Goal: Use online tool/utility: Utilize a website feature to perform a specific function

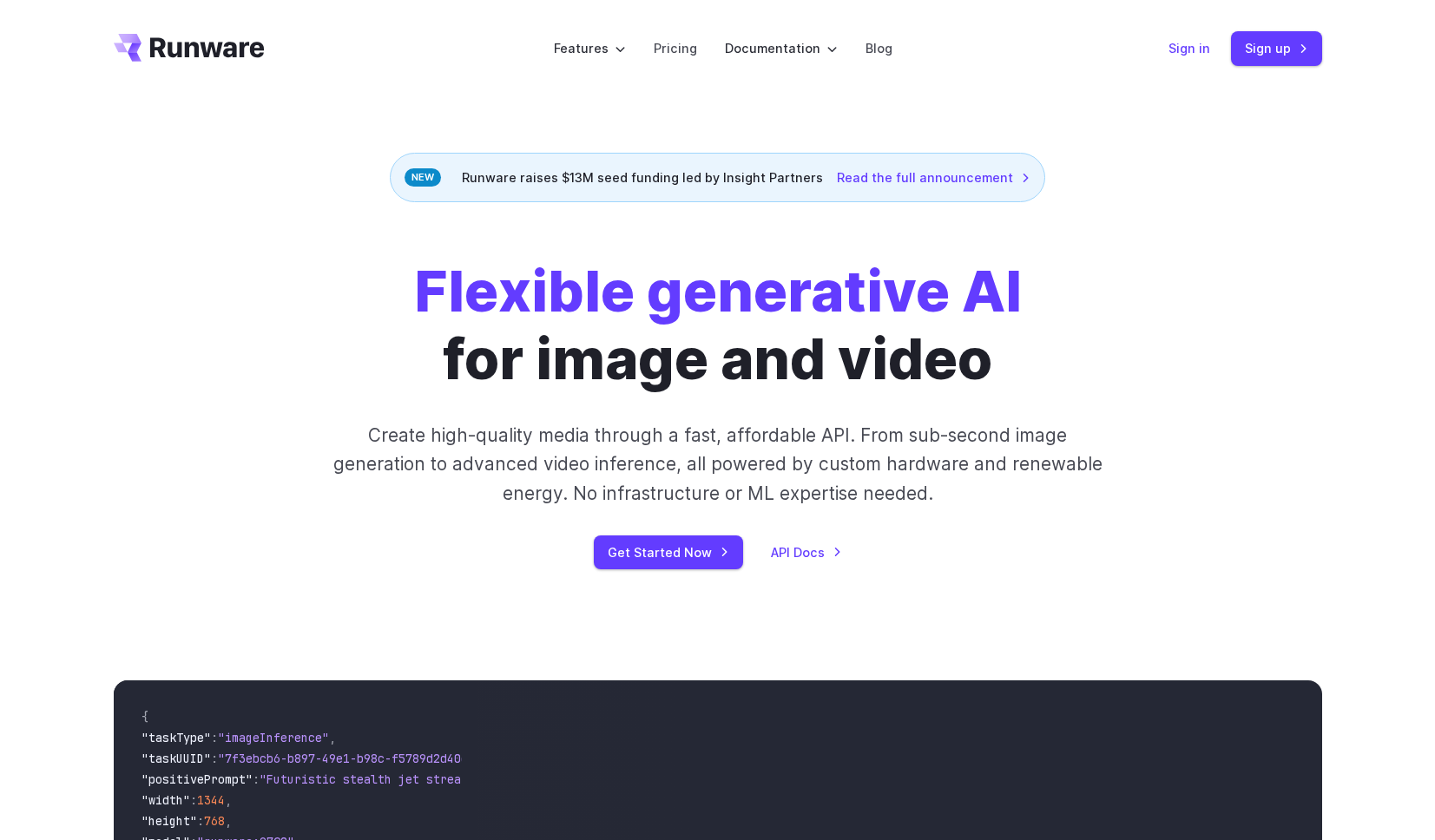
click at [1207, 53] on link "Sign in" at bounding box center [1188, 48] width 42 height 20
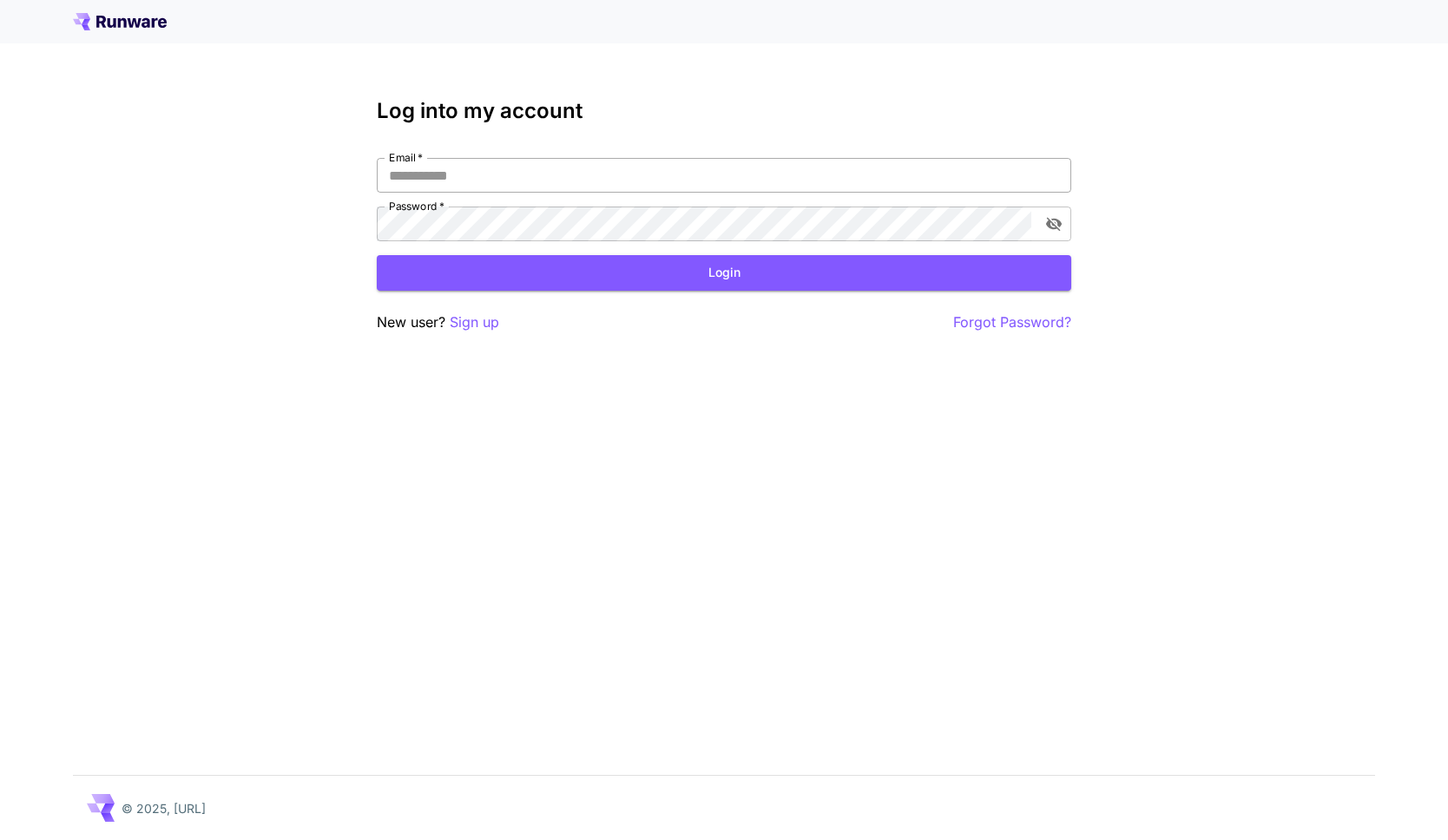
click at [497, 185] on input "Email   *" at bounding box center [724, 175] width 694 height 35
type input "**********"
click button "Login" at bounding box center [724, 272] width 694 height 36
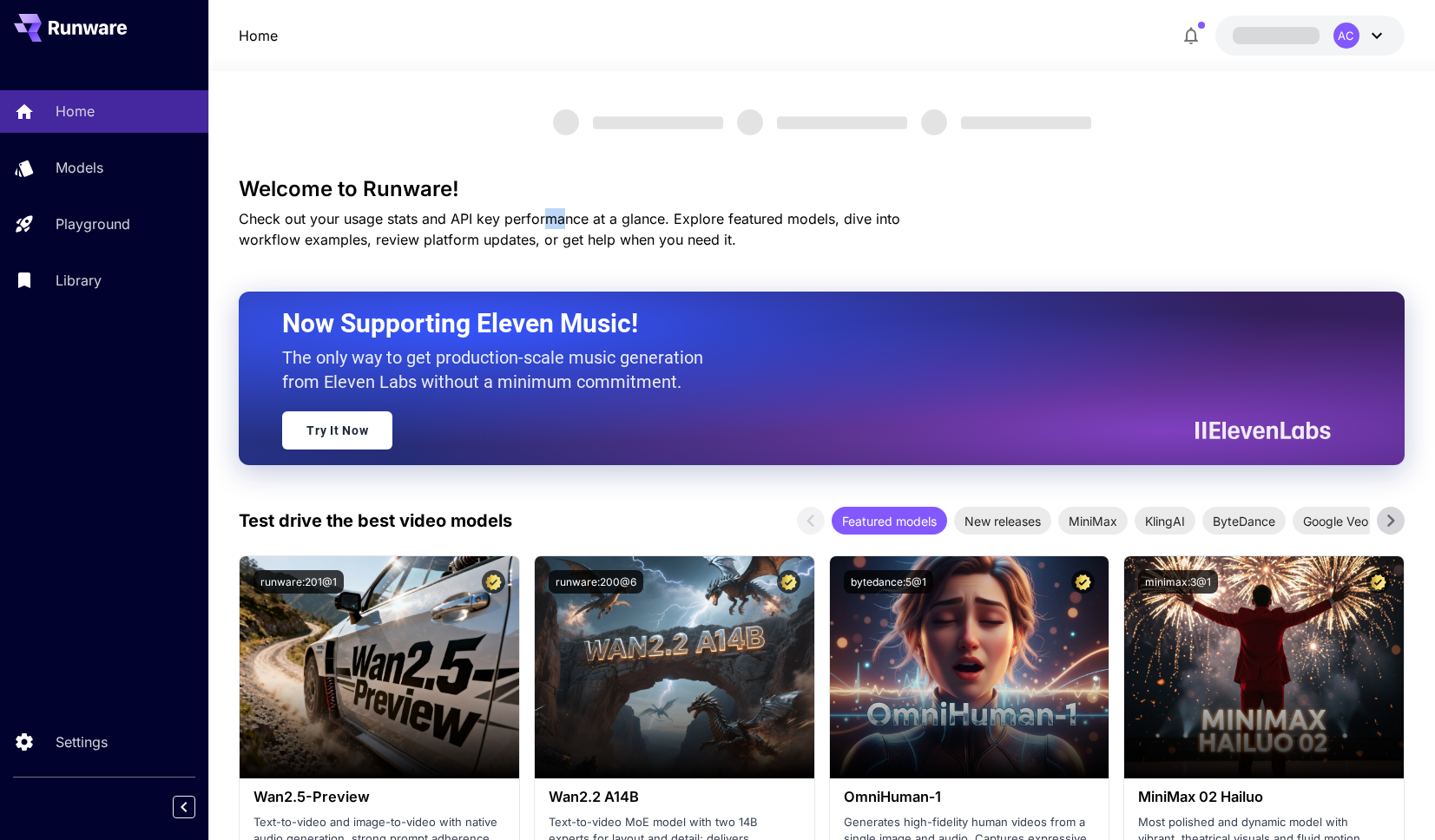
drag, startPoint x: 497, startPoint y: 185, endPoint x: 542, endPoint y: 222, distance: 58.3
click at [542, 222] on span "Check out your usage stats and API key performance at a glance. Explore feature…" at bounding box center [570, 228] width 661 height 38
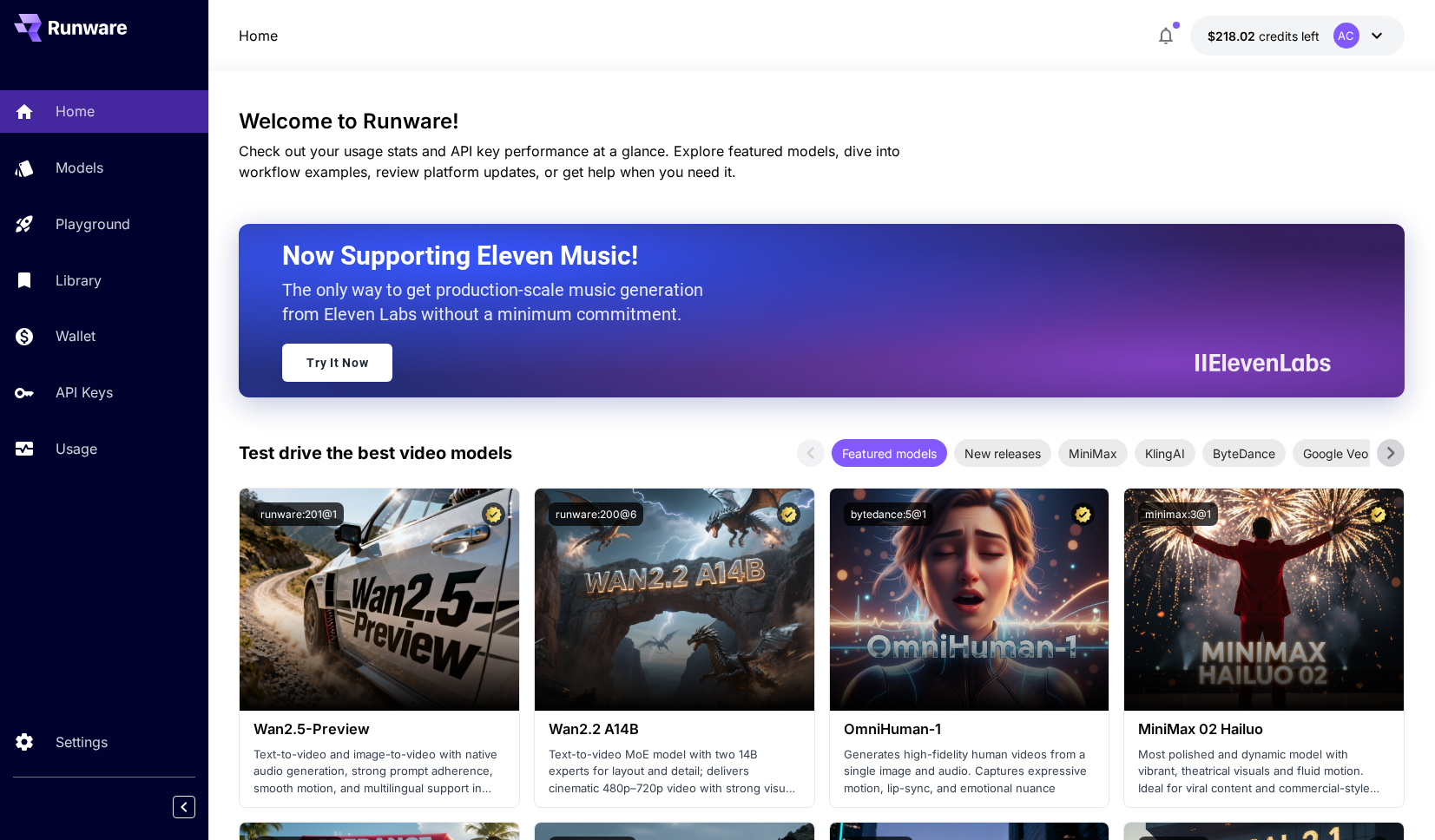
click at [778, 360] on div "Now Supporting Eleven Music! The only way to get production-scale music generat…" at bounding box center [800, 310] width 1035 height 142
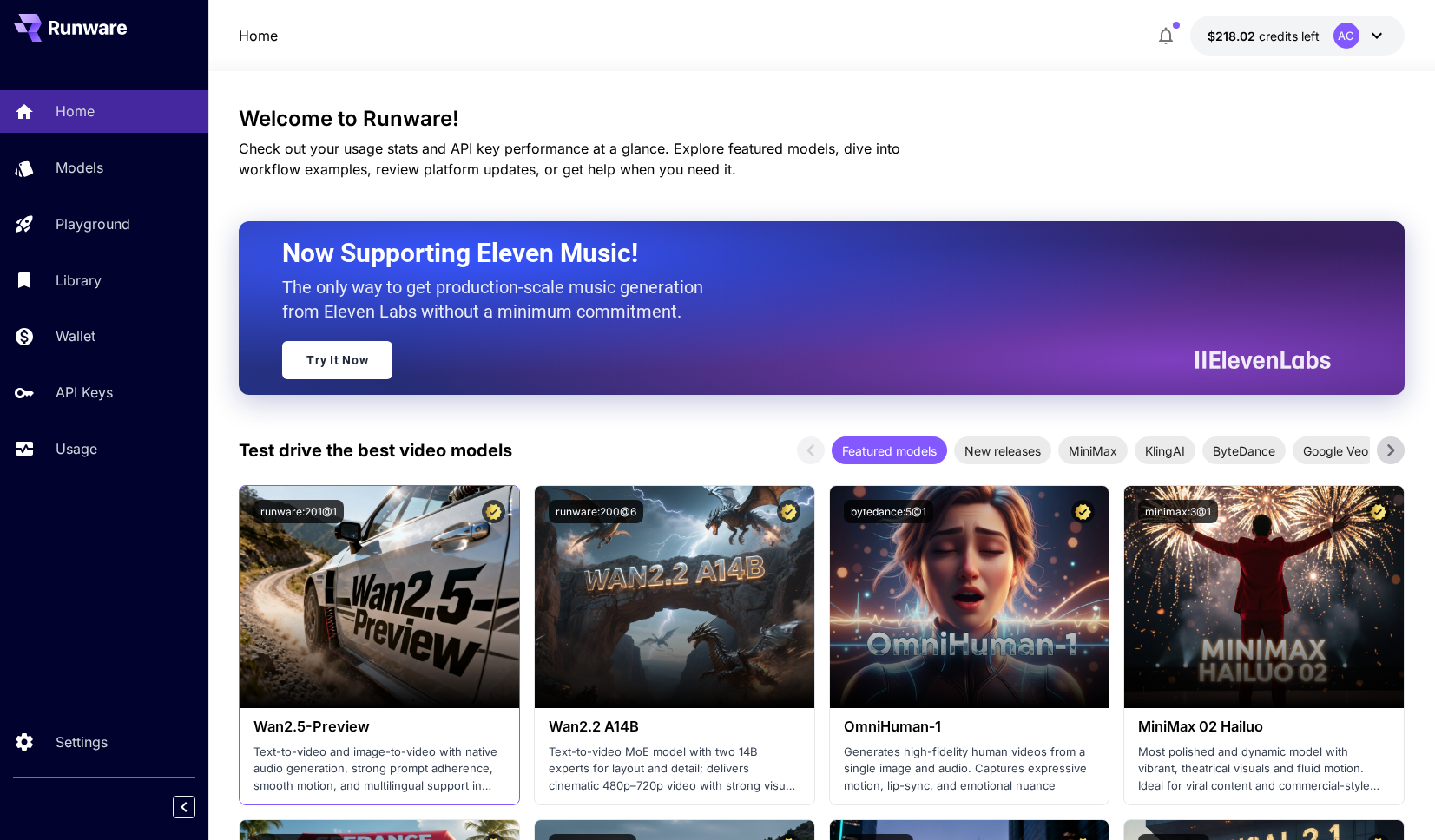
scroll to position [4, 0]
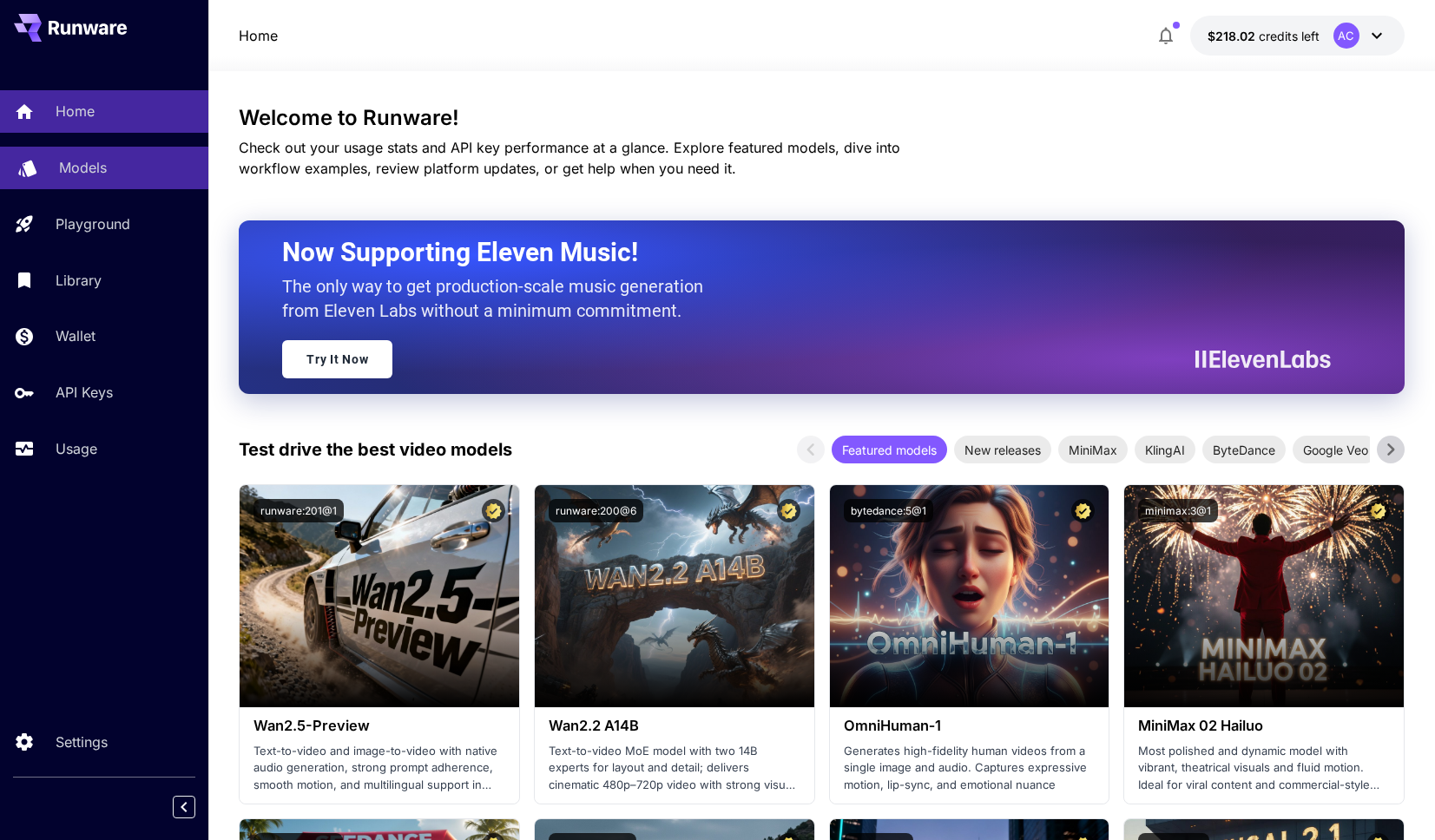
drag, startPoint x: 65, startPoint y: 160, endPoint x: 80, endPoint y: 174, distance: 20.5
click at [65, 161] on p "Models" at bounding box center [83, 167] width 48 height 21
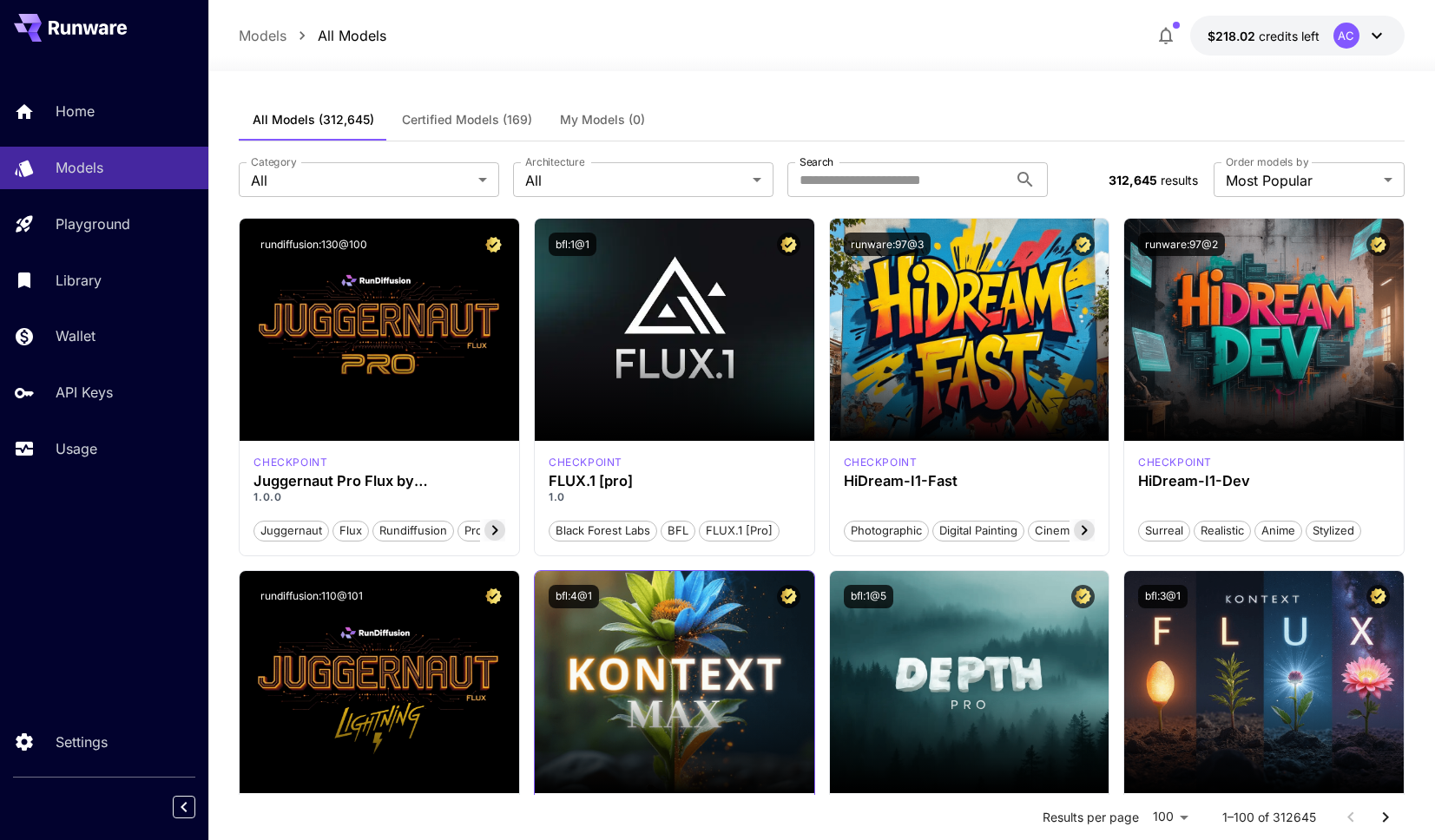
scroll to position [4, 0]
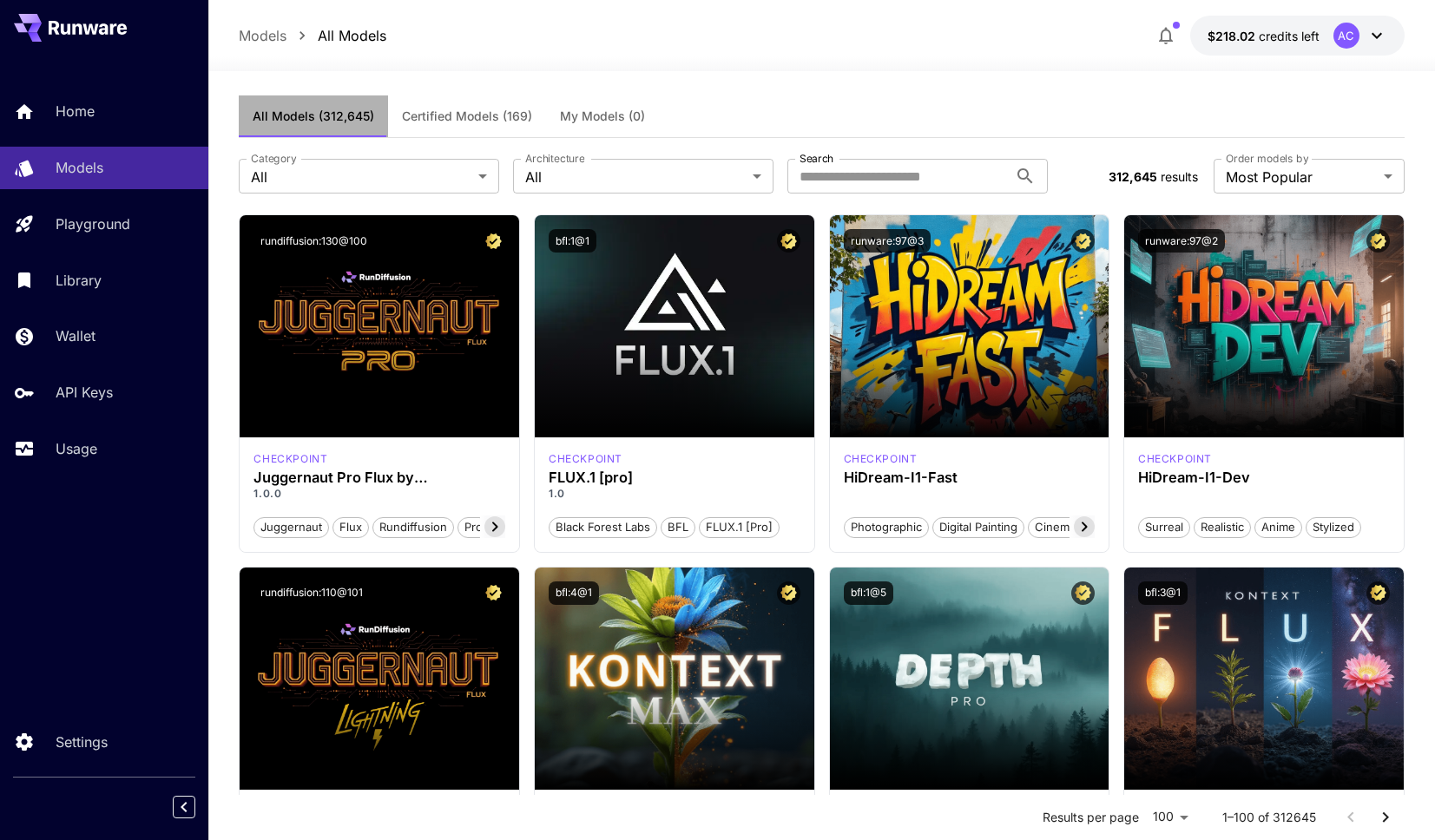
click at [325, 115] on span "All Models (312,645)" at bounding box center [314, 116] width 122 height 16
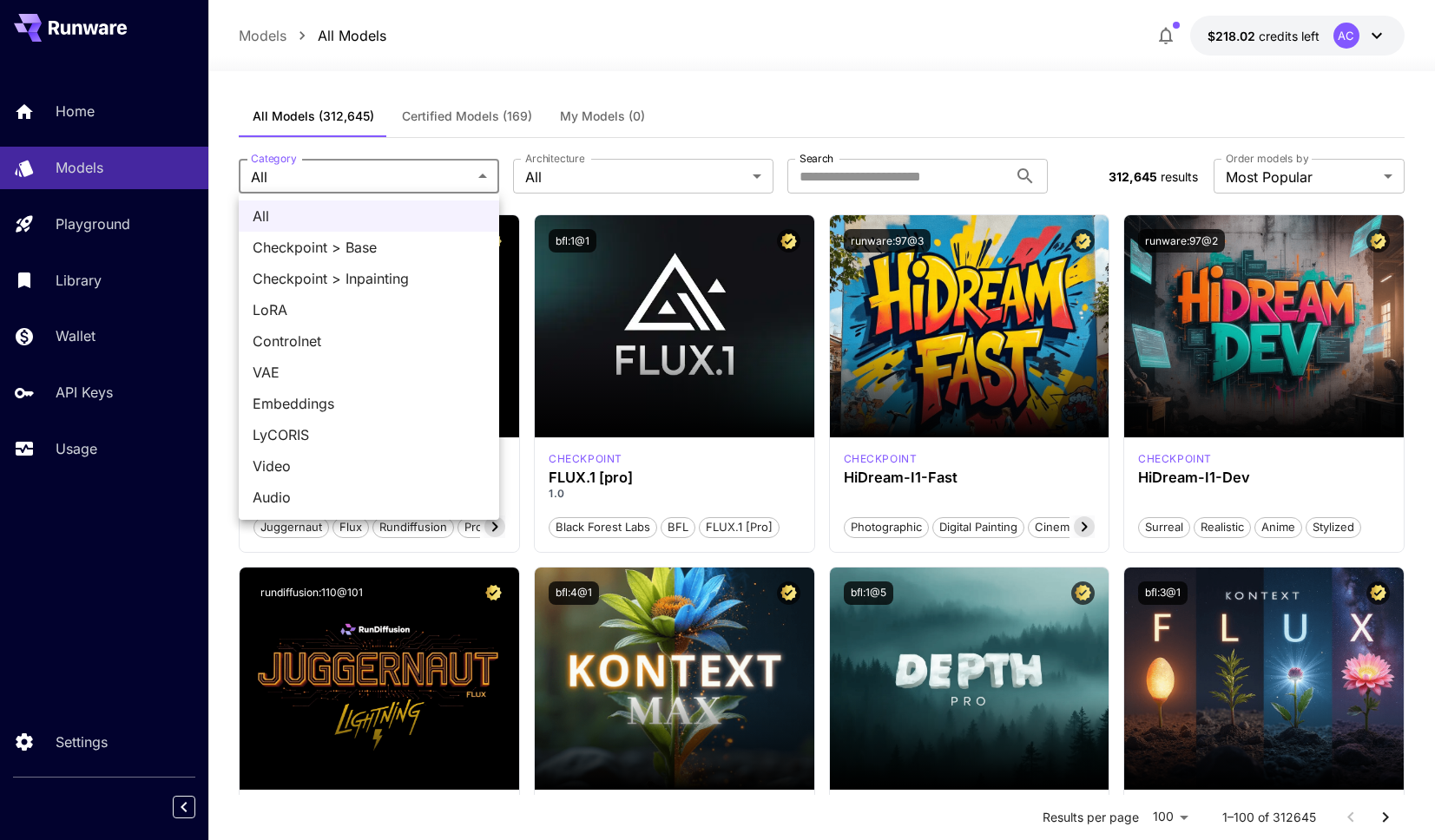
click at [605, 187] on div at bounding box center [724, 420] width 1448 height 840
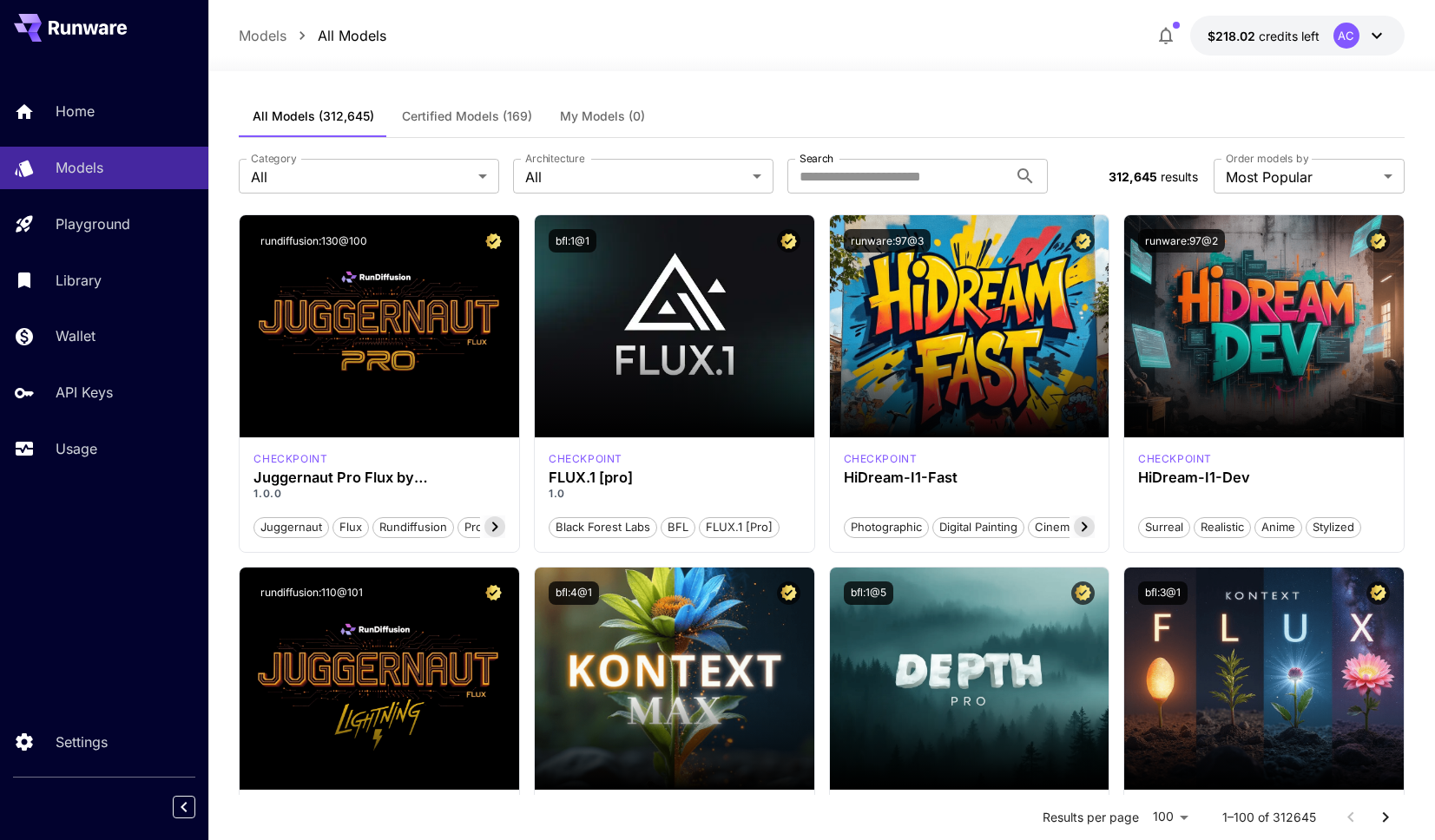
click at [612, 181] on div "All Checkpoint > Base Checkpoint > Inpainting LoRA Controlnet VAE Embeddings Ly…" at bounding box center [718, 420] width 1435 height 840
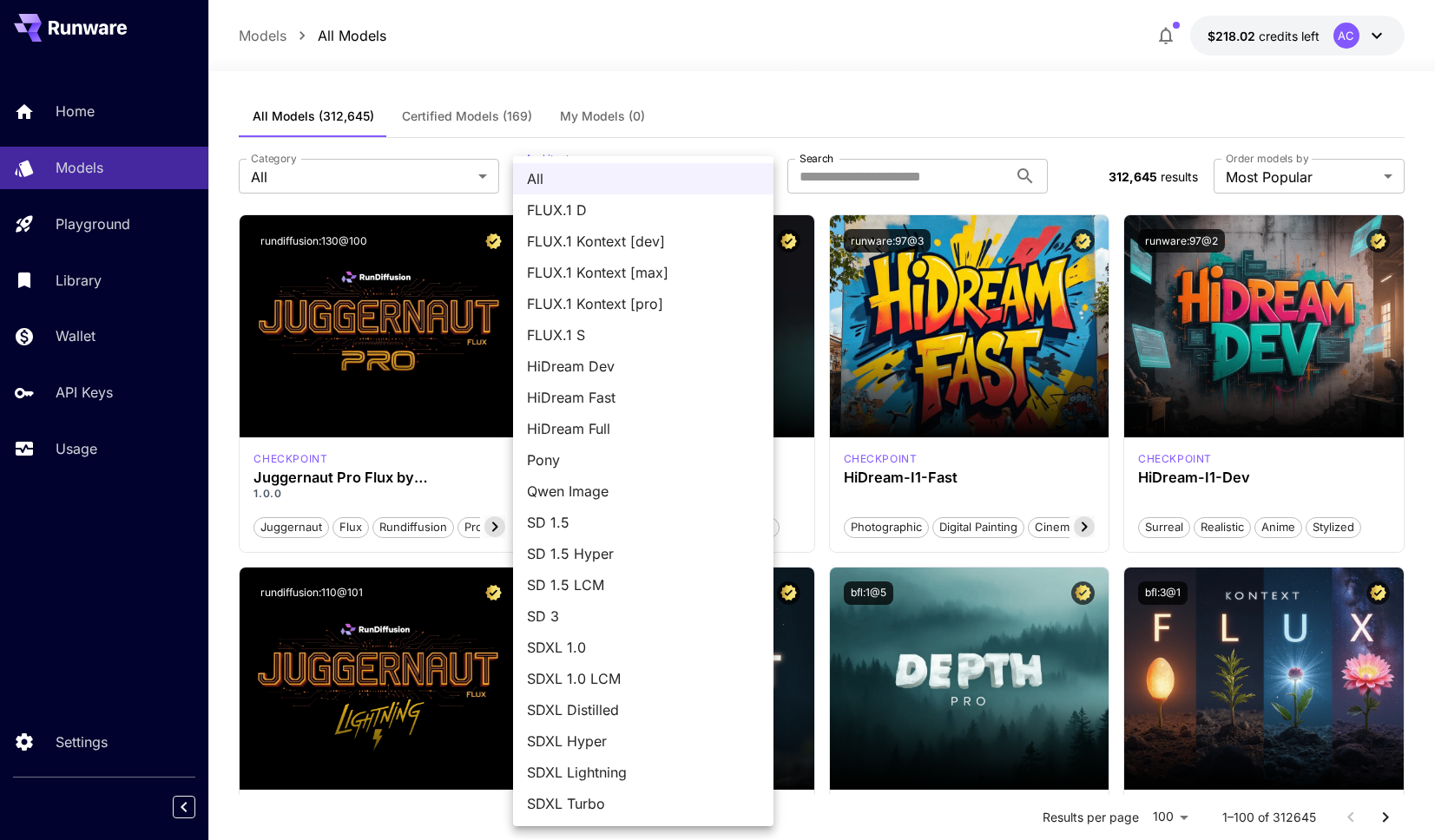
drag, startPoint x: 760, startPoint y: 66, endPoint x: 676, endPoint y: 100, distance: 90.6
click at [758, 67] on div at bounding box center [724, 420] width 1448 height 840
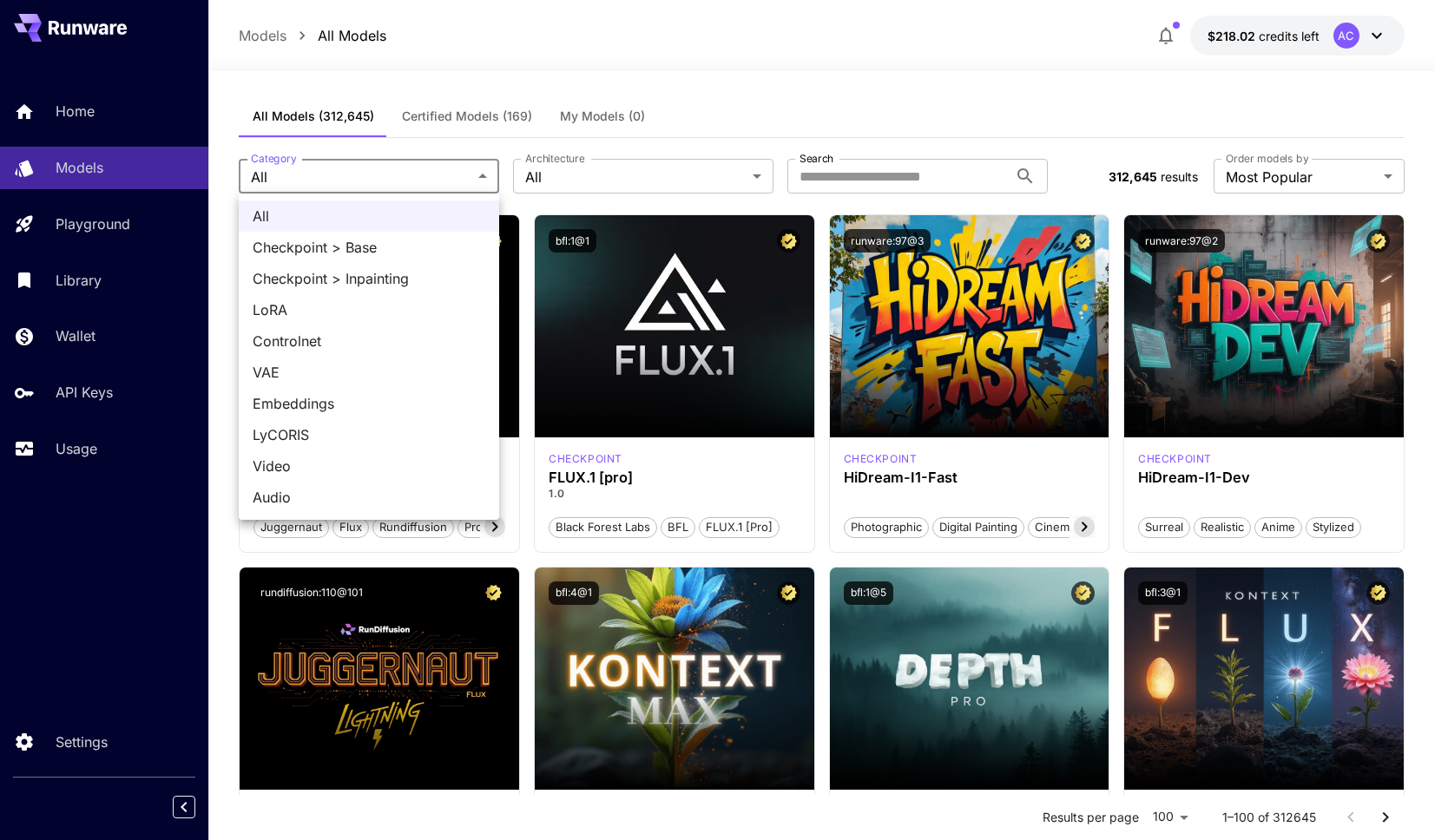
click at [297, 458] on span "Video" at bounding box center [369, 466] width 233 height 21
type input "*****"
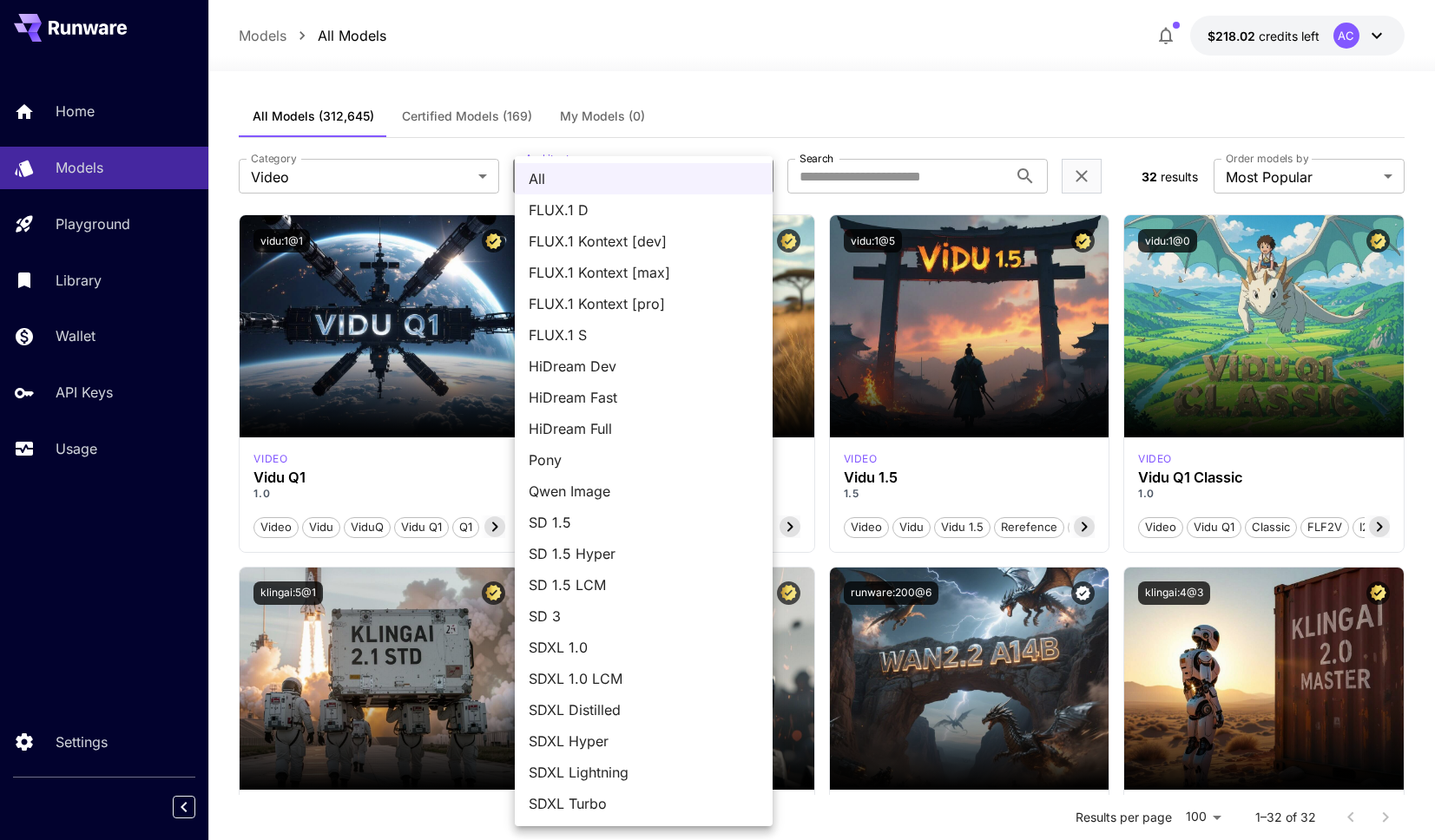
click at [607, 414] on li "HiDream Full" at bounding box center [643, 428] width 258 height 31
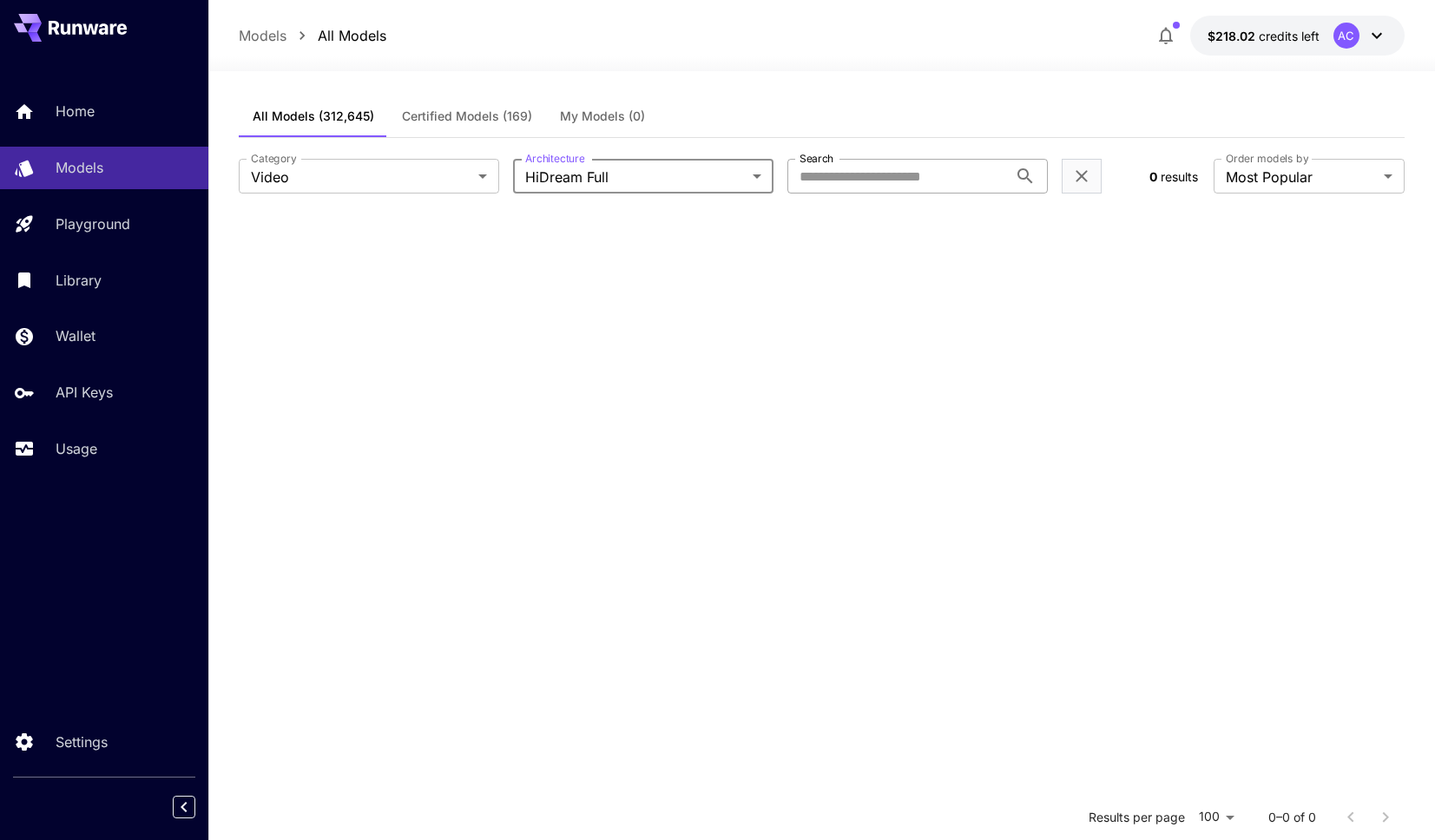
click at [848, 175] on input "Search" at bounding box center [898, 176] width 221 height 35
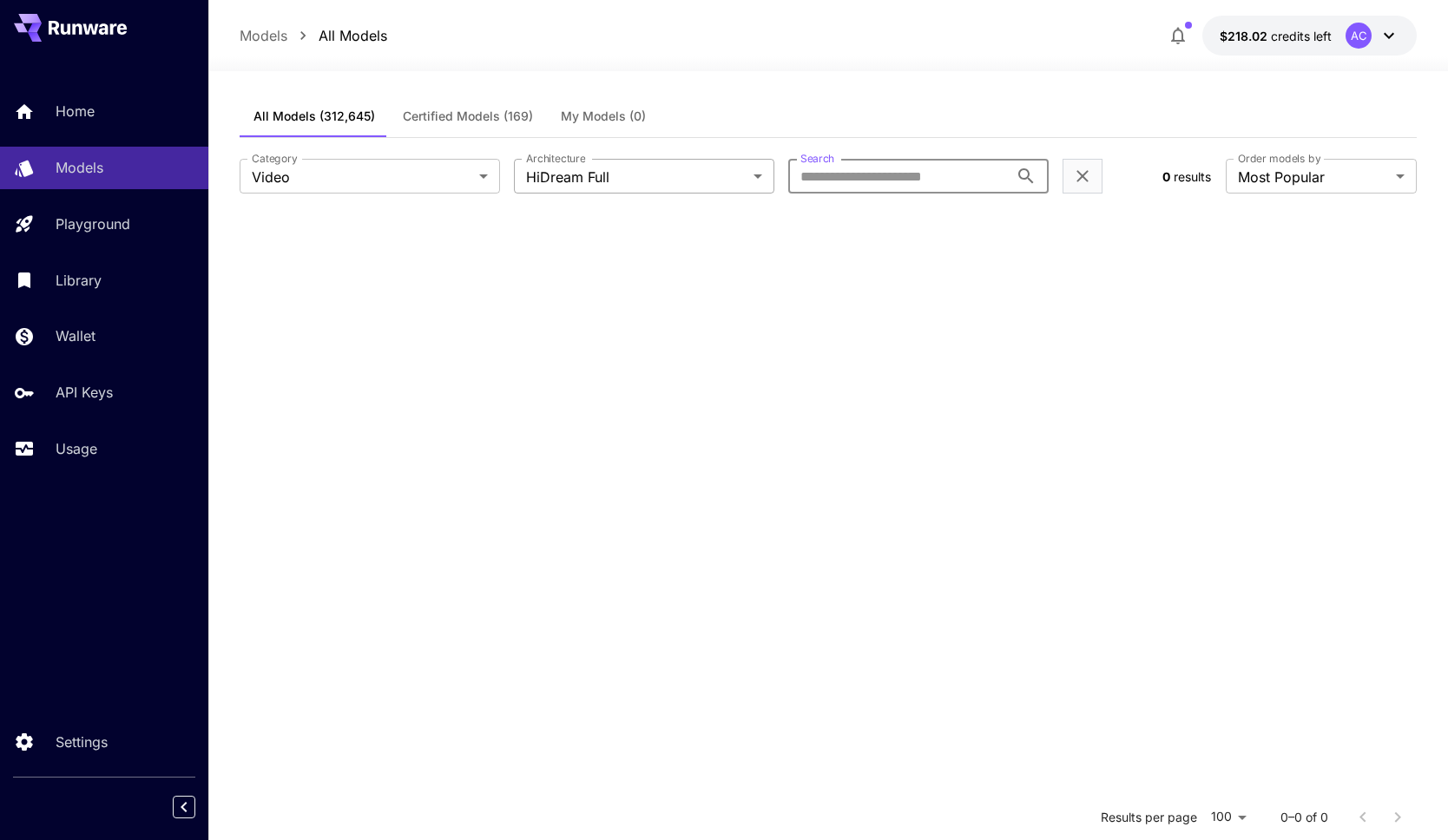
click at [584, 174] on body "**********" at bounding box center [724, 573] width 1448 height 1155
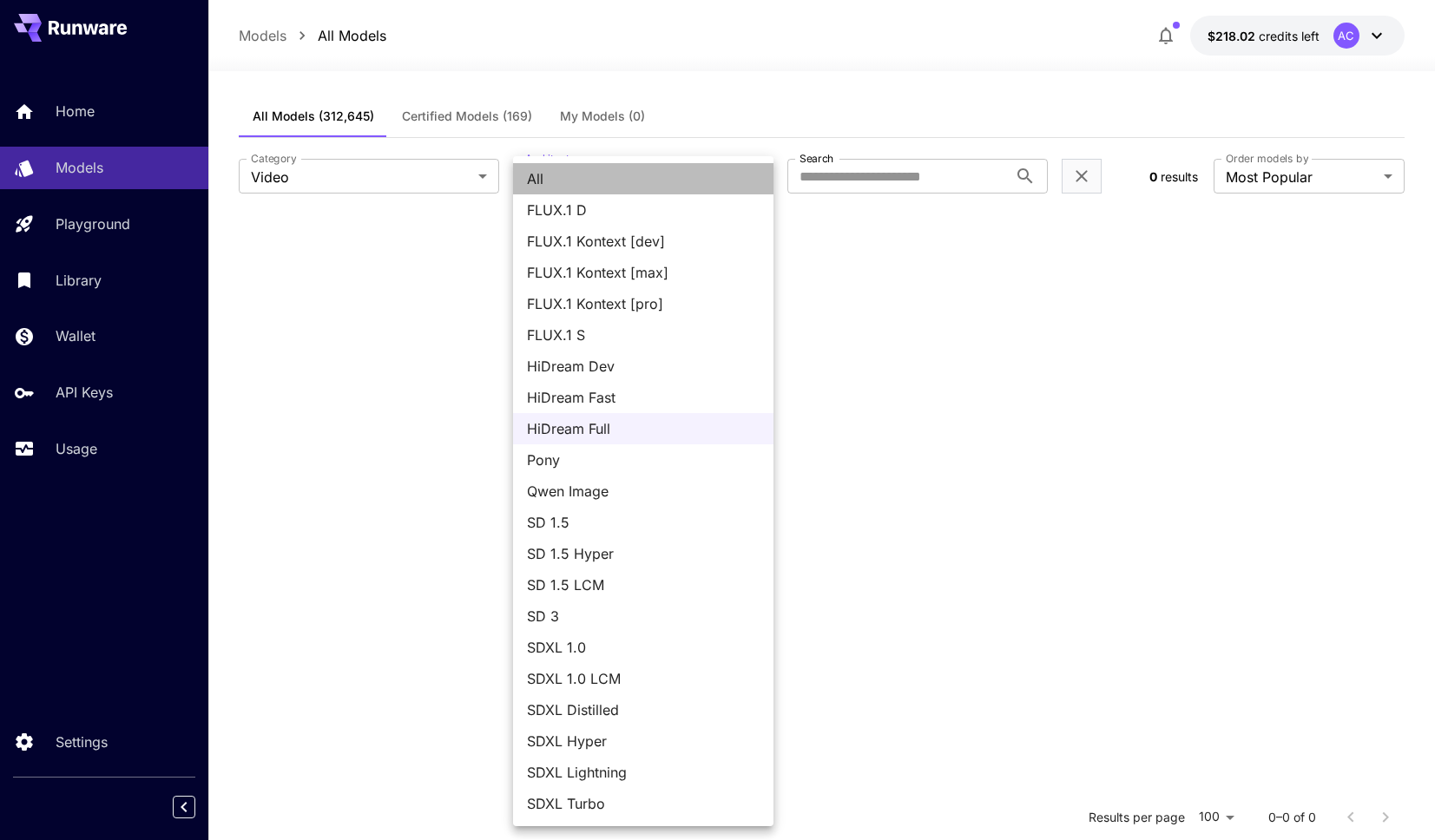
click at [563, 175] on span "All" at bounding box center [644, 178] width 233 height 21
type input "***"
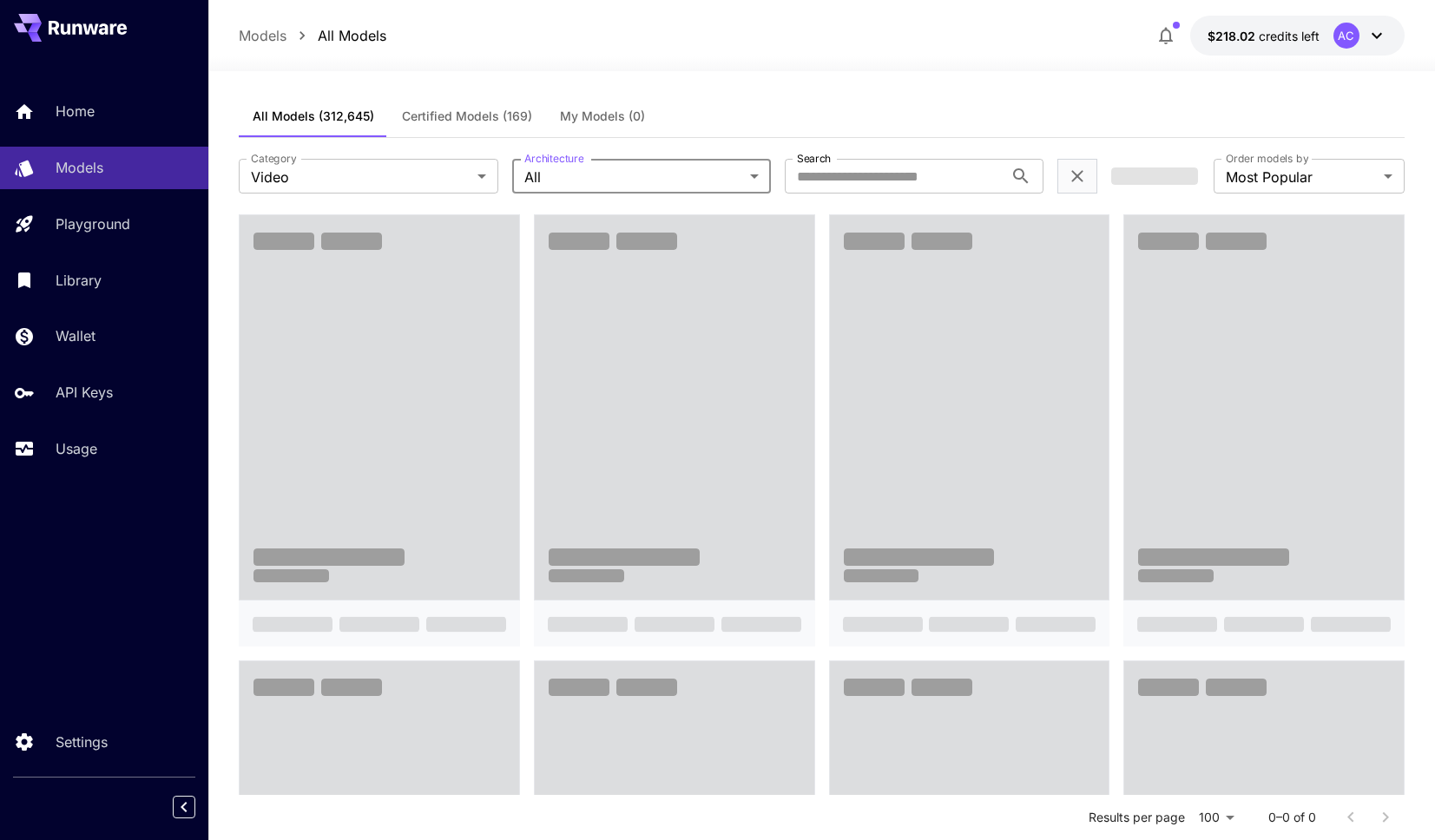
click at [682, 286] on span at bounding box center [674, 407] width 280 height 384
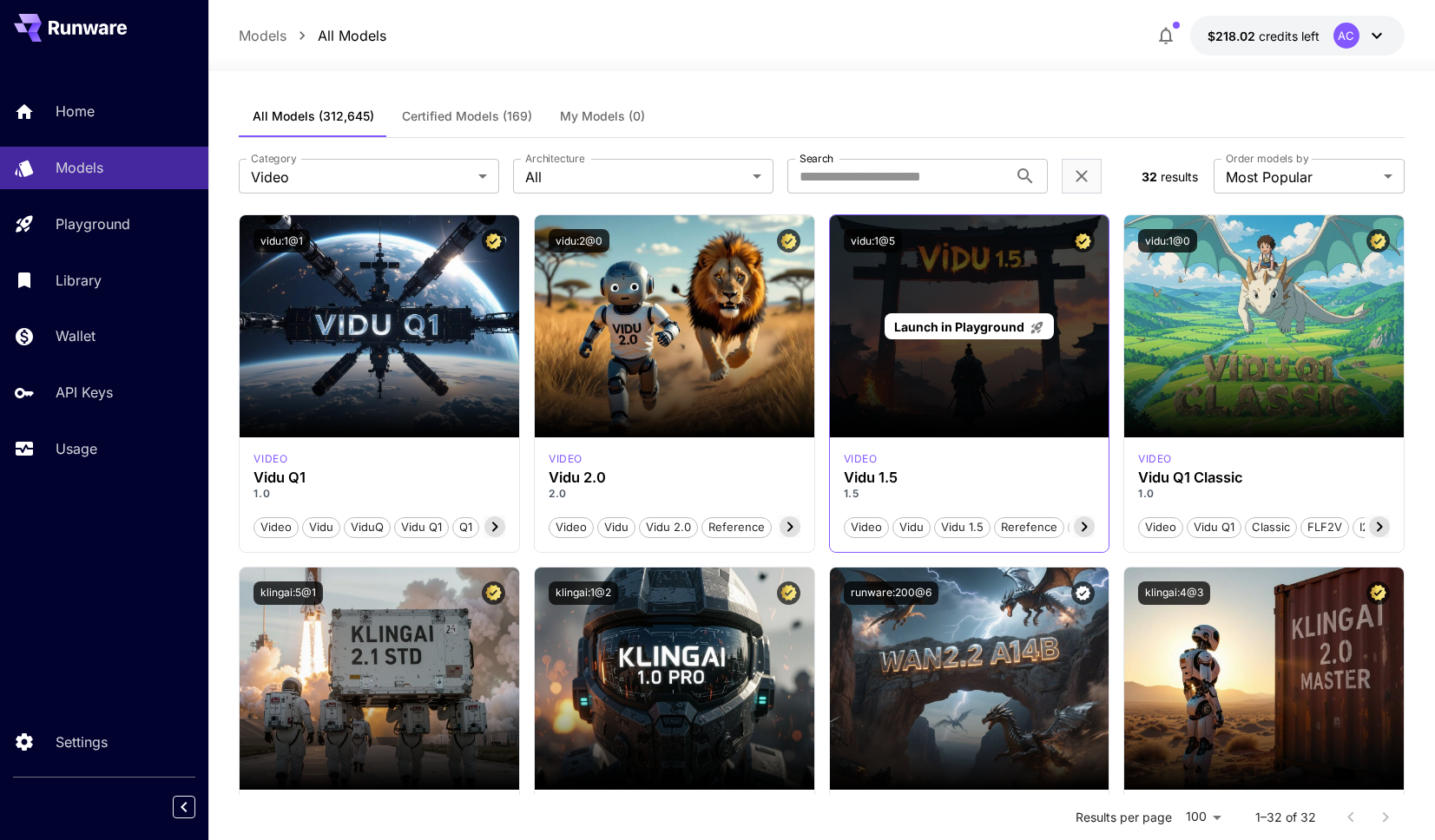
click at [1004, 334] on p "Launch in Playground" at bounding box center [969, 327] width 151 height 18
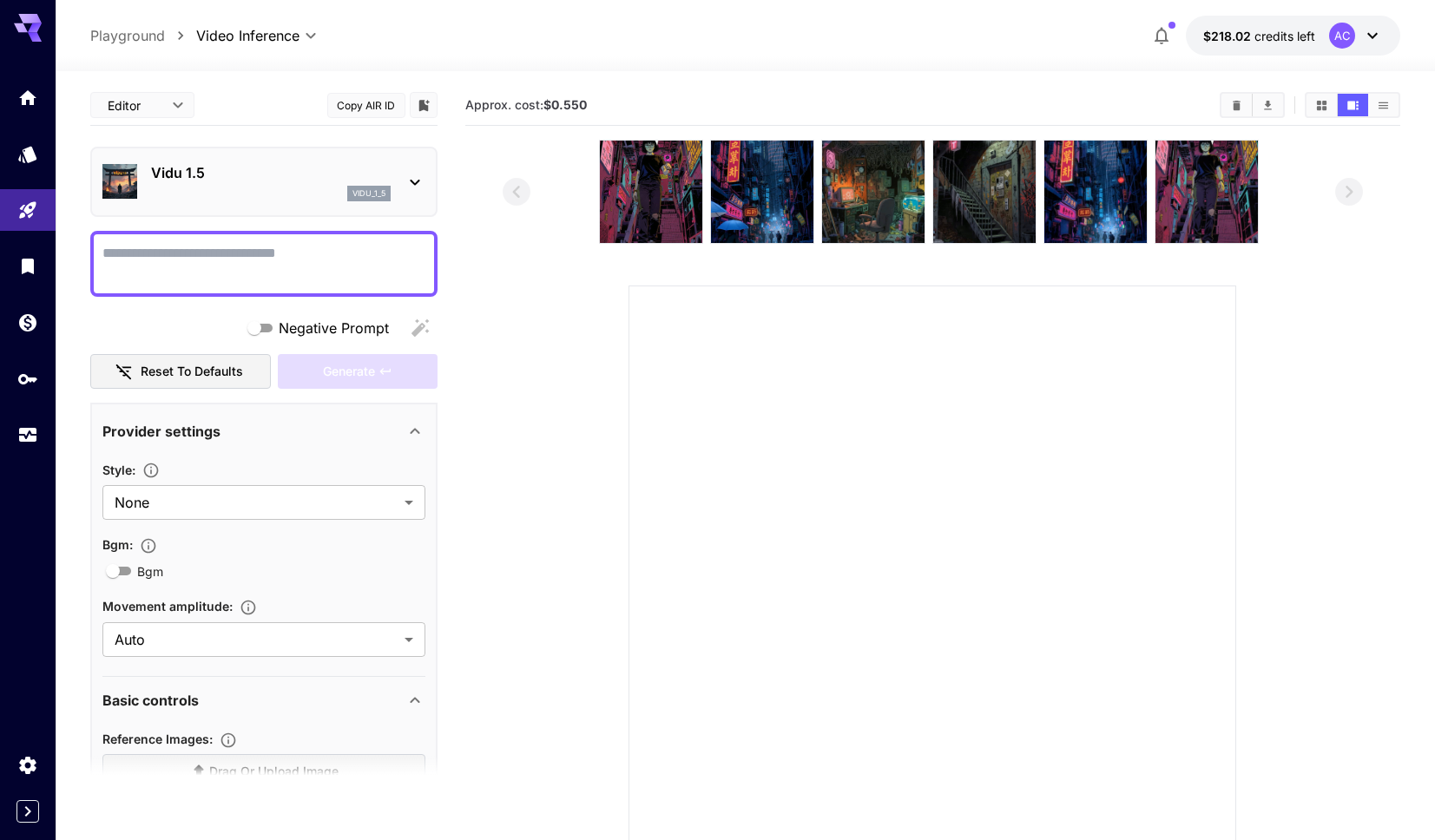
click at [281, 268] on textarea "Negative Prompt" at bounding box center [264, 263] width 323 height 42
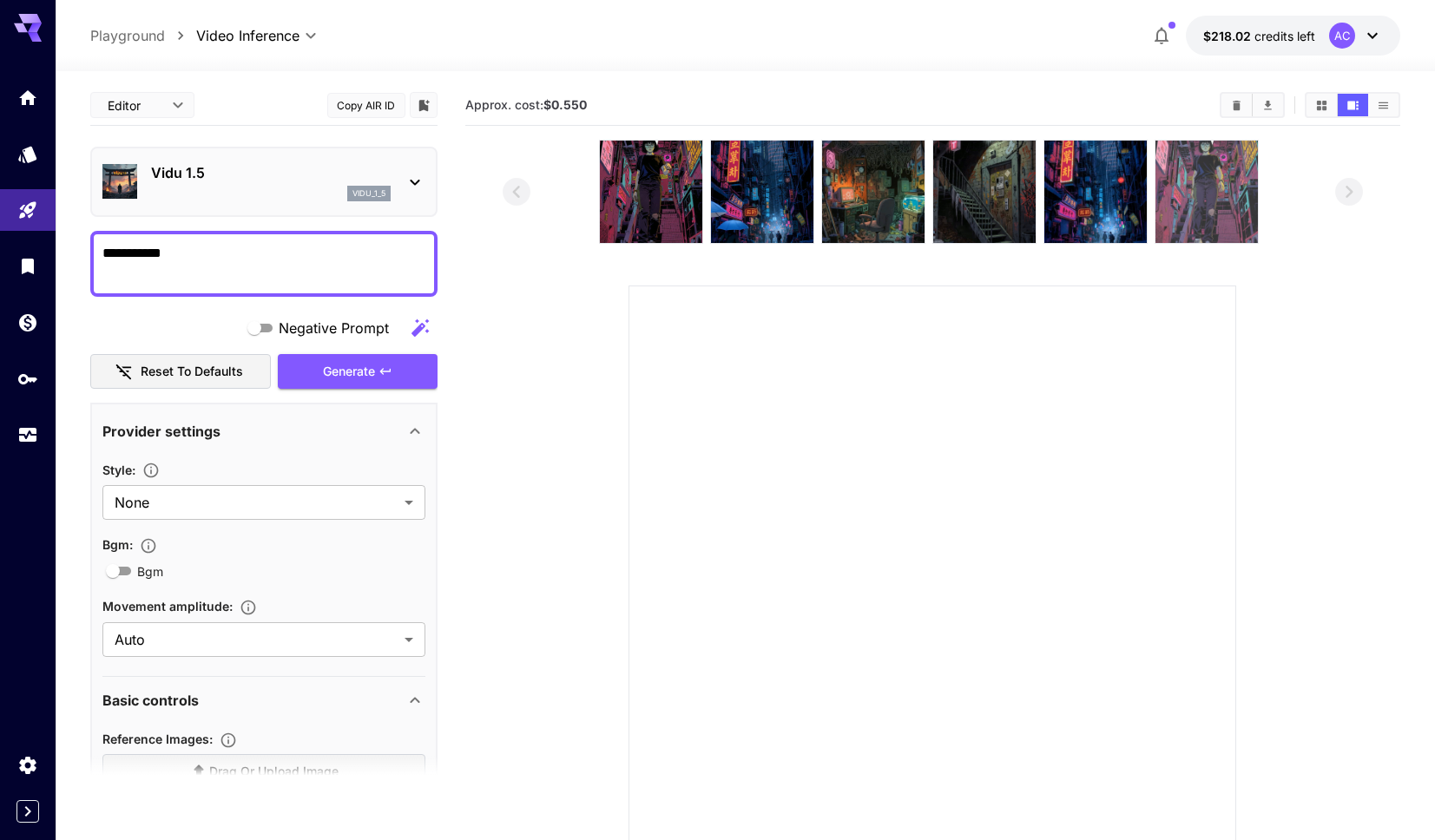
type textarea "**********"
click at [1181, 187] on img at bounding box center [1206, 191] width 102 height 102
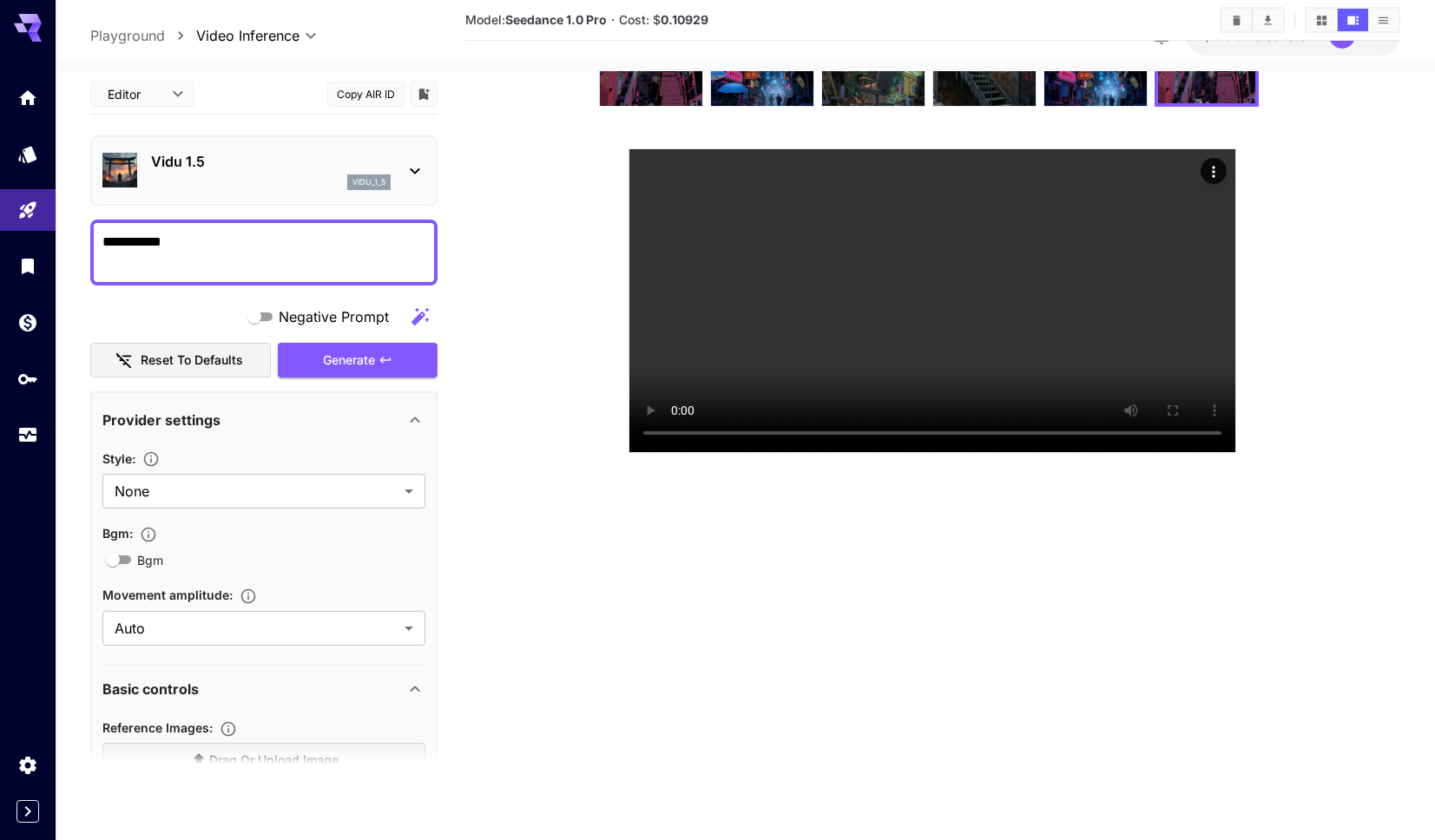
scroll to position [17, 0]
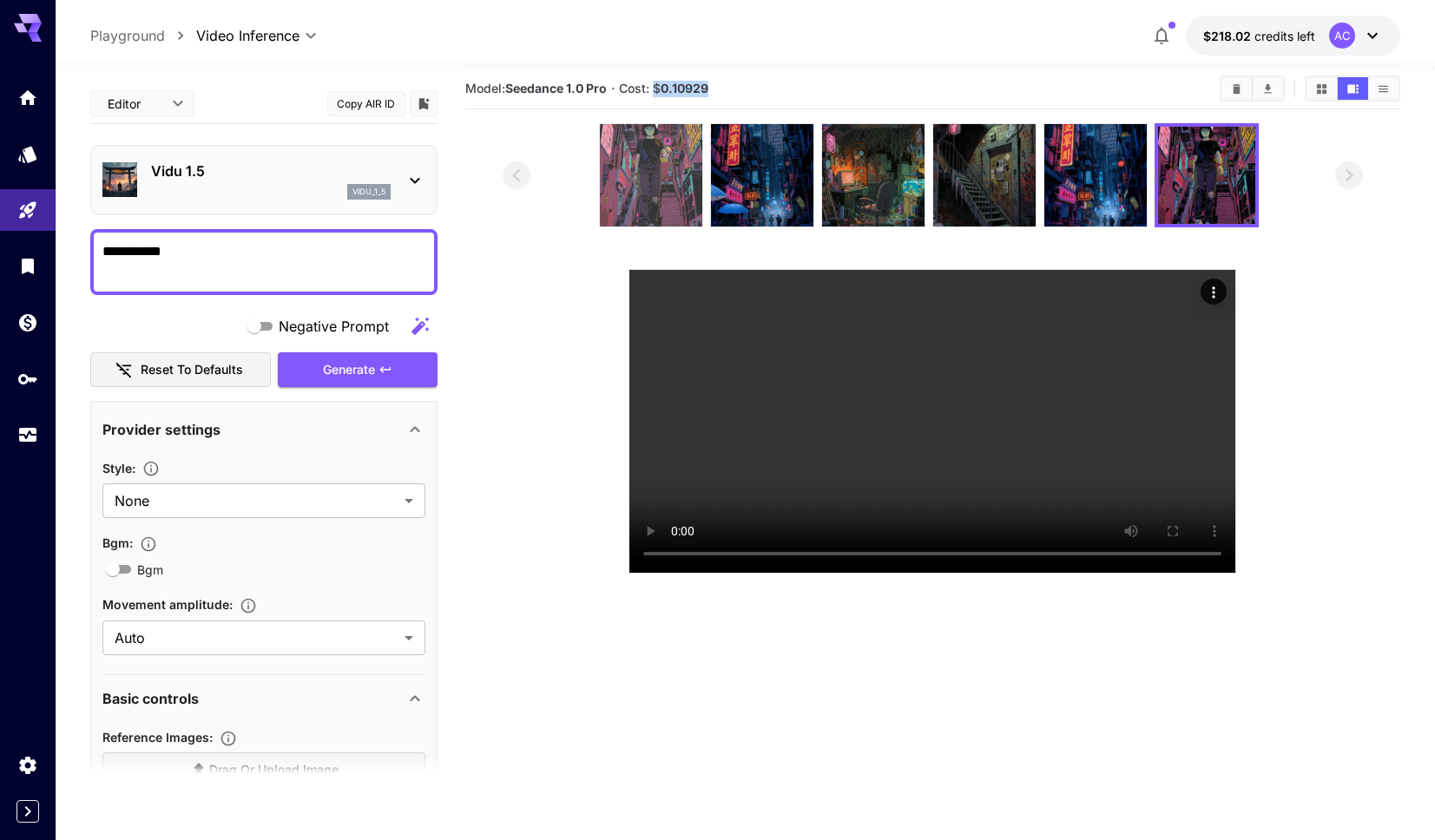
drag, startPoint x: 743, startPoint y: 91, endPoint x: 669, endPoint y: 129, distance: 83.2
click at [656, 88] on section "Model: Seedance 1.0 Pro · Cost: $ 0.10929" at bounding box center [836, 89] width 741 height 21
click at [559, 397] on section at bounding box center [933, 348] width 862 height 450
click at [138, 36] on p "Playground" at bounding box center [127, 35] width 75 height 21
type input "**********"
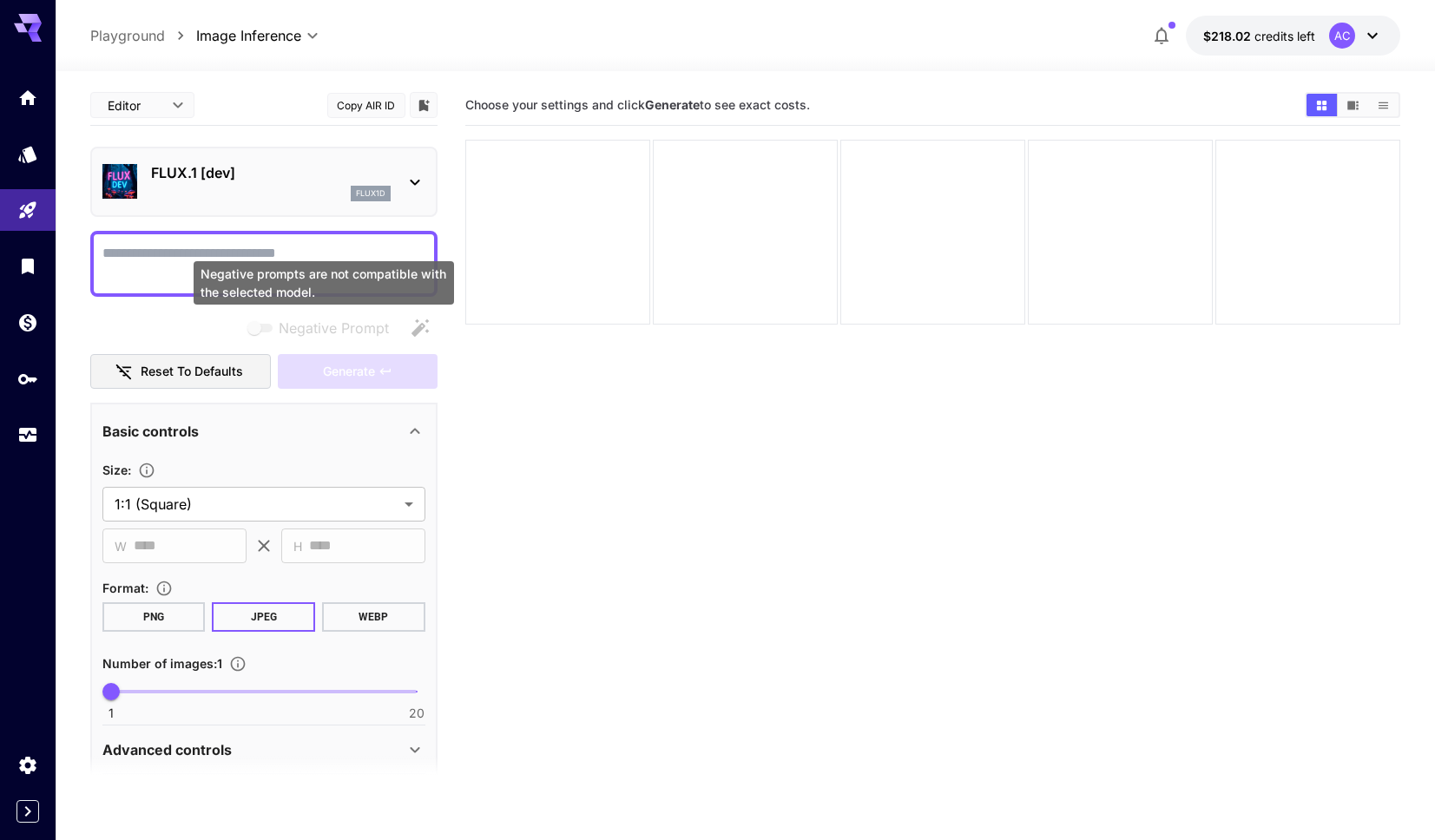
click at [239, 263] on div "Negative prompts are not compatible with the selected model." at bounding box center [324, 282] width 260 height 43
click at [190, 256] on textarea "Negative Prompt" at bounding box center [264, 263] width 323 height 42
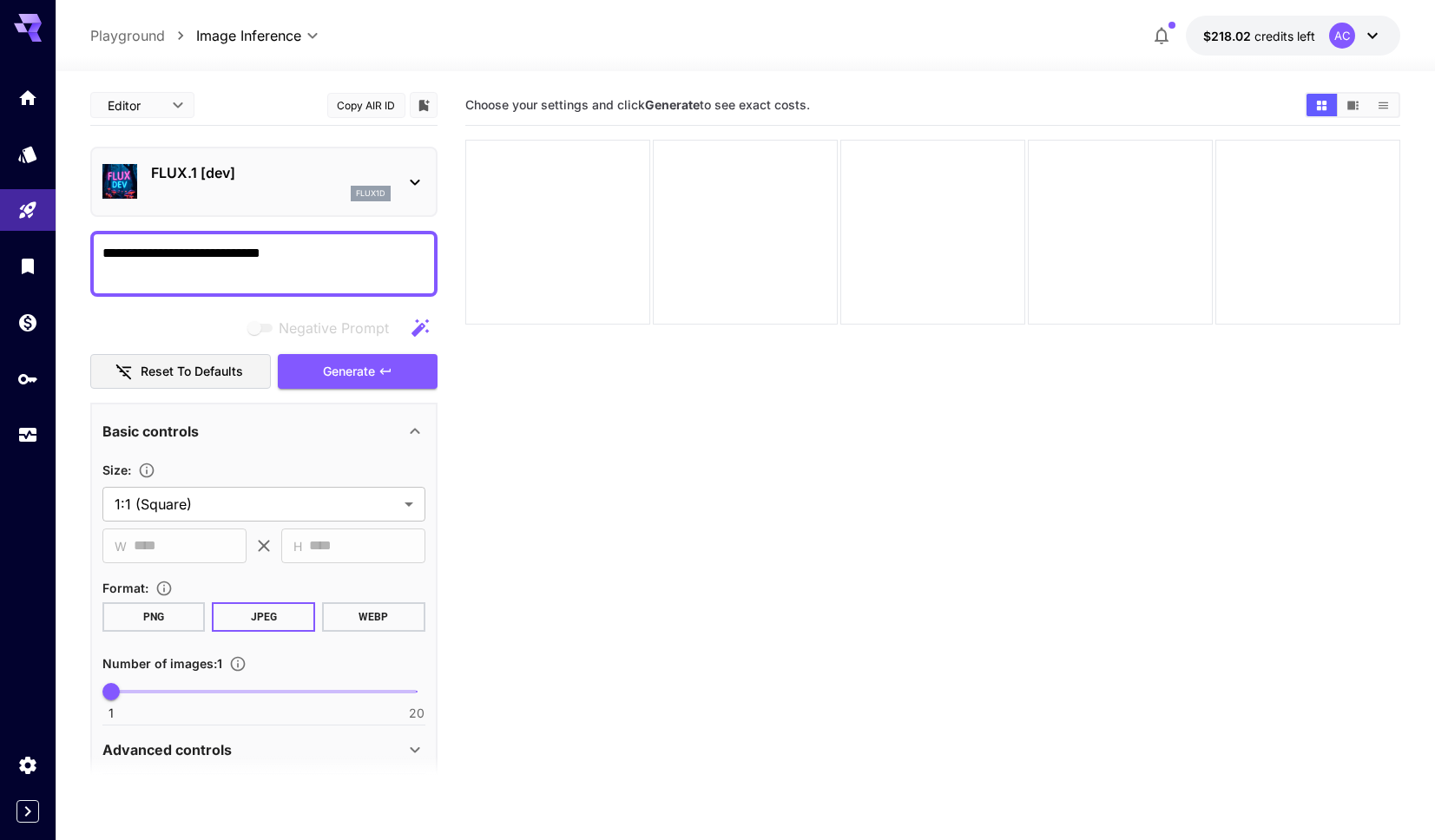
click at [138, 258] on textarea "**********" at bounding box center [264, 263] width 323 height 42
type textarea "**********"
click at [384, 366] on icon "button" at bounding box center [385, 371] width 14 height 14
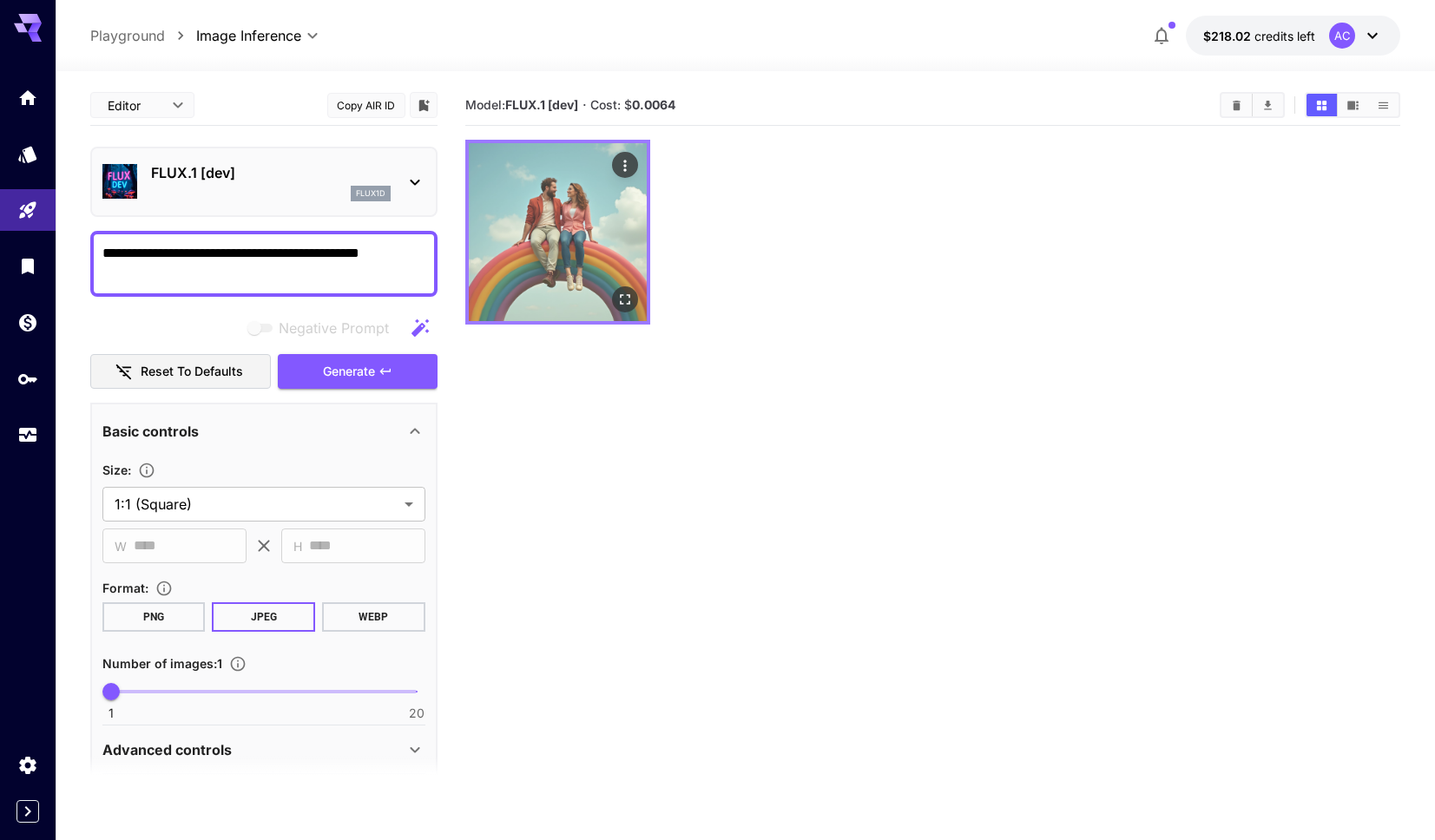
click at [586, 233] on img at bounding box center [558, 232] width 178 height 178
click at [625, 301] on icon "Open in fullscreen" at bounding box center [624, 299] width 18 height 18
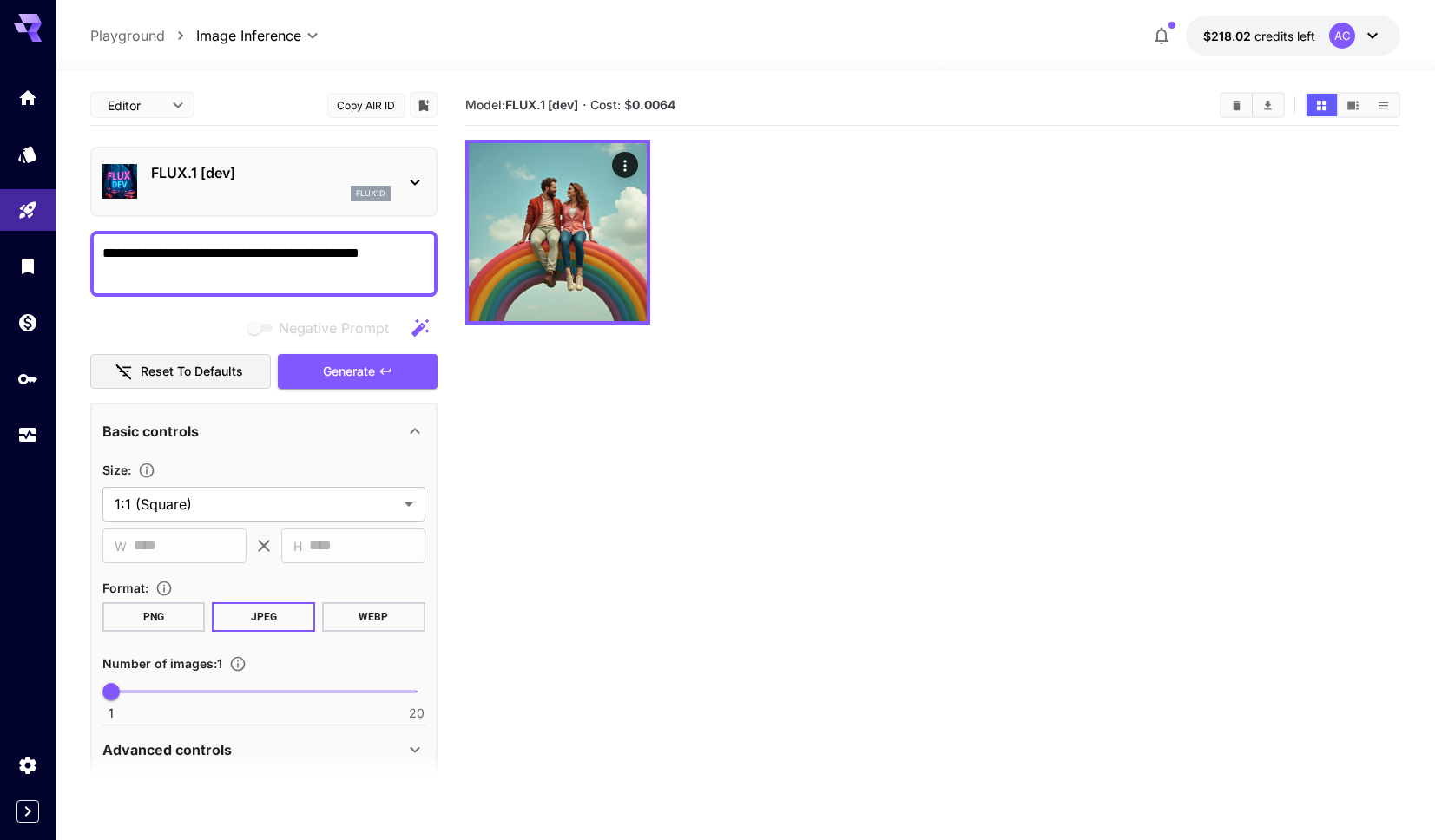
click at [205, 168] on p "FLUX.1 [dev]" at bounding box center [271, 173] width 239 height 21
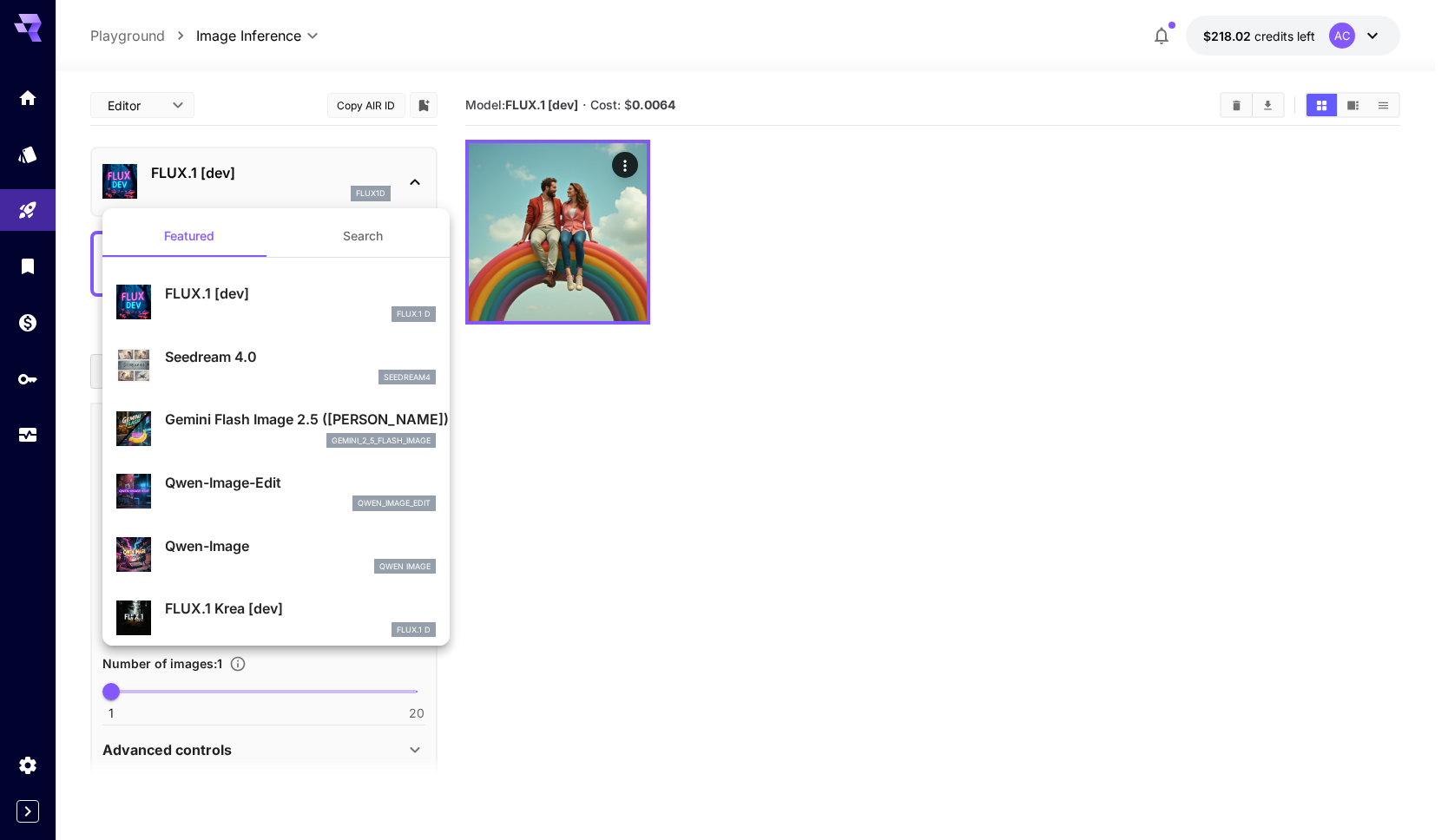
click at [233, 354] on p "Seedream 4.0" at bounding box center [300, 356] width 271 height 21
type input "**********"
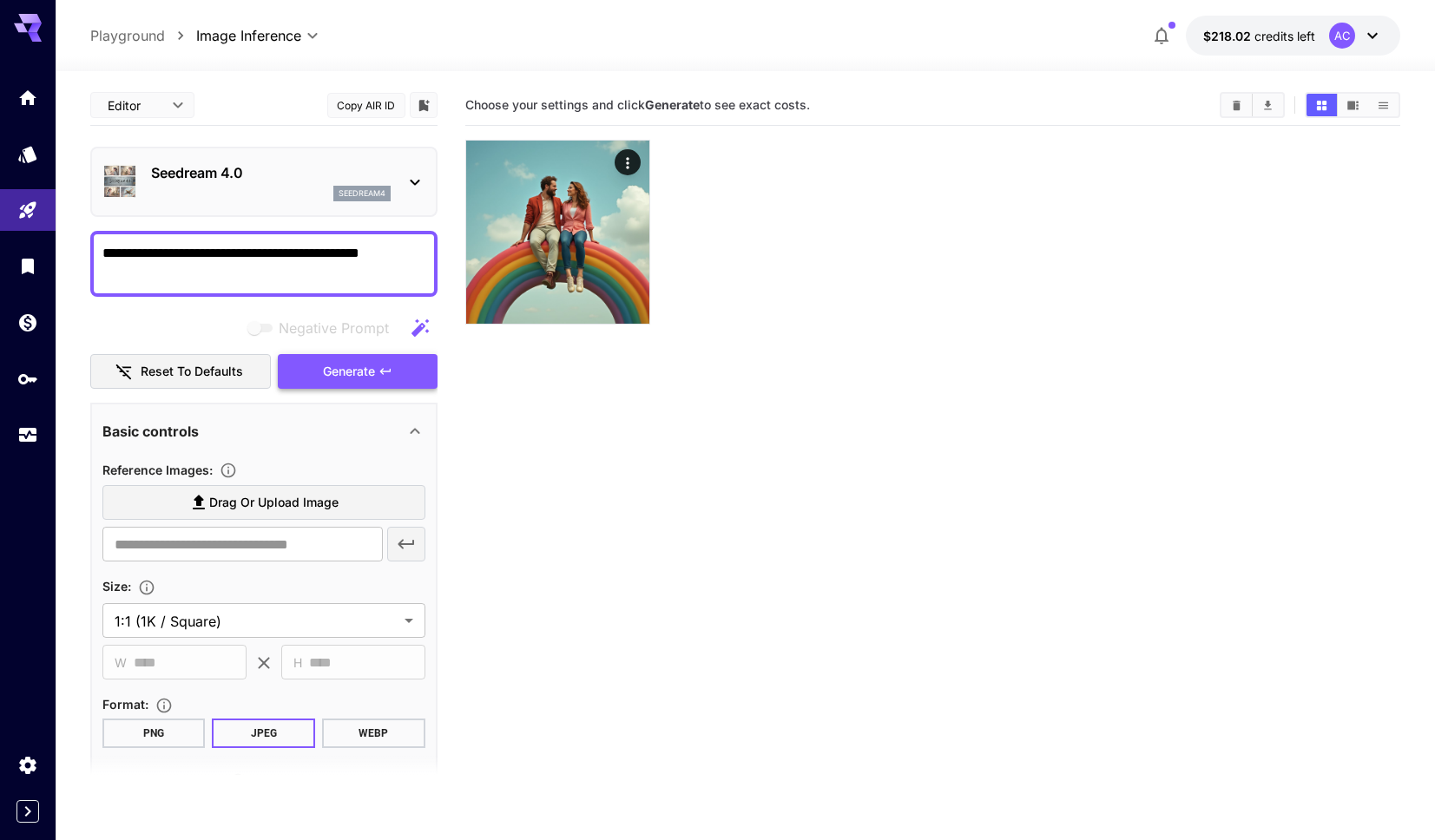
click at [359, 369] on span "Generate" at bounding box center [349, 372] width 52 height 22
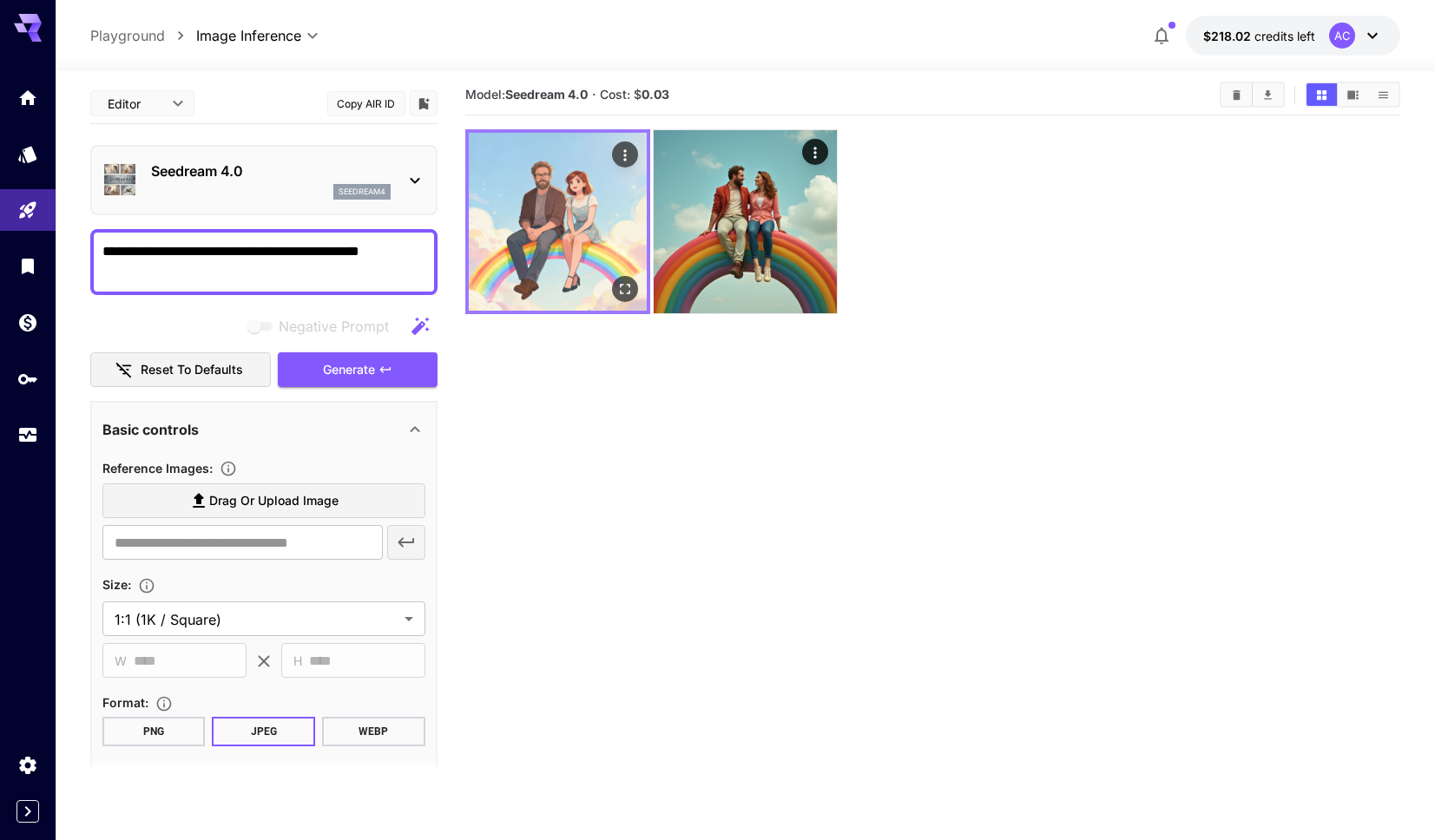
click at [583, 223] on img at bounding box center [558, 222] width 178 height 178
click at [523, 248] on img at bounding box center [558, 222] width 178 height 178
click at [555, 193] on img at bounding box center [558, 222] width 178 height 178
click at [621, 286] on icon "Open in fullscreen" at bounding box center [624, 289] width 18 height 18
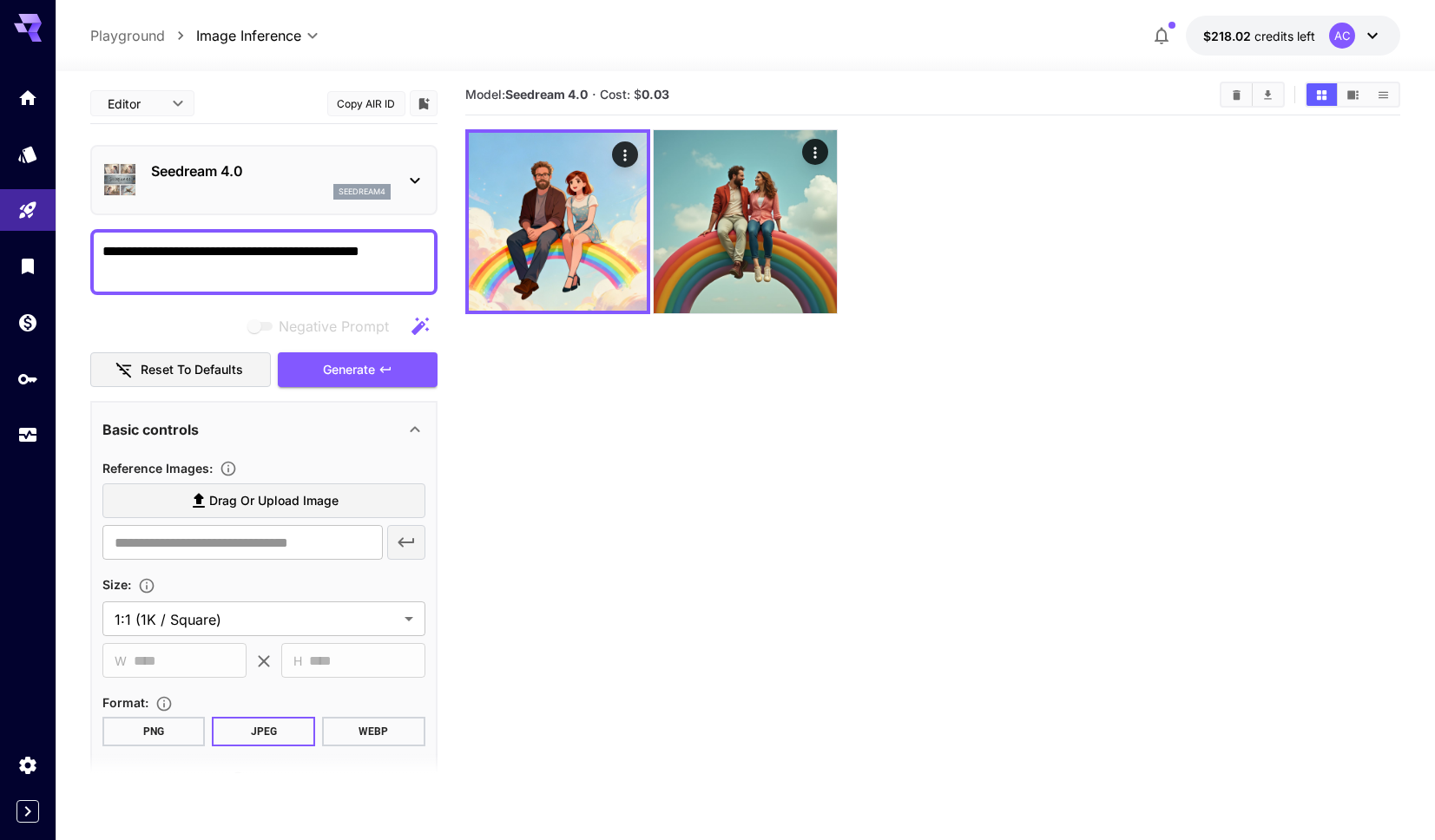
click at [266, 258] on textarea "**********" at bounding box center [264, 261] width 323 height 42
click at [414, 252] on textarea "**********" at bounding box center [264, 261] width 323 height 42
click at [143, 275] on textarea "**********" at bounding box center [264, 261] width 323 height 42
click at [379, 372] on icon "button" at bounding box center [385, 369] width 14 height 14
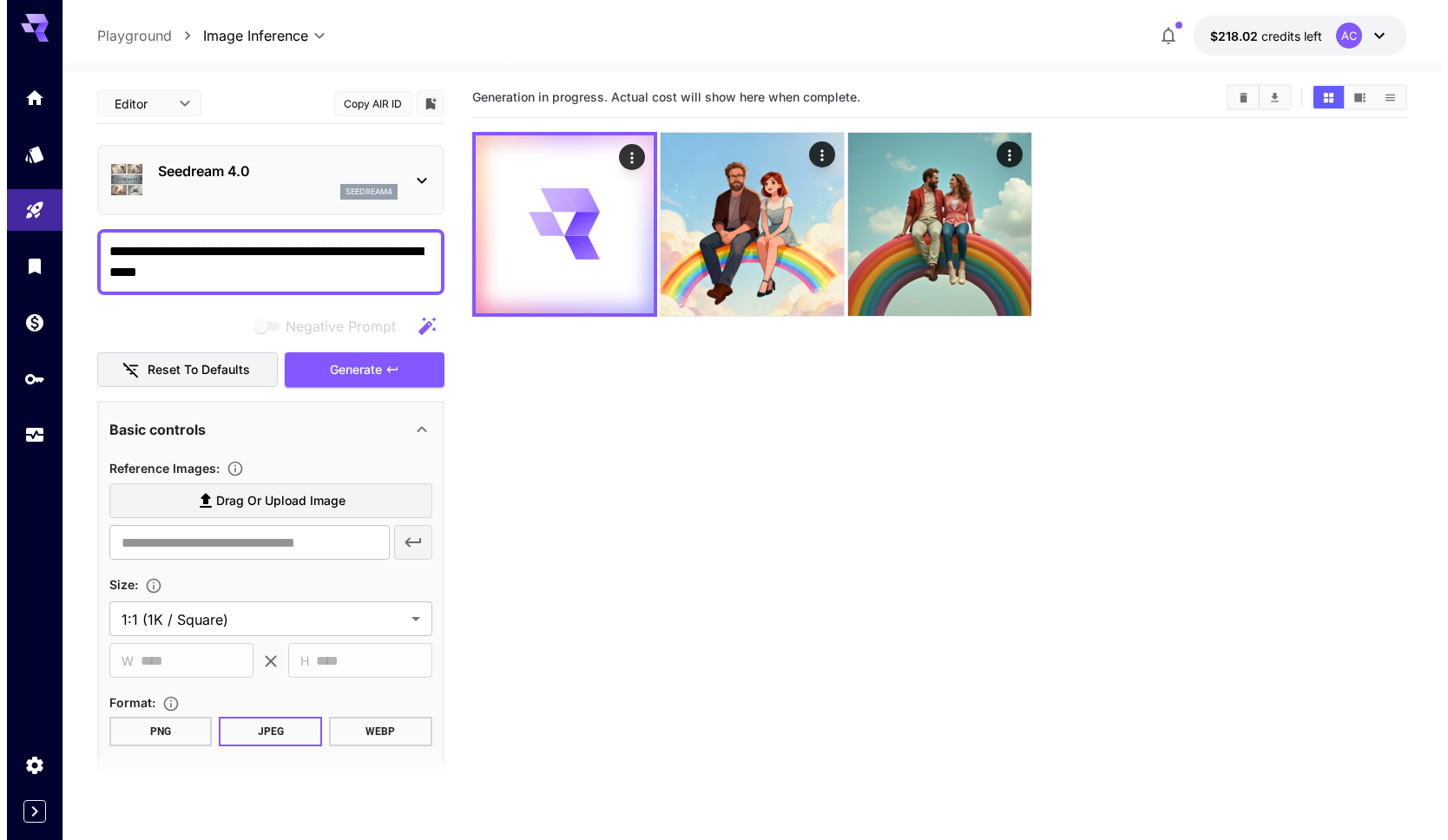
scroll to position [7, 0]
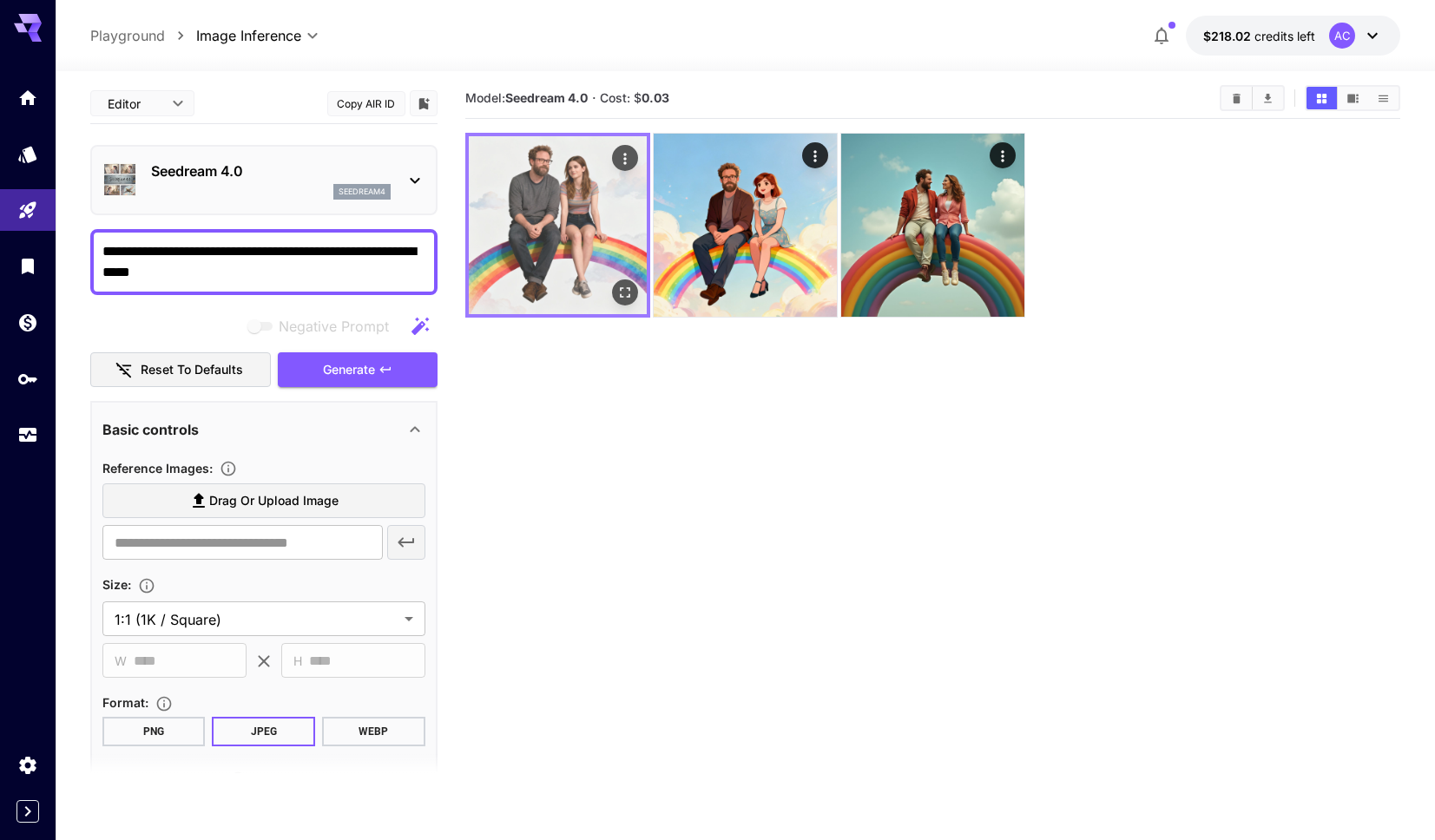
click at [629, 291] on icon "Open in fullscreen" at bounding box center [624, 292] width 10 height 10
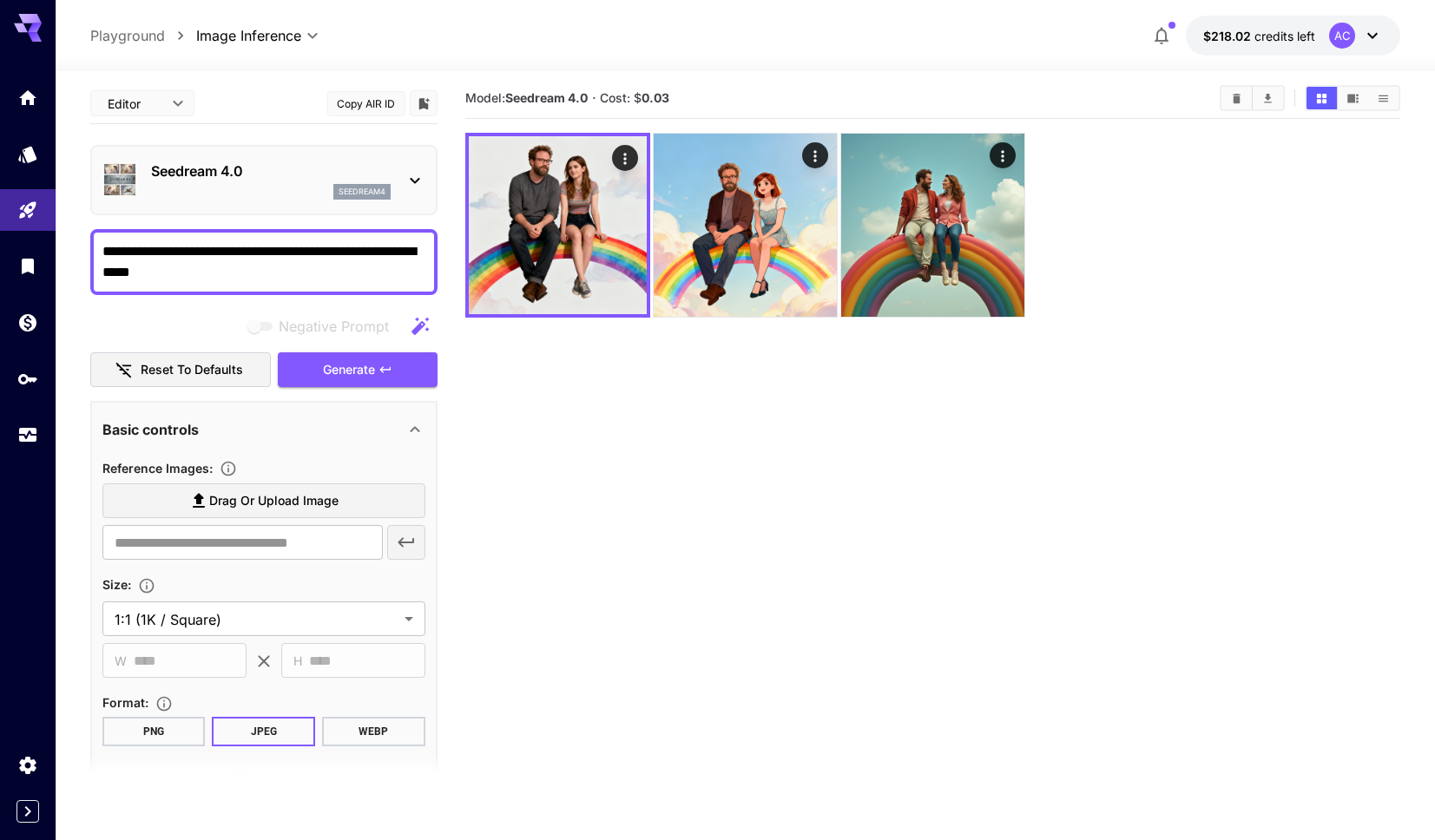
drag, startPoint x: 209, startPoint y: 268, endPoint x: -107, endPoint y: 186, distance: 326.5
click at [0, 186] on html "**********" at bounding box center [718, 481] width 1435 height 978
type textarea "**********"
drag, startPoint x: 345, startPoint y: 362, endPoint x: 561, endPoint y: 390, distance: 217.8
click at [348, 363] on button "Generate" at bounding box center [357, 370] width 160 height 36
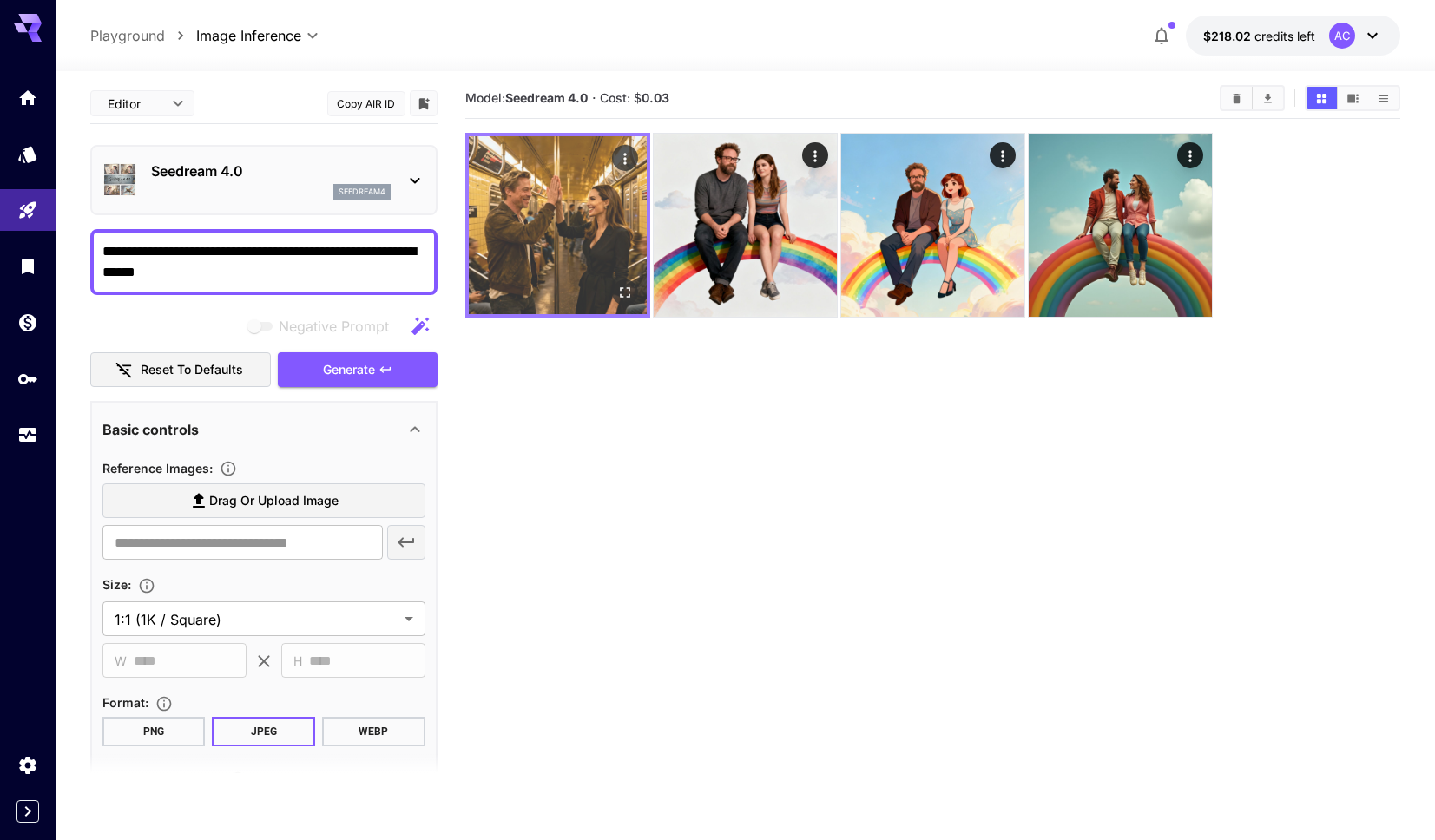
click at [562, 222] on img at bounding box center [558, 225] width 178 height 178
click at [633, 287] on button "Open in fullscreen" at bounding box center [625, 293] width 26 height 26
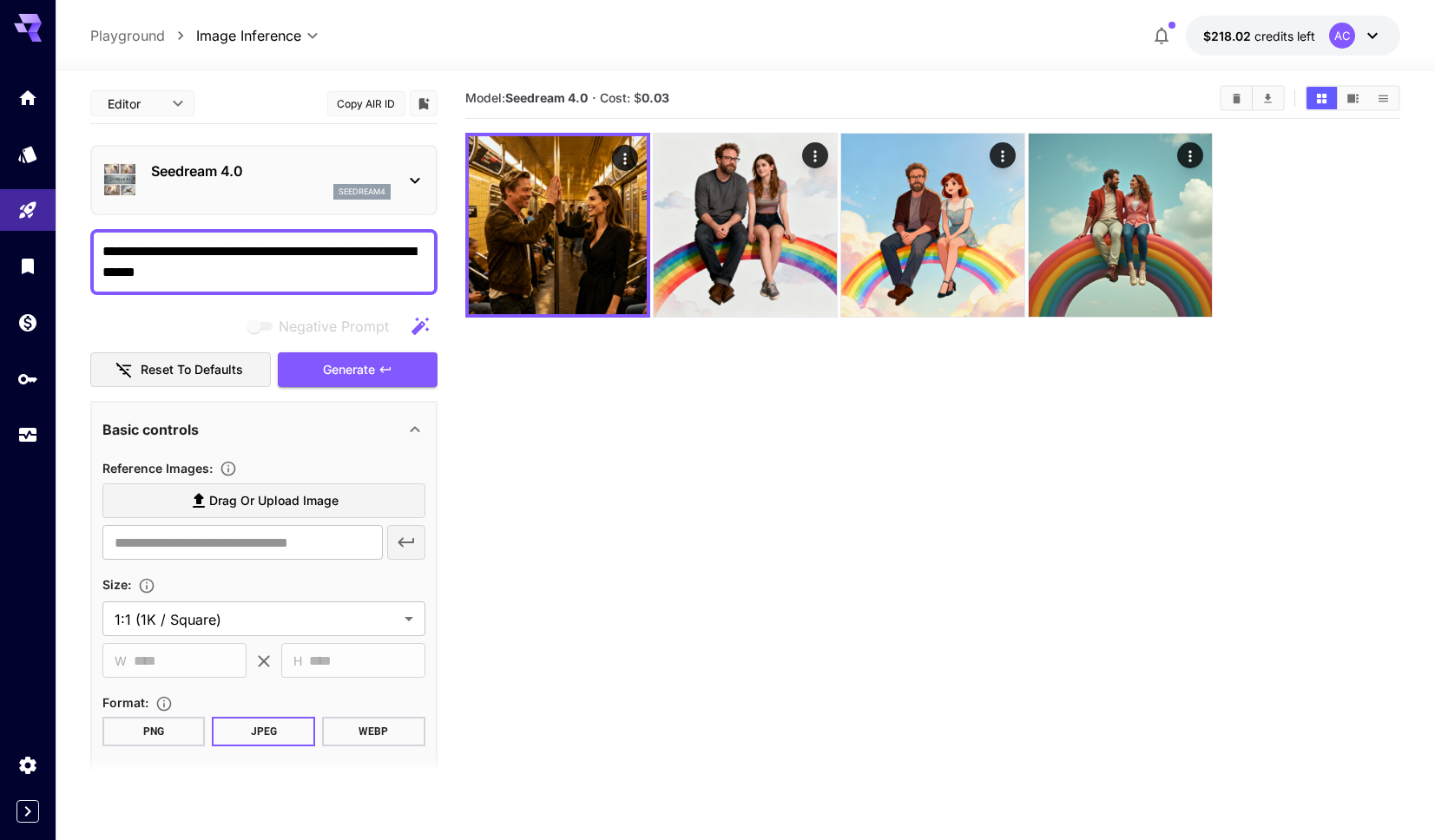
click at [414, 177] on icon at bounding box center [415, 180] width 21 height 21
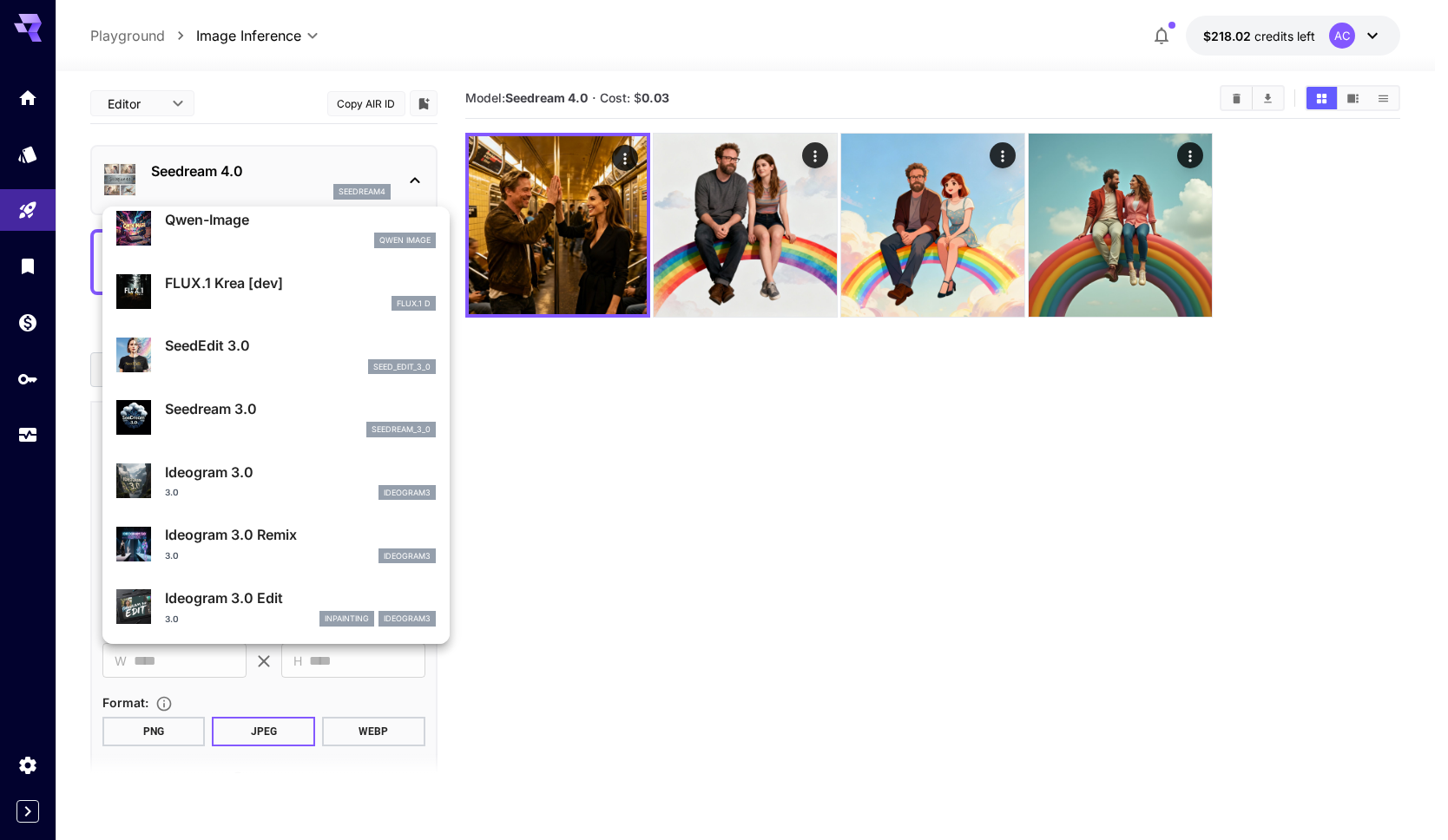
scroll to position [326, 0]
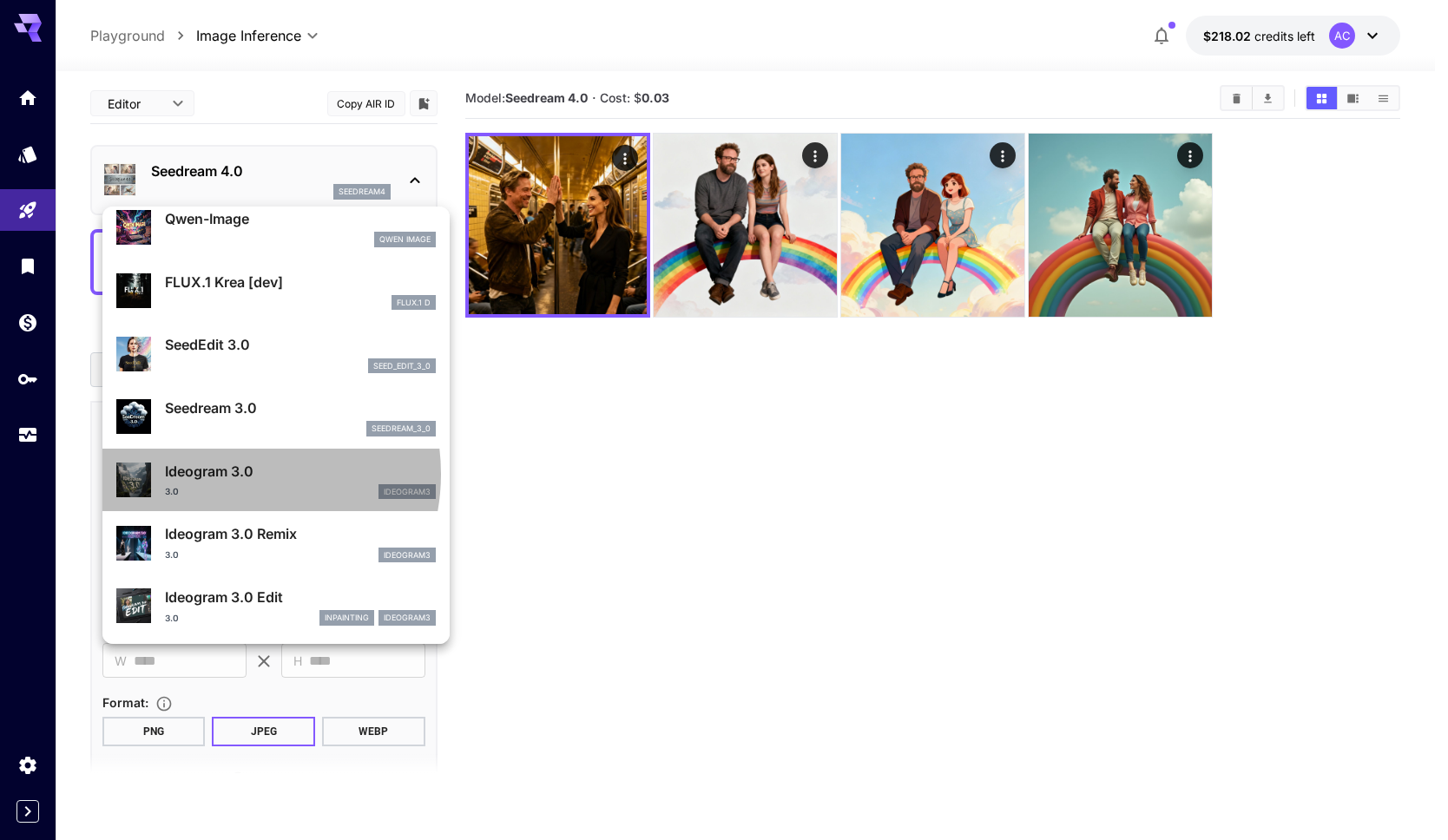
click at [227, 474] on p "Ideogram 3.0" at bounding box center [300, 471] width 271 height 21
type input "**********"
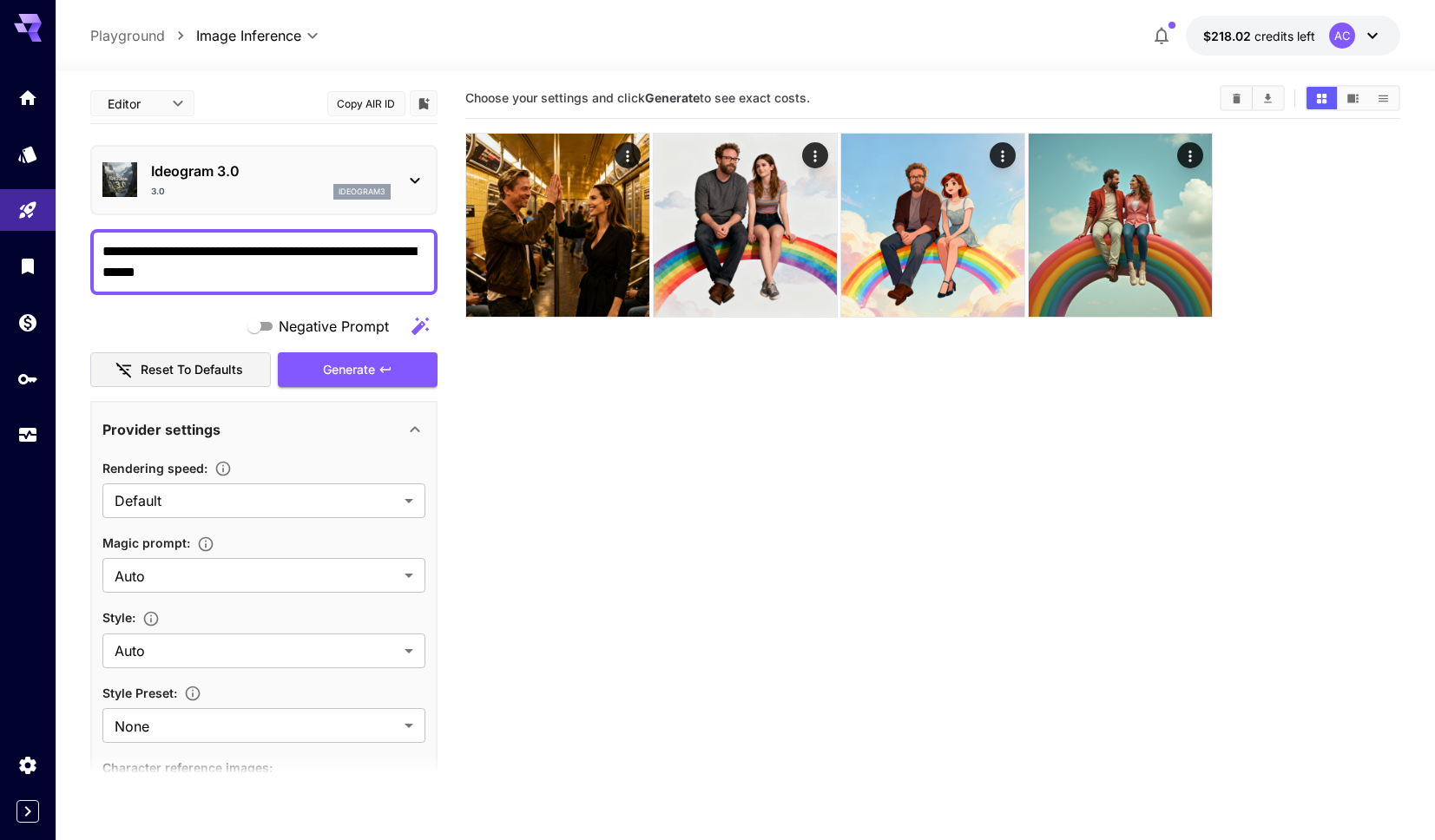
click at [684, 476] on section "Choose your settings and click Generate to see exact costs." at bounding box center [933, 498] width 935 height 840
click at [345, 361] on button "Generate" at bounding box center [357, 370] width 160 height 36
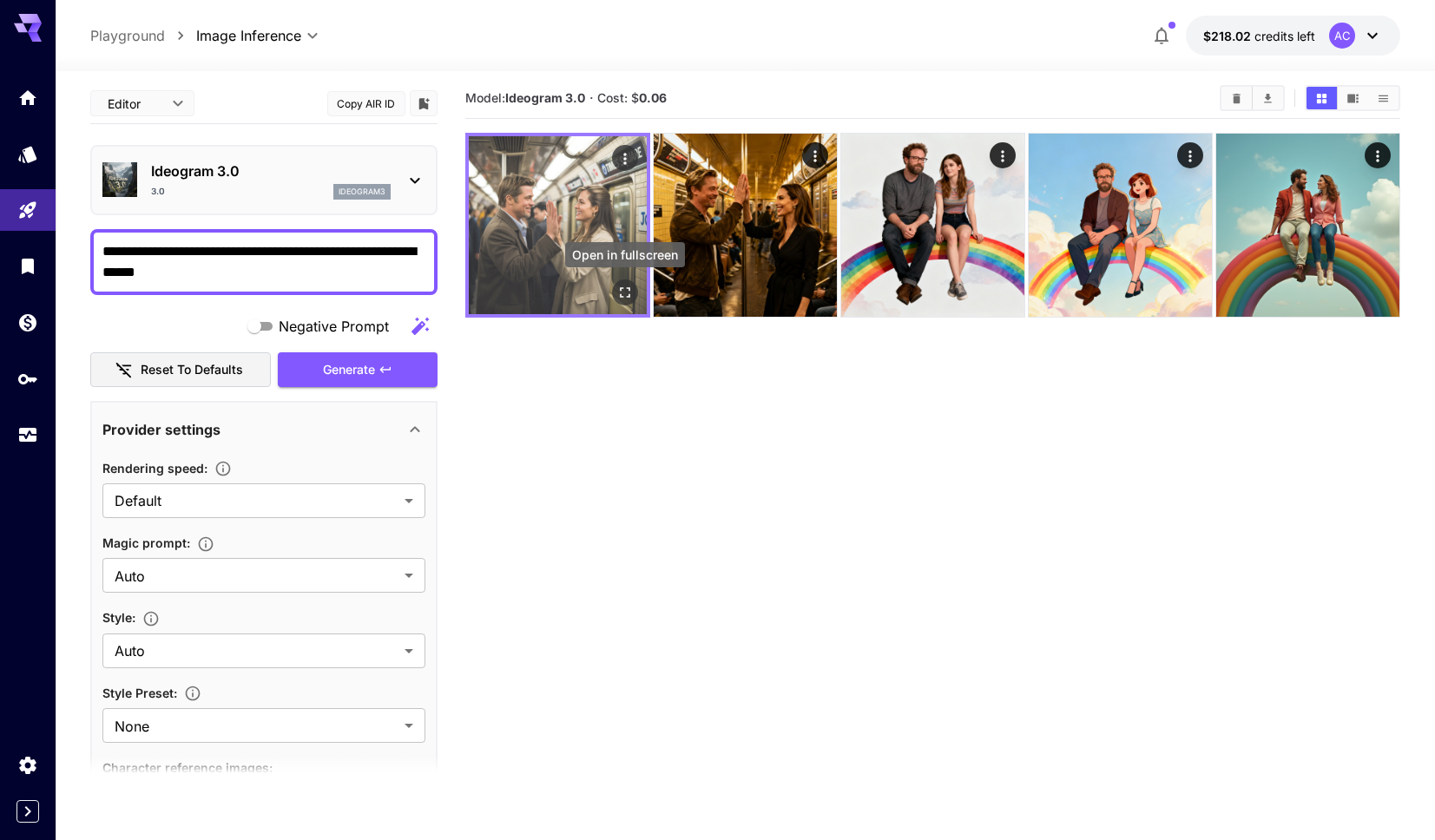
click at [617, 293] on icon "Open in fullscreen" at bounding box center [624, 292] width 18 height 18
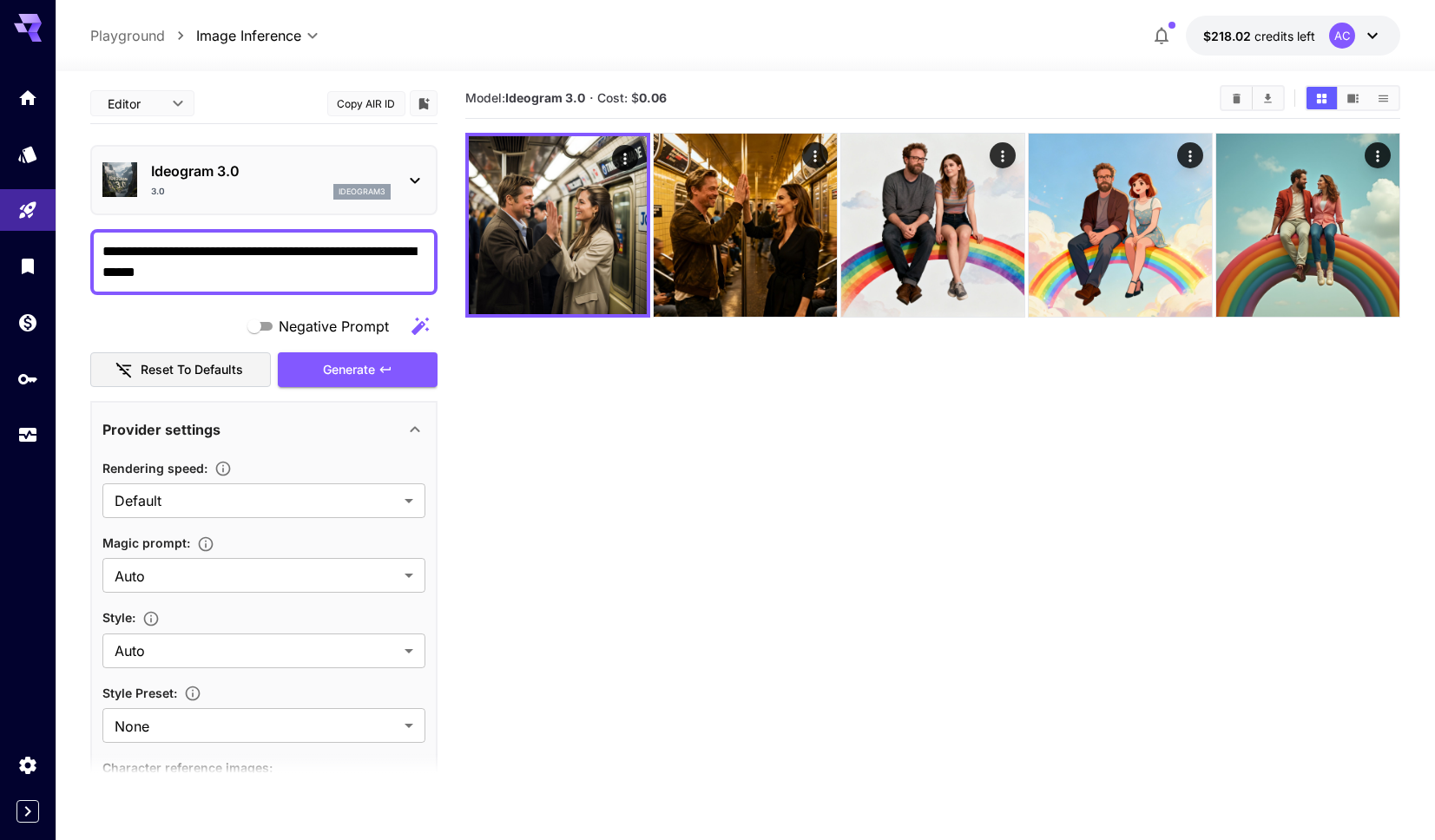
click at [416, 184] on icon at bounding box center [415, 180] width 21 height 21
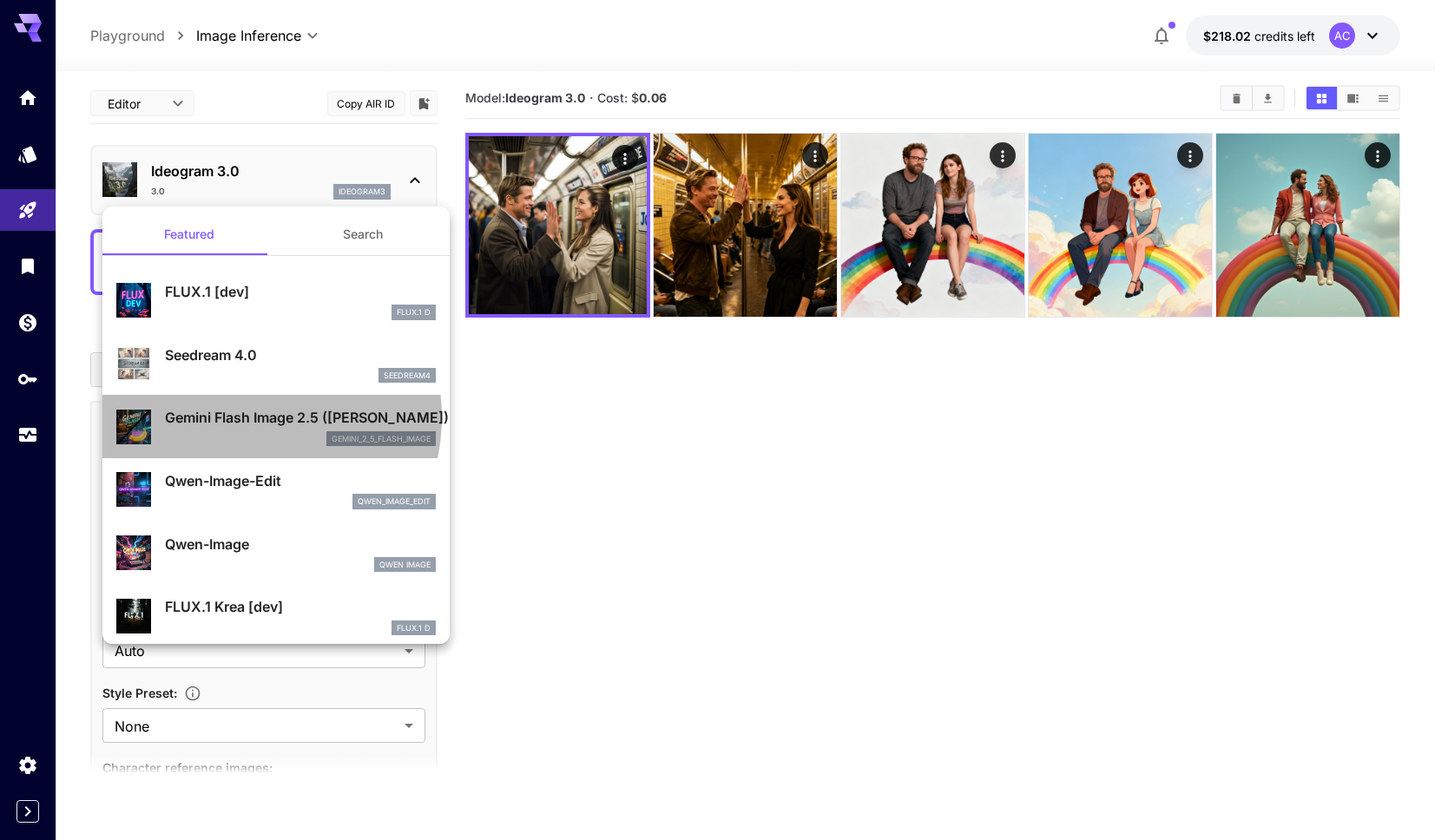
click at [243, 416] on p "Gemini Flash Image 2.5 (Nano Banana)" at bounding box center [300, 417] width 271 height 21
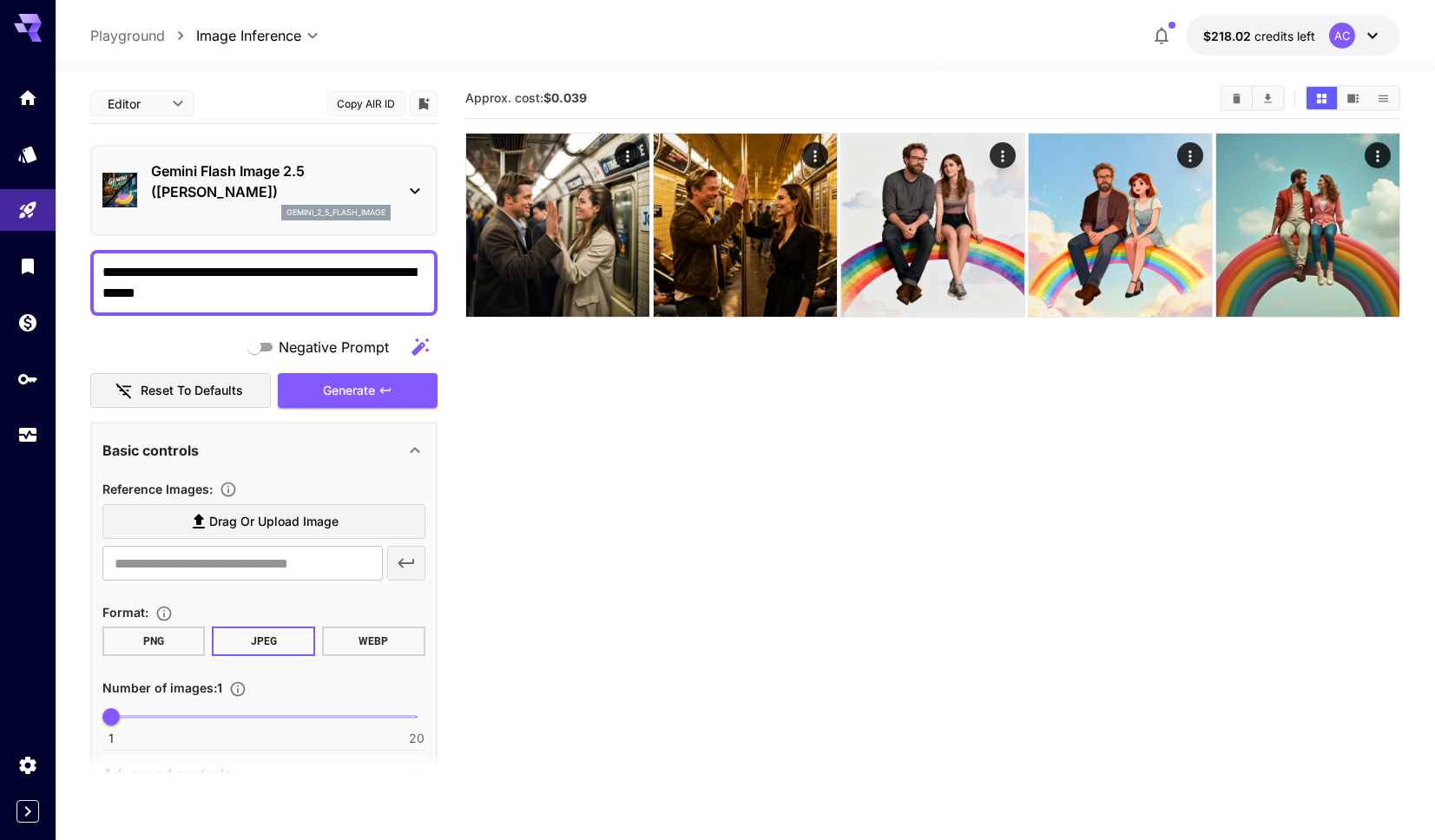
drag, startPoint x: 355, startPoint y: 393, endPoint x: 451, endPoint y: 408, distance: 97.2
click at [355, 393] on span "Generate" at bounding box center [349, 391] width 52 height 22
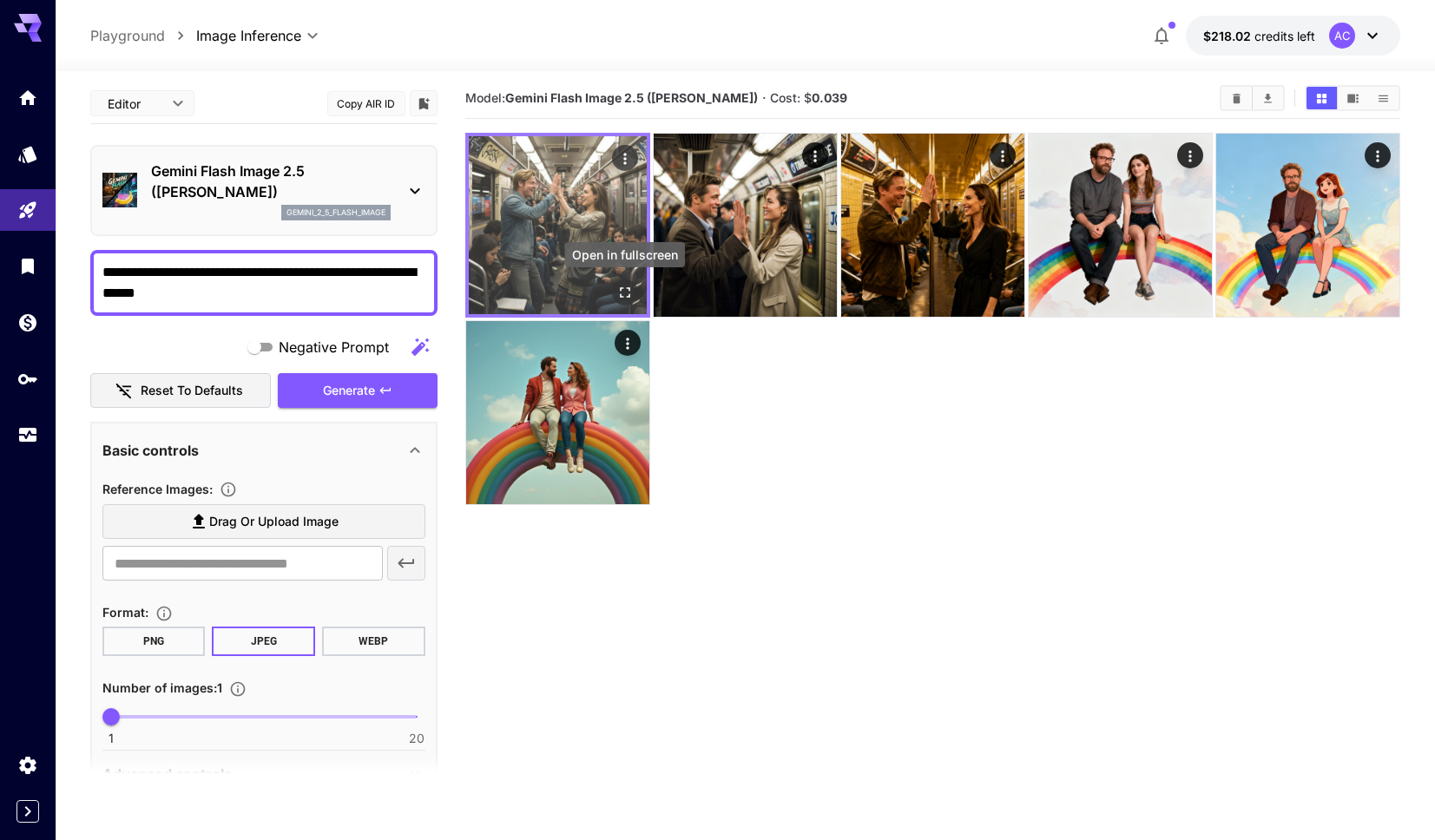
click at [629, 294] on icon "Open in fullscreen" at bounding box center [624, 292] width 18 height 18
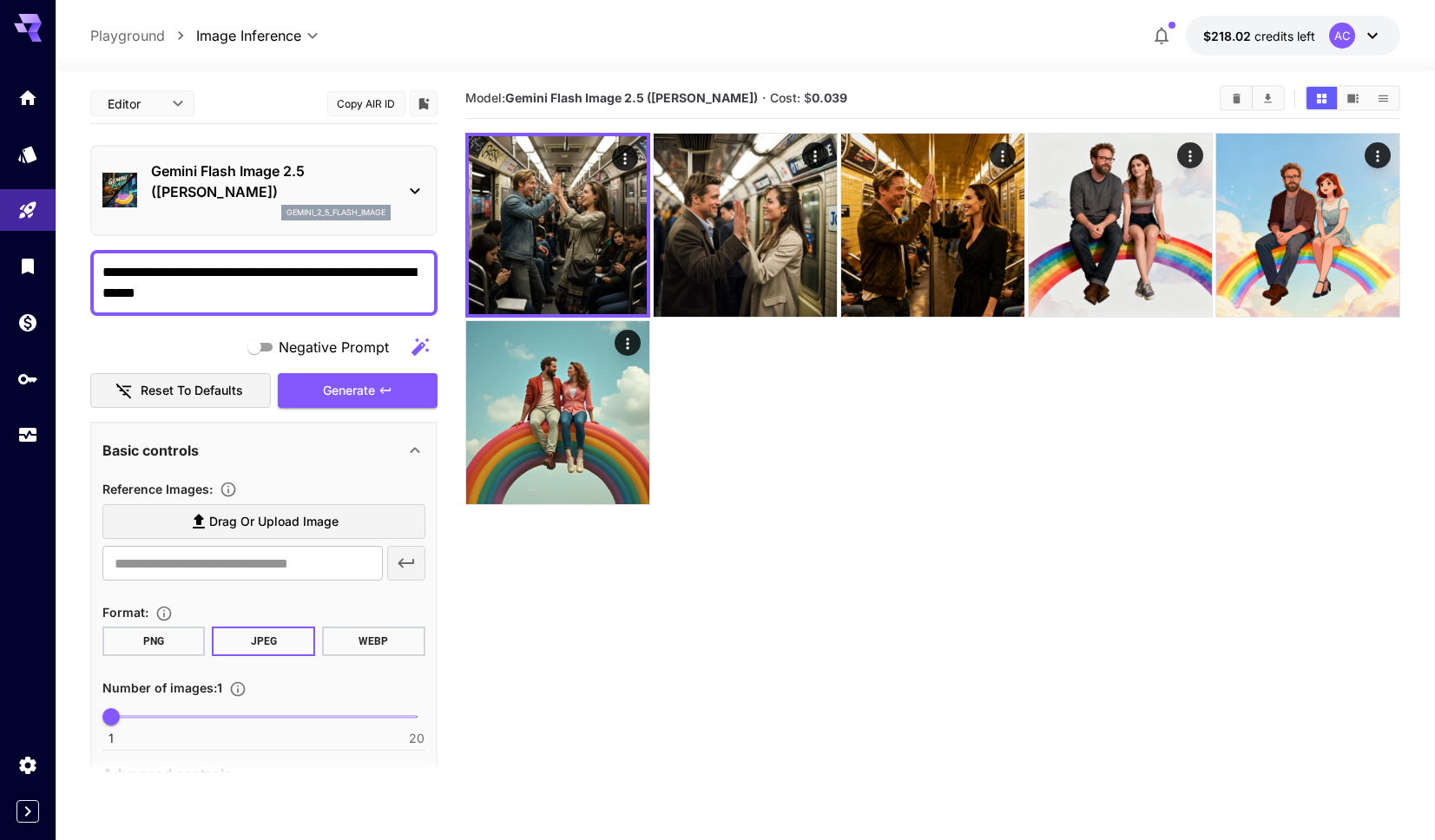
click at [263, 295] on textarea "**********" at bounding box center [264, 282] width 323 height 42
click at [347, 383] on span "Generate" at bounding box center [349, 391] width 52 height 22
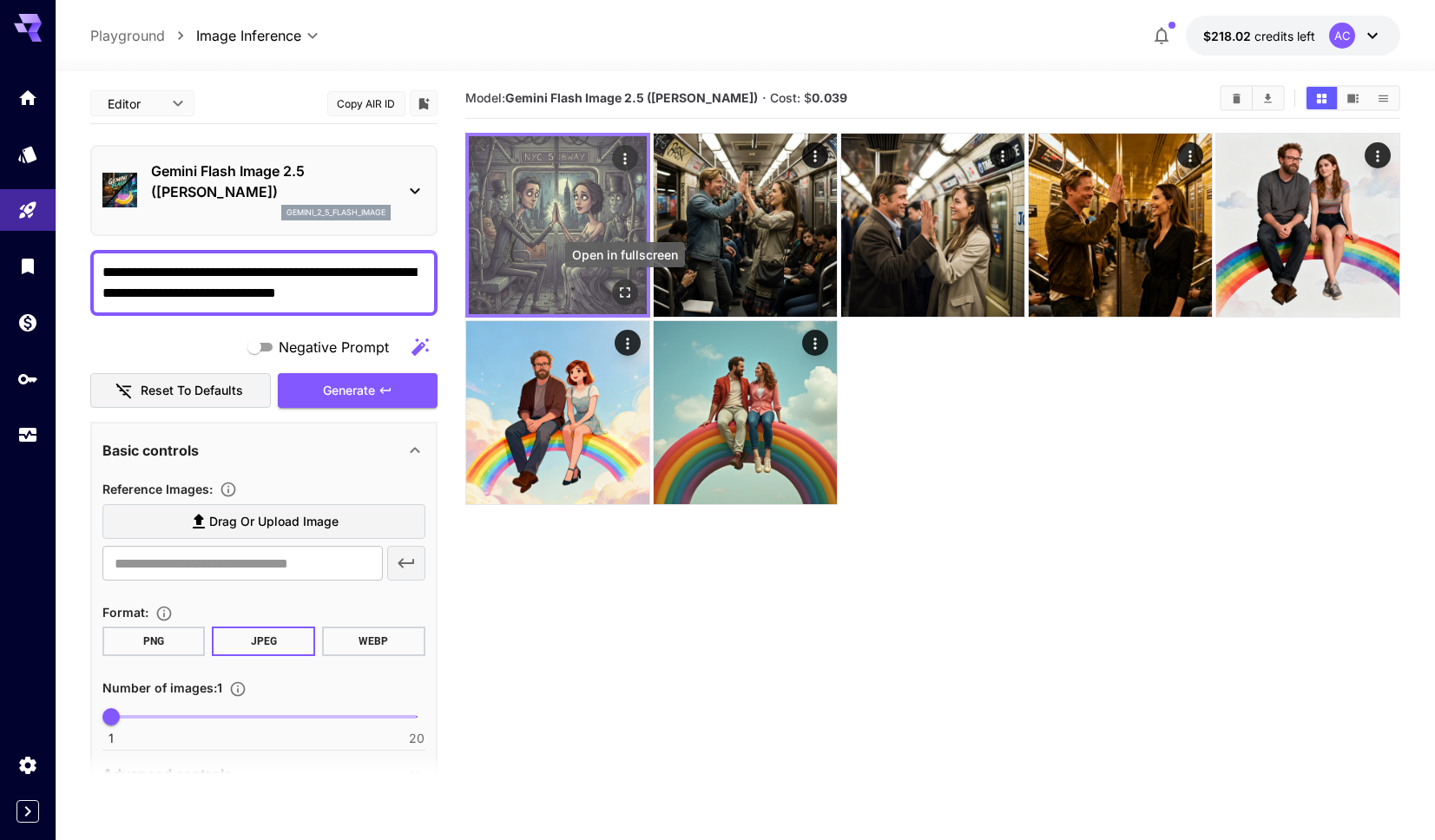
click at [616, 294] on icon "Open in fullscreen" at bounding box center [624, 292] width 18 height 18
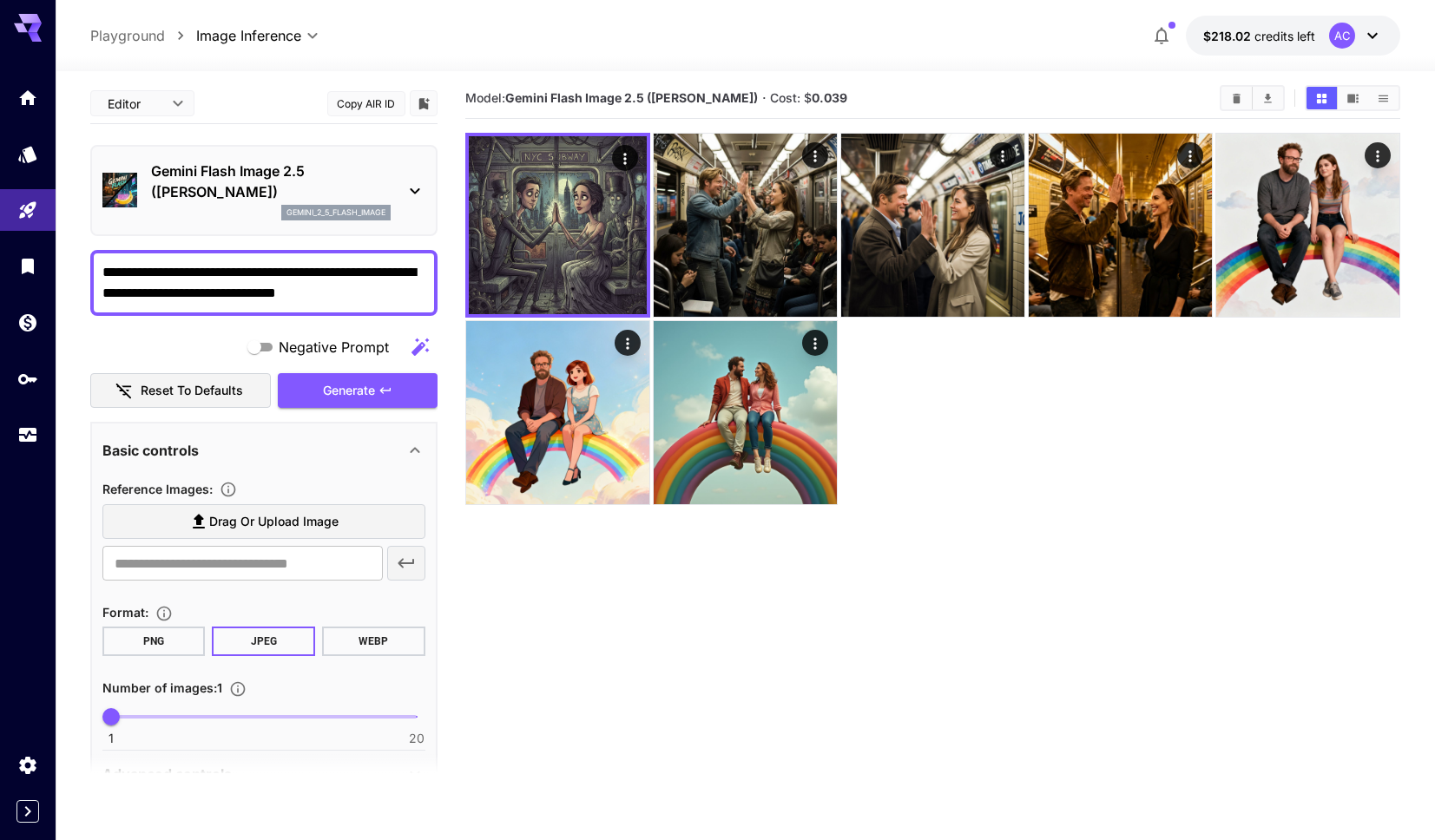
click at [371, 300] on textarea "**********" at bounding box center [264, 282] width 323 height 42
drag, startPoint x: 273, startPoint y: 272, endPoint x: 295, endPoint y: 276, distance: 22.4
click at [275, 272] on textarea "**********" at bounding box center [264, 282] width 323 height 42
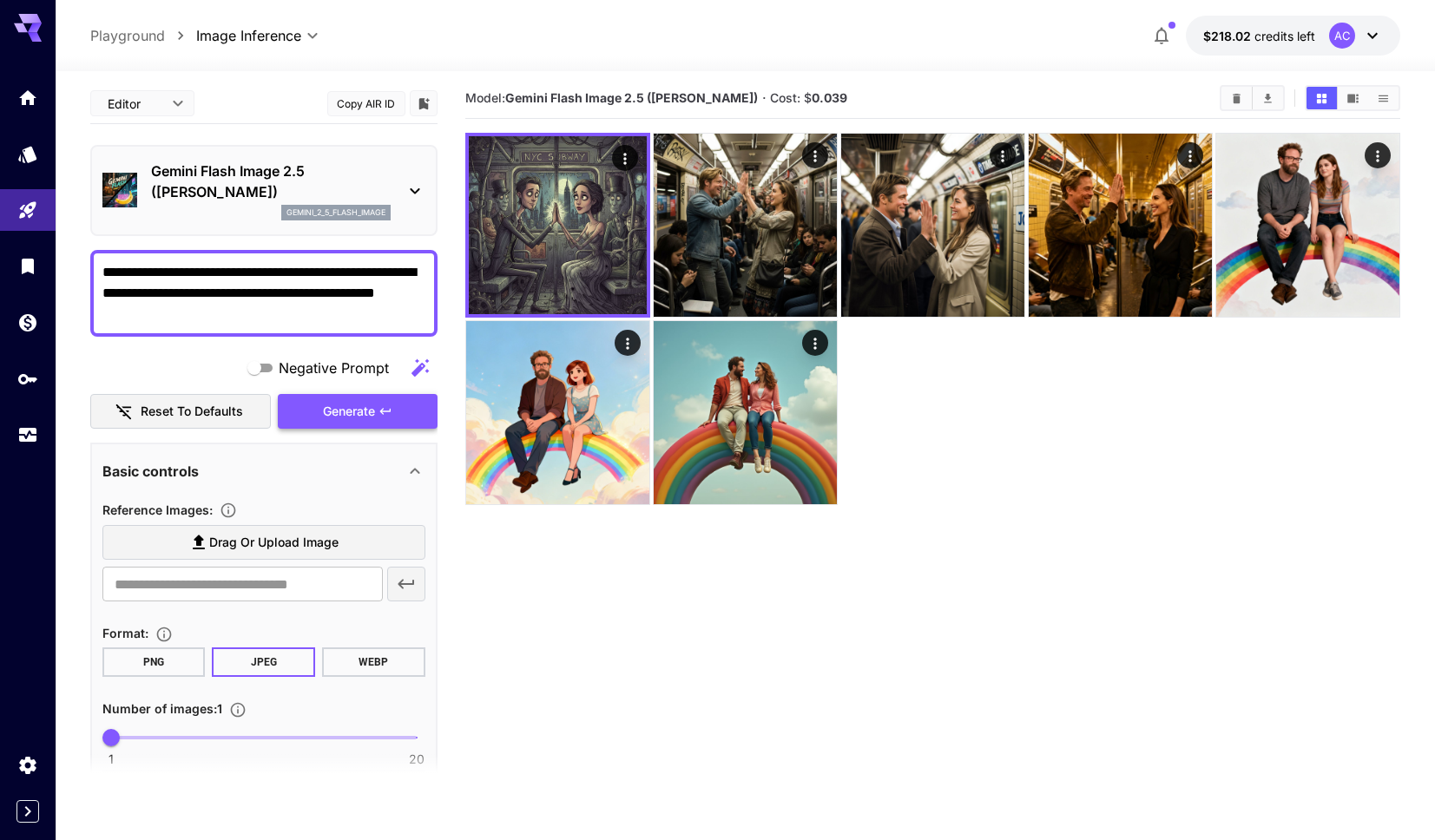
type textarea "**********"
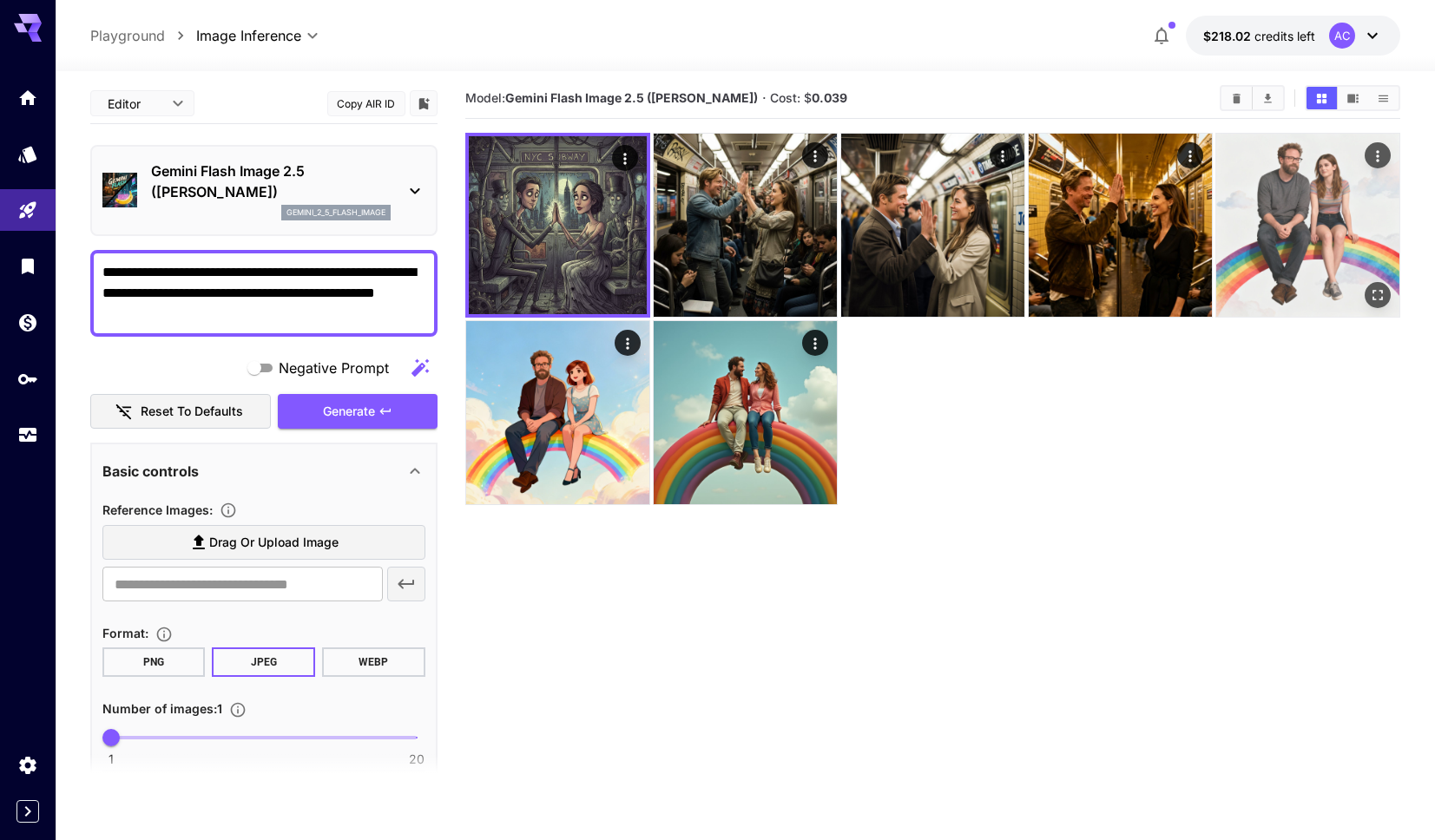
drag, startPoint x: 389, startPoint y: 421, endPoint x: 509, endPoint y: 450, distance: 123.5
click at [391, 421] on button "Generate" at bounding box center [357, 412] width 160 height 36
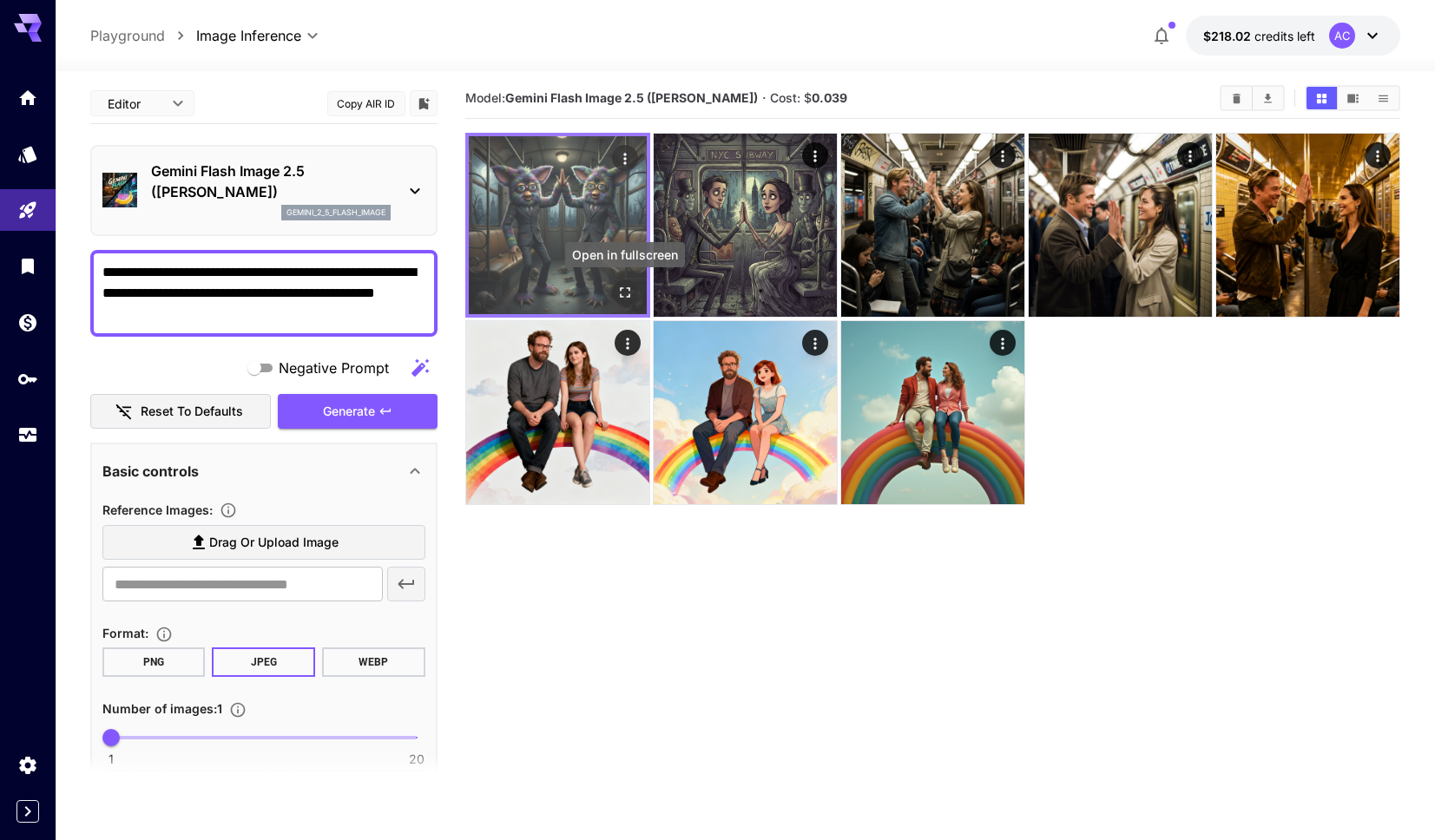
click at [623, 294] on icon "Open in fullscreen" at bounding box center [624, 292] width 18 height 18
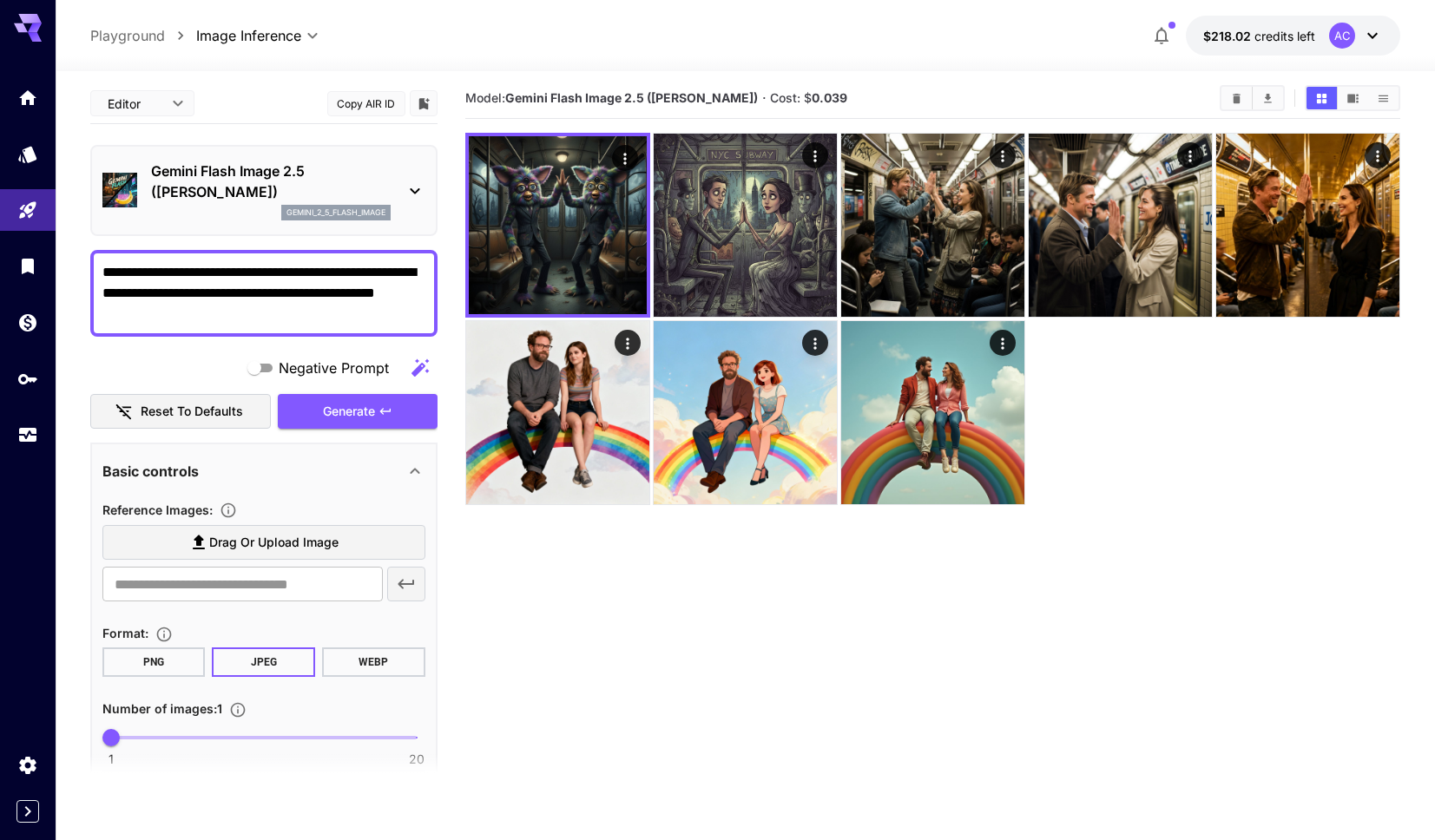
click at [414, 193] on icon at bounding box center [415, 191] width 9 height 6
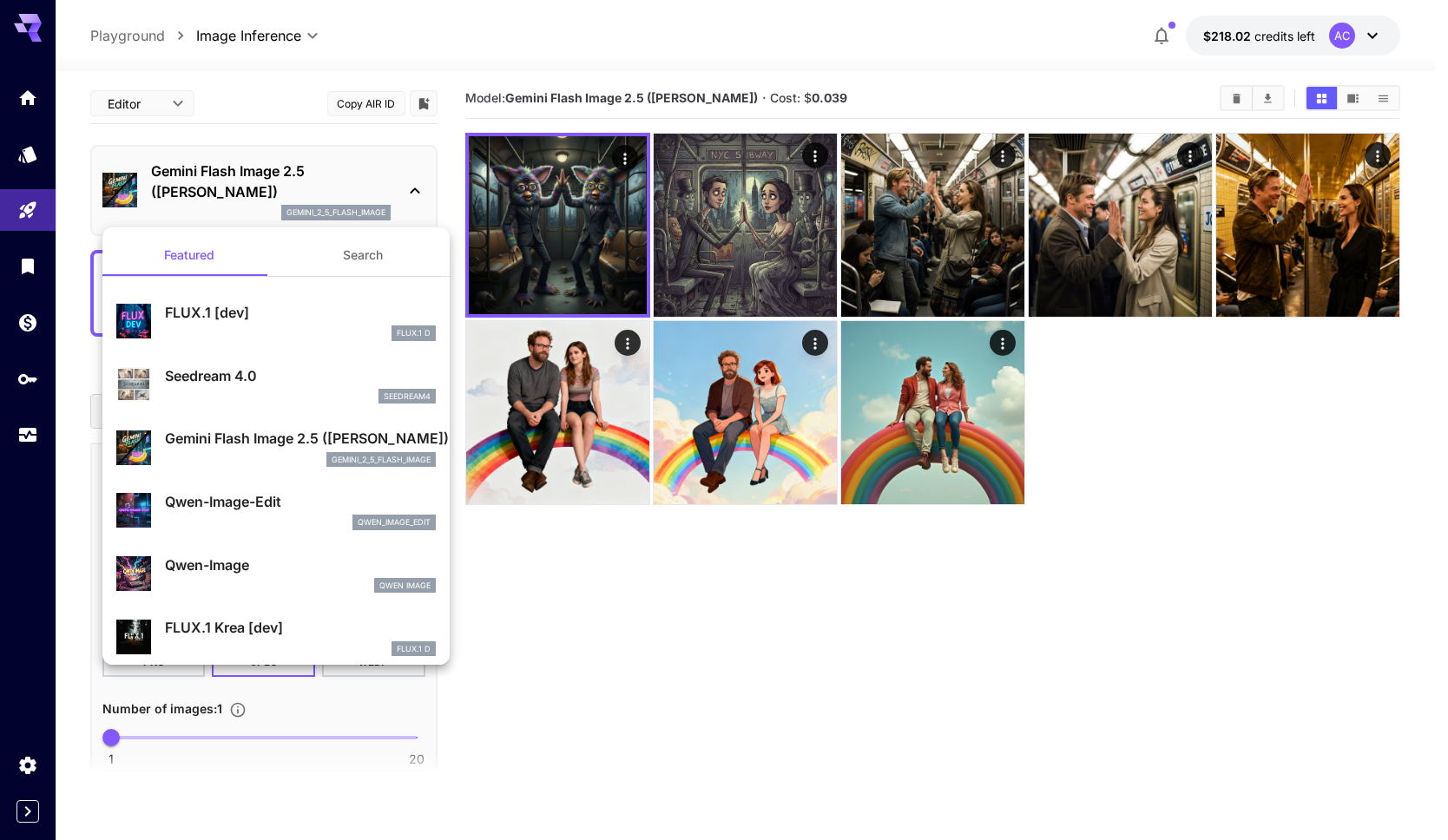
click at [867, 649] on div at bounding box center [724, 420] width 1448 height 840
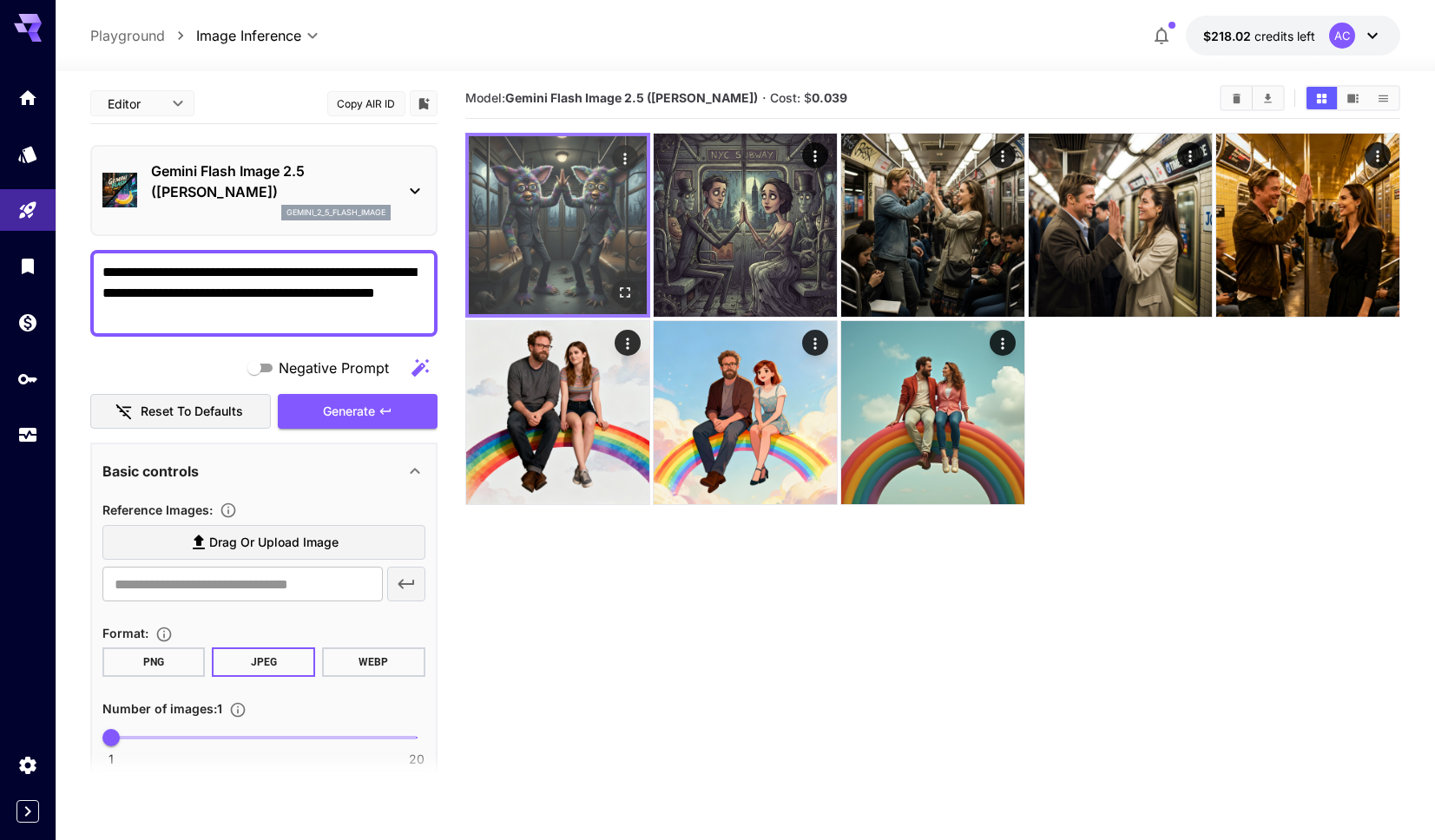
drag, startPoint x: 1074, startPoint y: 603, endPoint x: 620, endPoint y: 259, distance: 569.6
click at [734, 388] on section "Model: Gemini Flash Image 2.5 (Nano Banana) · Cost: $ 0.039" at bounding box center [933, 498] width 935 height 840
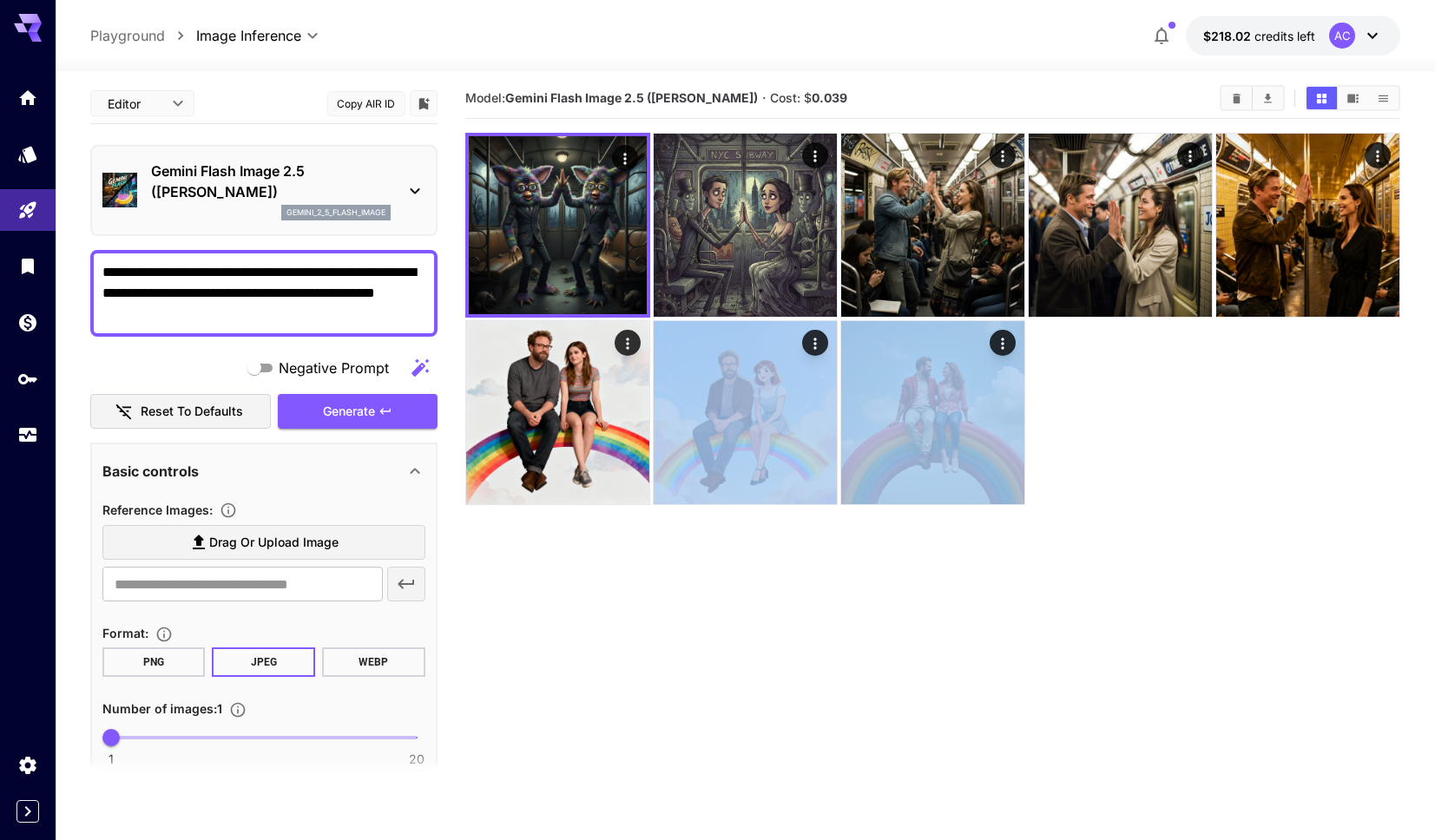
click at [418, 198] on icon at bounding box center [415, 191] width 21 height 21
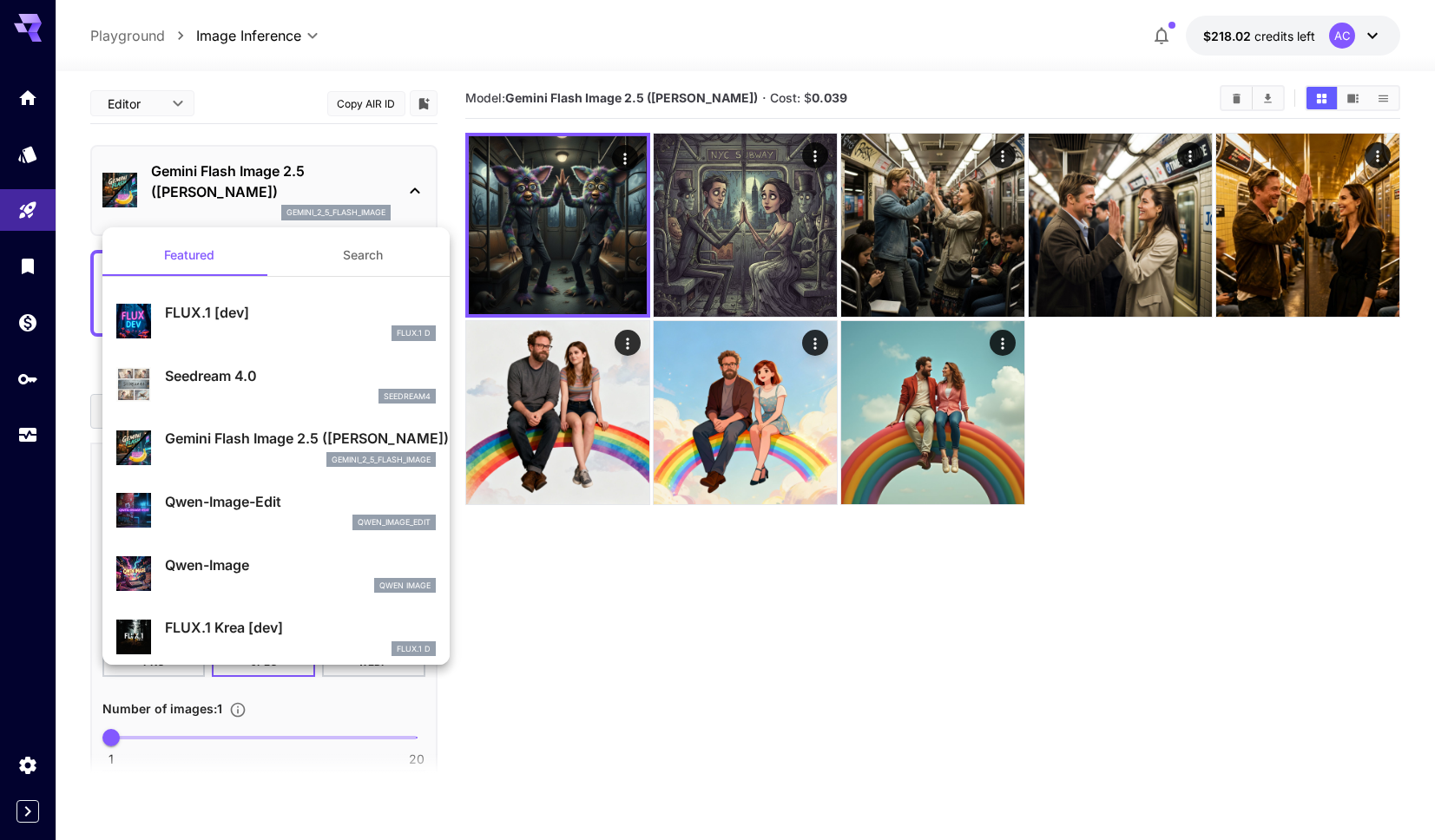
click at [418, 195] on div at bounding box center [724, 420] width 1448 height 840
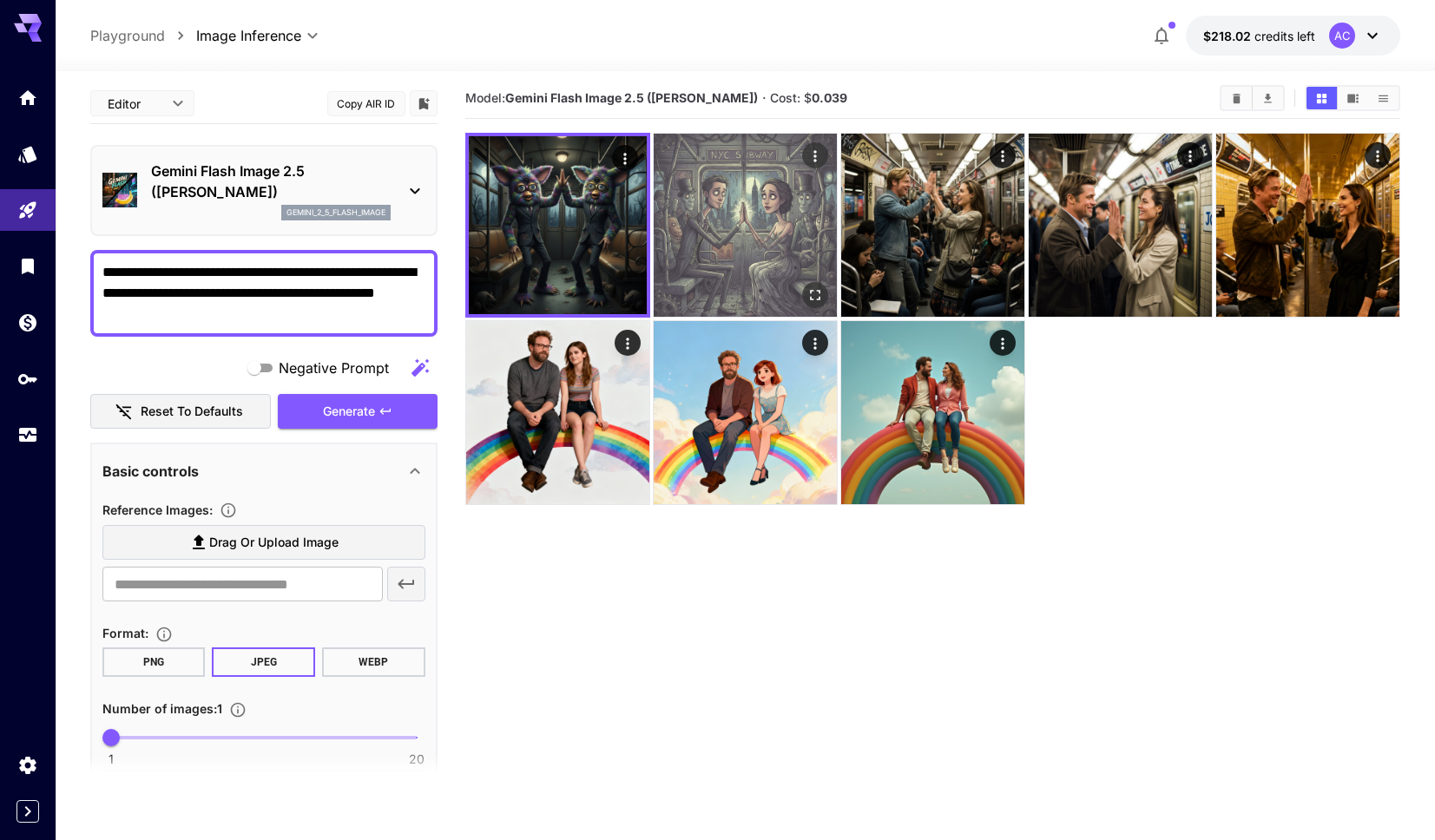
click at [721, 234] on img at bounding box center [745, 225] width 183 height 183
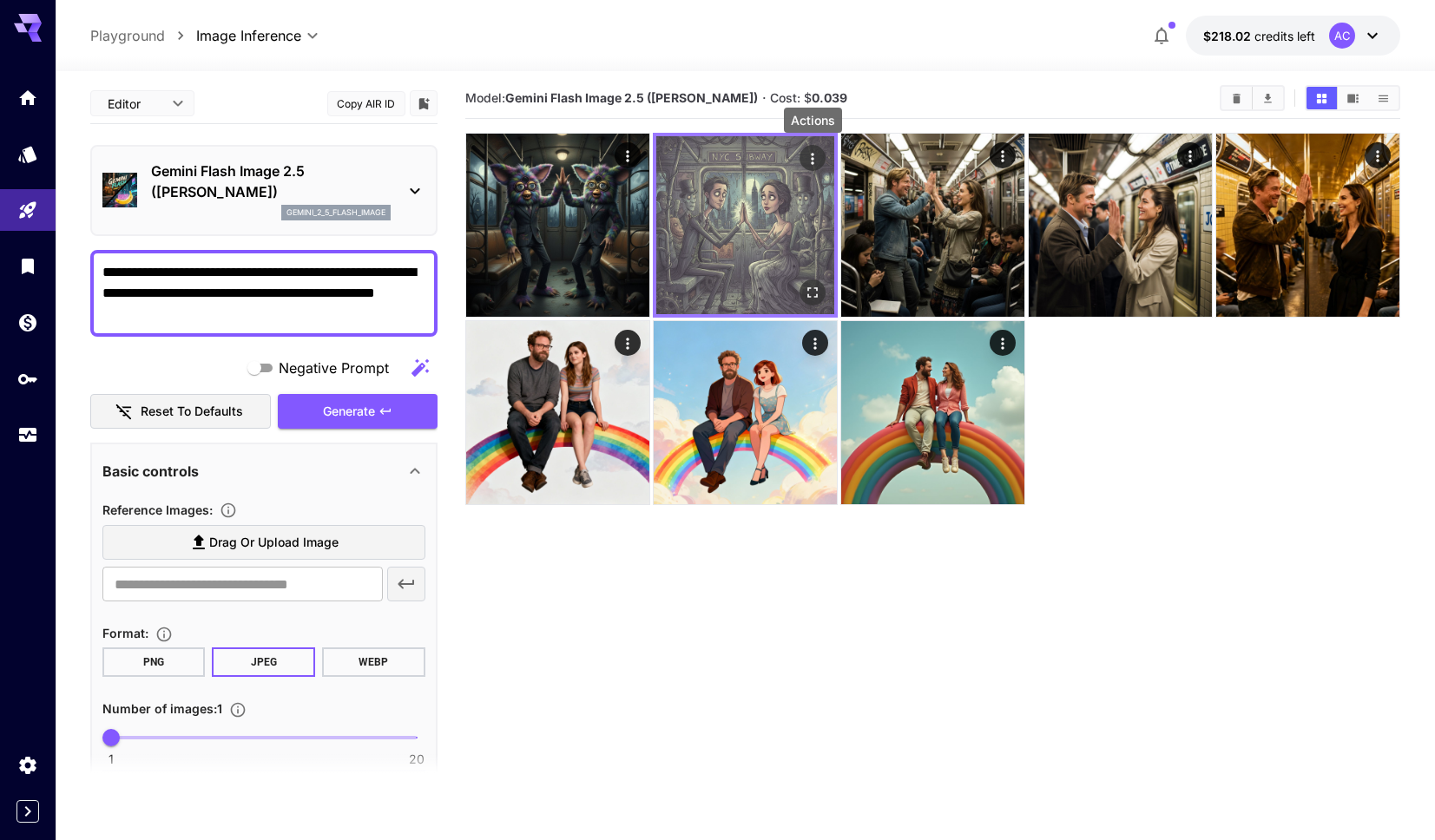
click at [809, 158] on icon "Actions" at bounding box center [813, 159] width 18 height 18
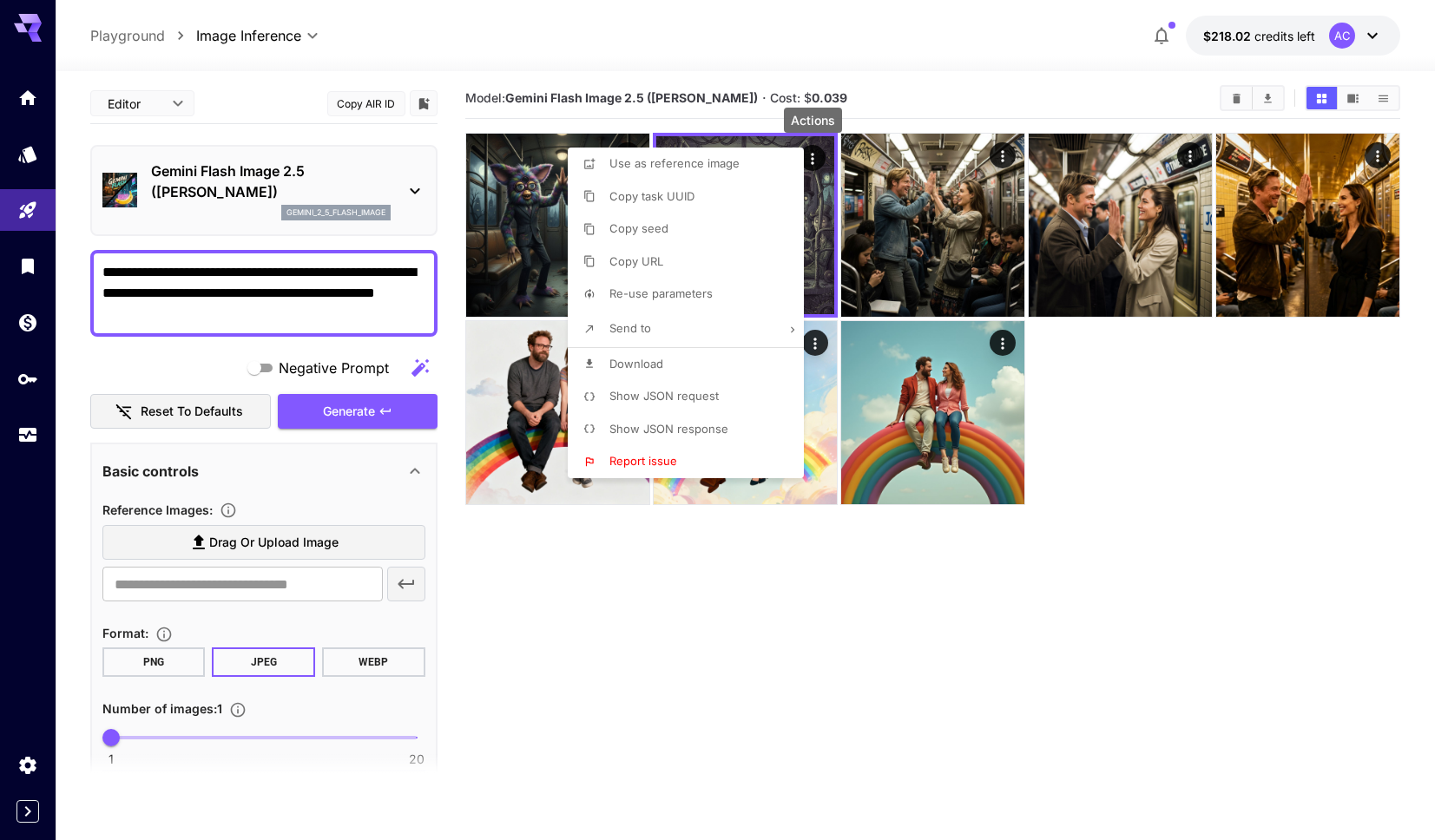
click at [697, 370] on li "Download" at bounding box center [691, 365] width 247 height 33
click at [1039, 90] on div at bounding box center [724, 420] width 1448 height 840
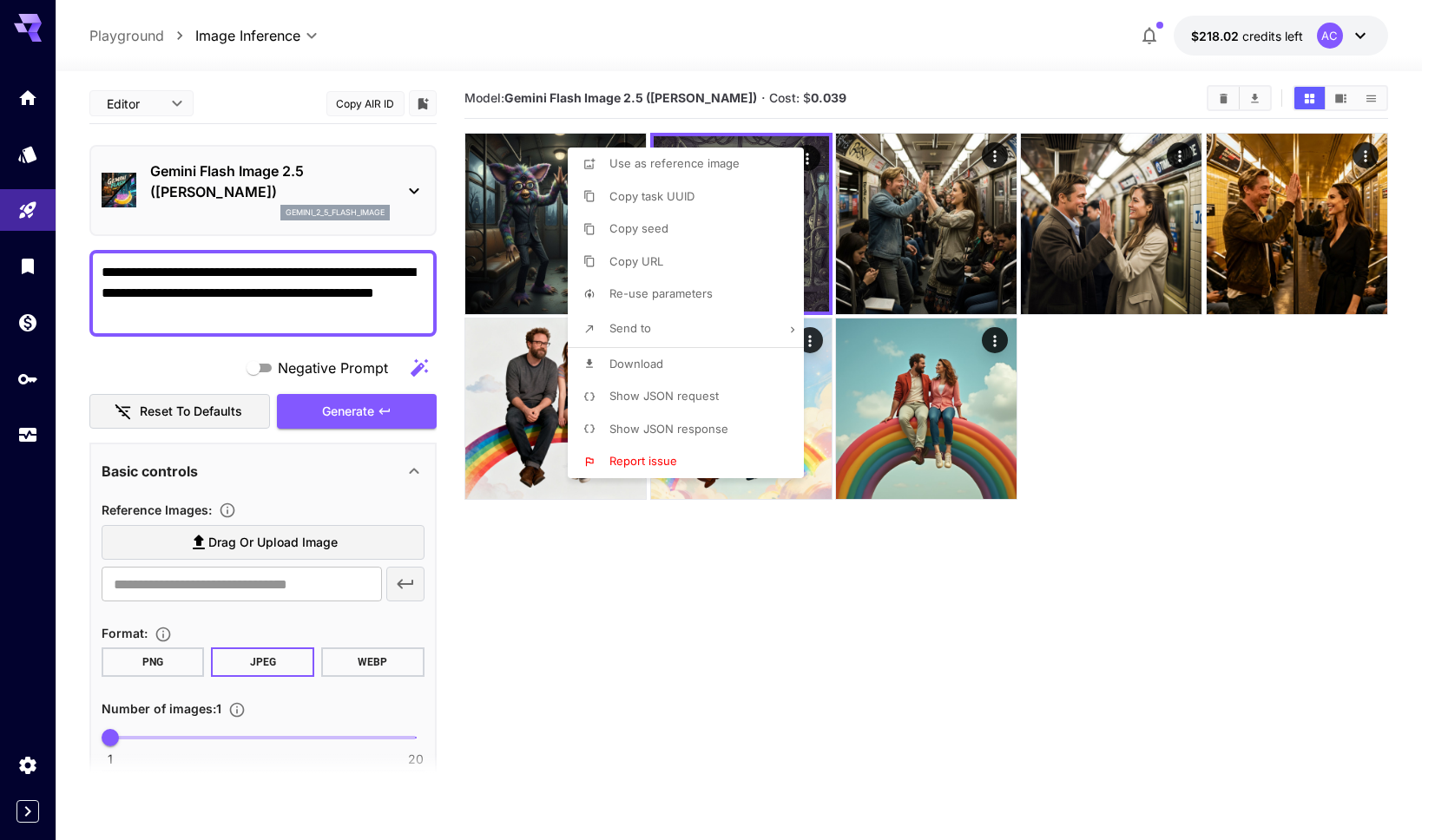
click at [1039, 90] on div at bounding box center [718, 420] width 1435 height 840
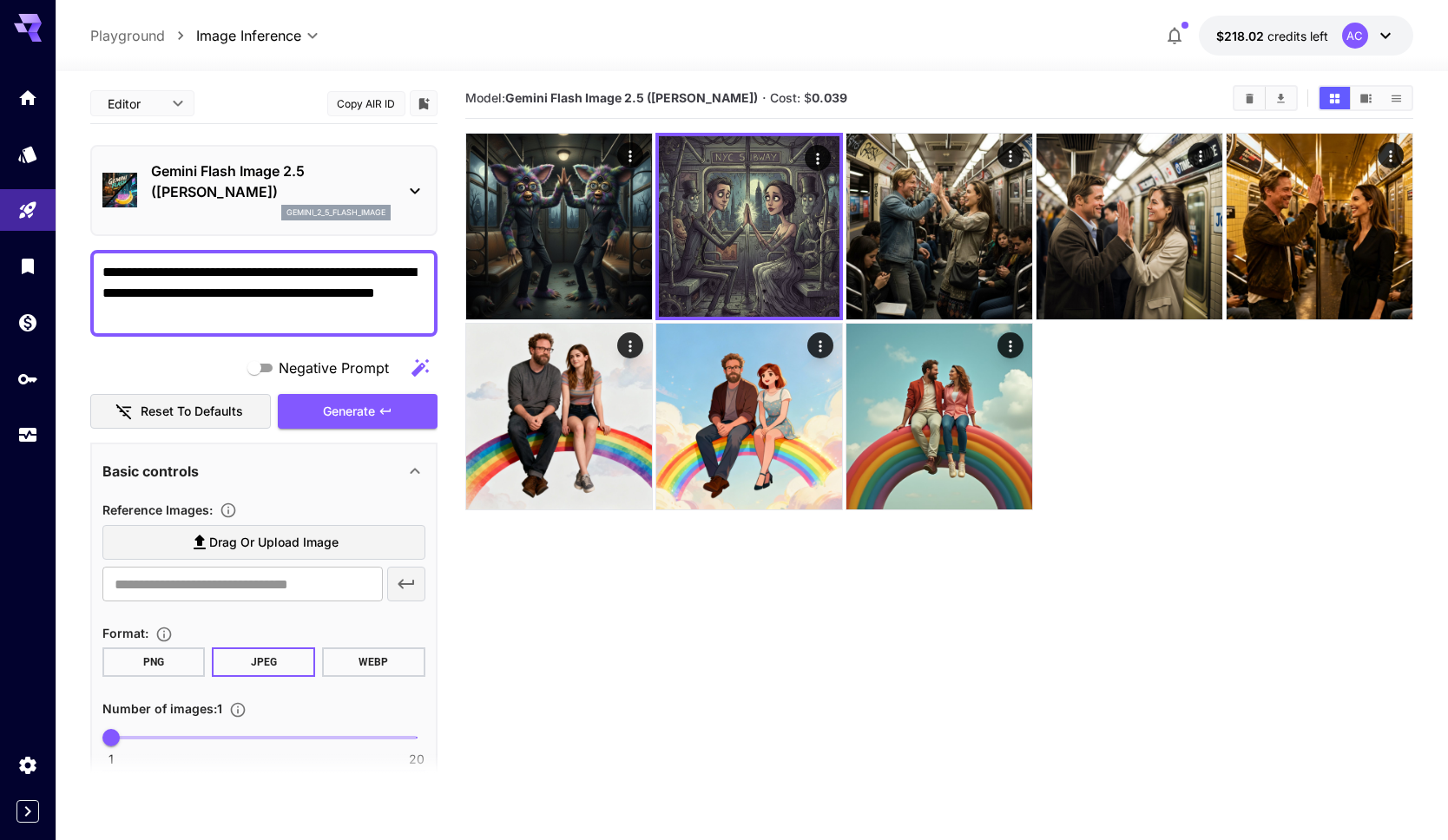
click at [182, 103] on body "**********" at bounding box center [724, 481] width 1448 height 978
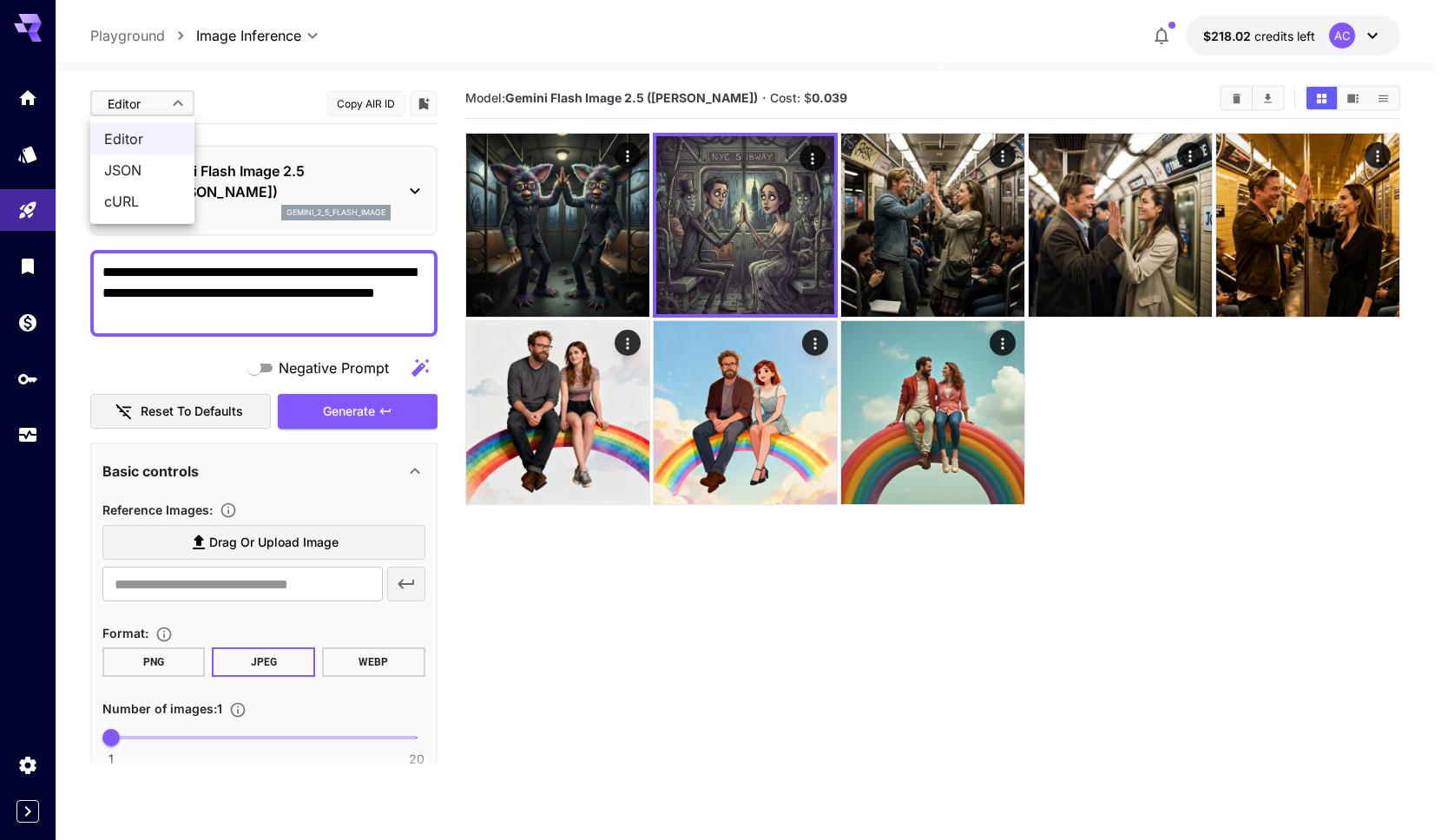
click at [175, 106] on div at bounding box center [724, 420] width 1448 height 840
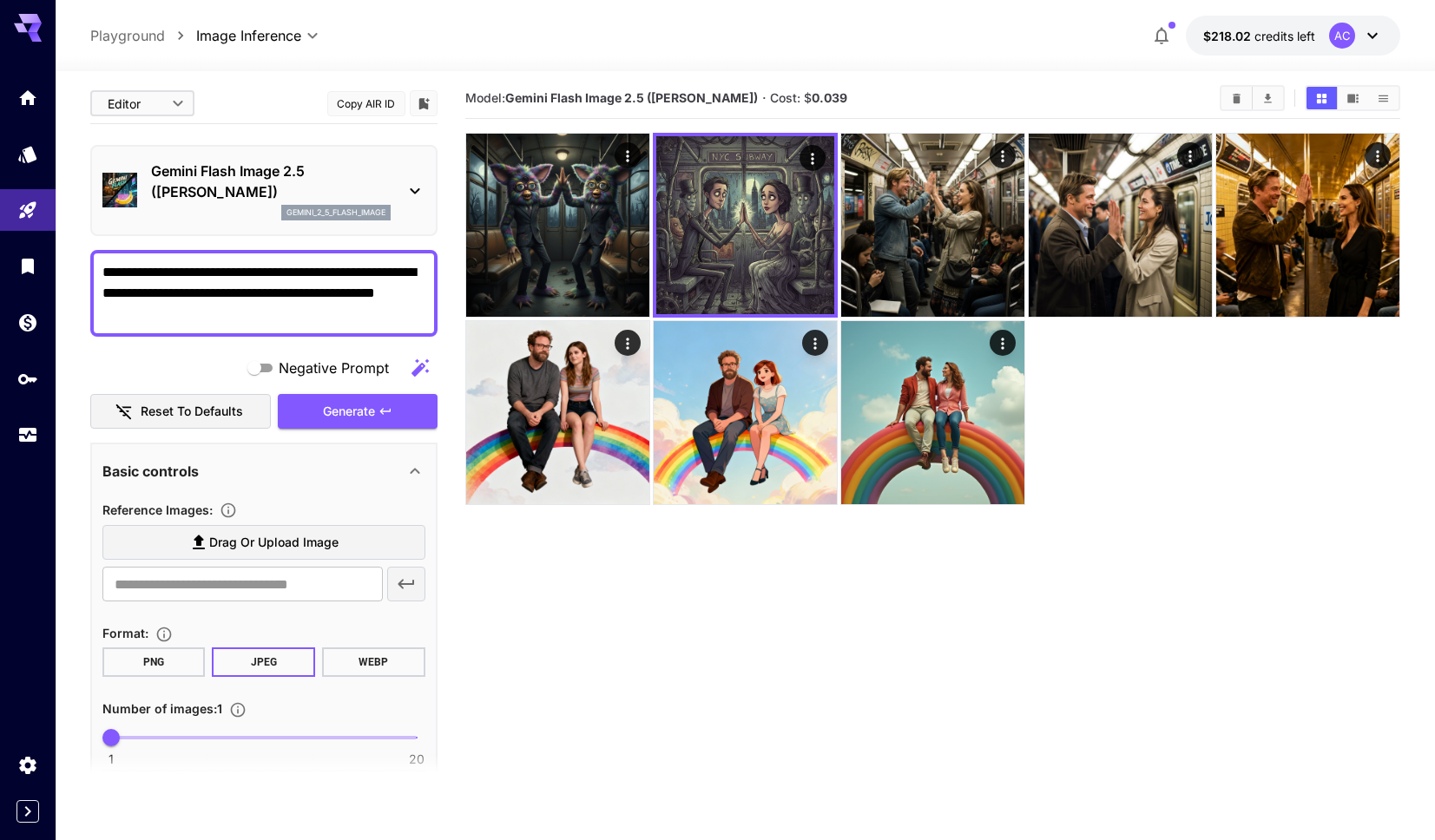
click at [137, 36] on p "Playground" at bounding box center [127, 35] width 75 height 21
click at [127, 39] on p "Playground" at bounding box center [127, 35] width 75 height 21
click at [127, 38] on p "Playground" at bounding box center [127, 35] width 75 height 21
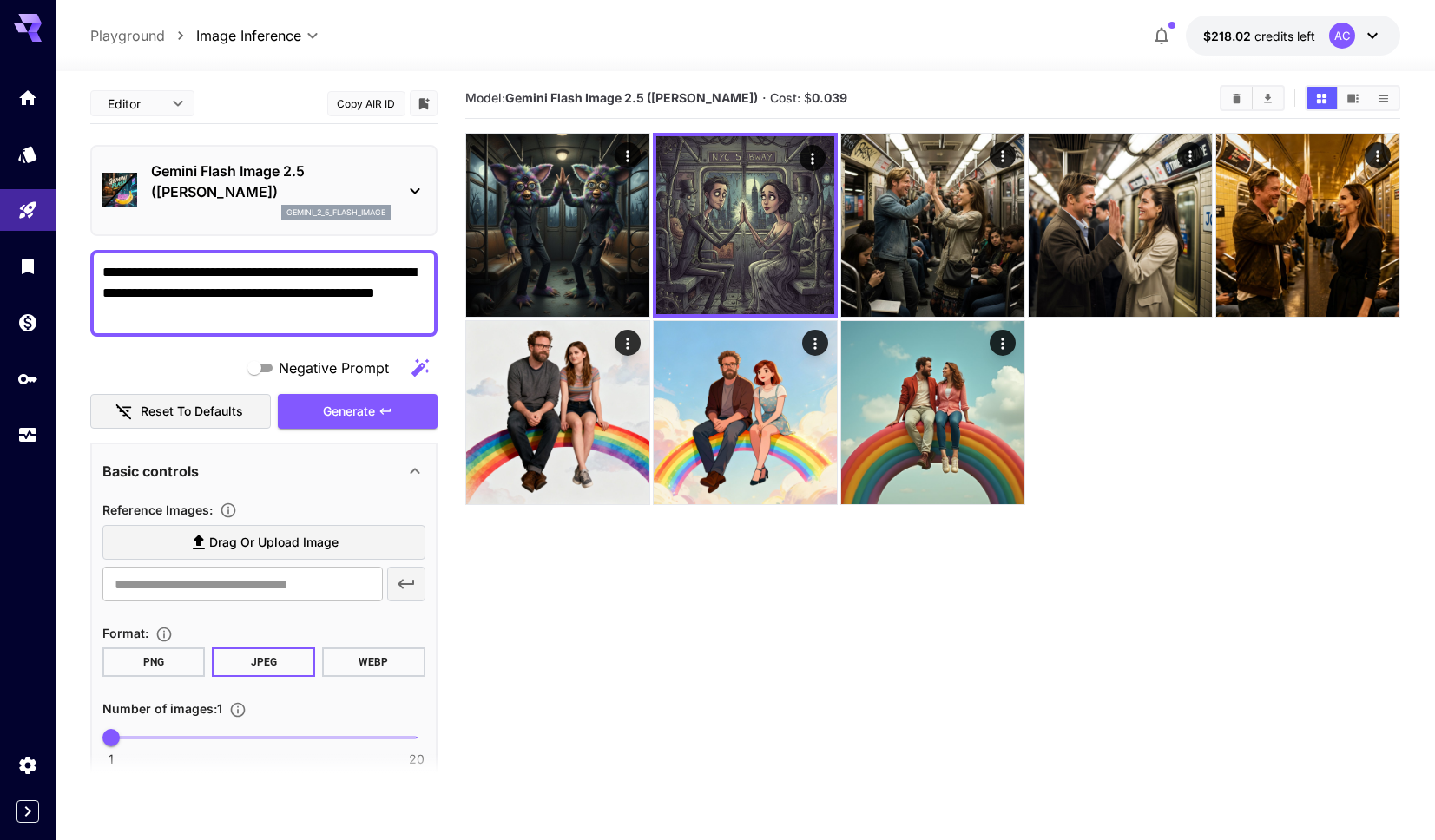
drag, startPoint x: 25, startPoint y: 94, endPoint x: 69, endPoint y: 100, distance: 44.4
click at [26, 95] on icon "Home" at bounding box center [28, 93] width 18 height 15
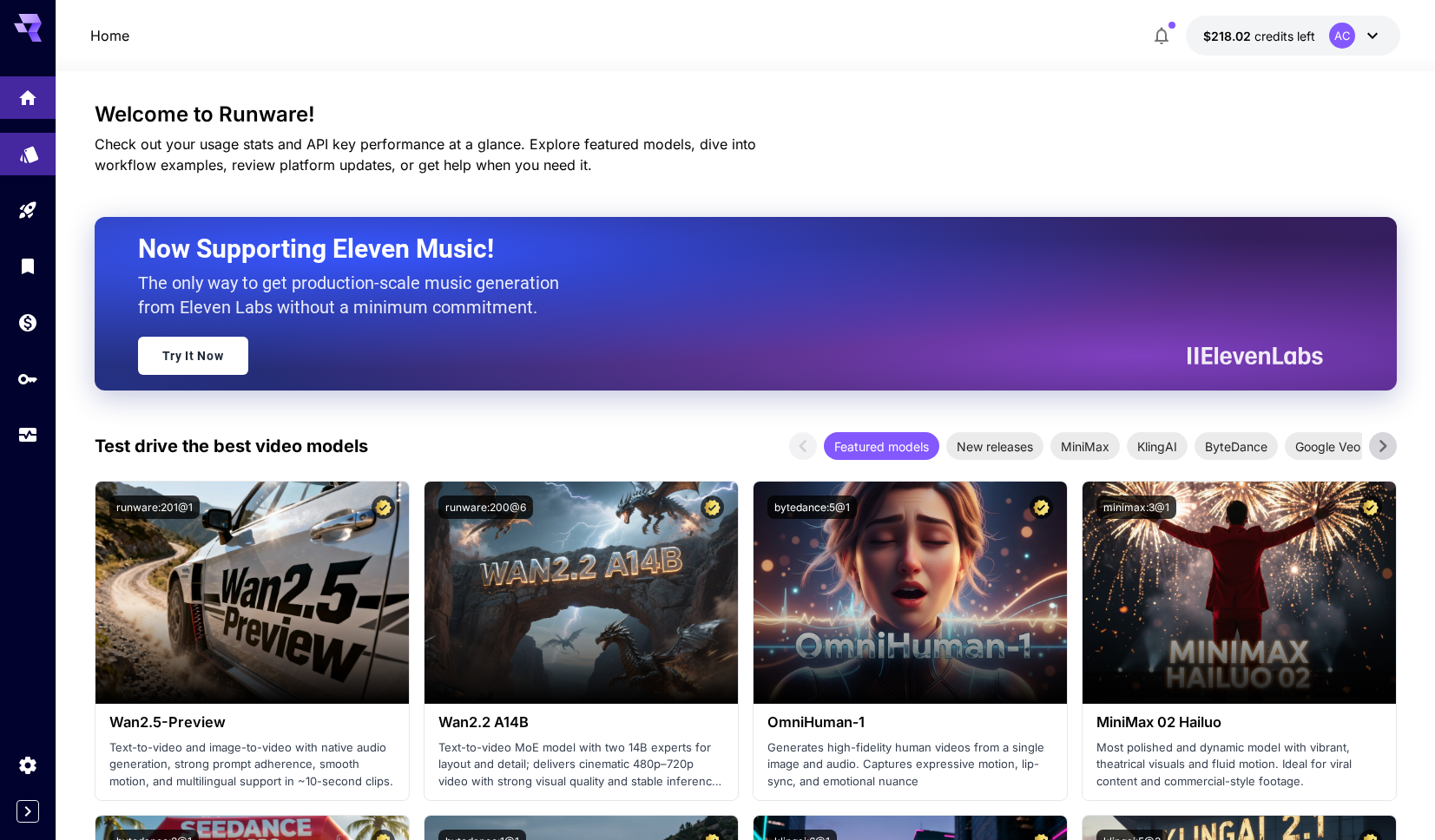
click at [40, 153] on link at bounding box center [28, 154] width 55 height 42
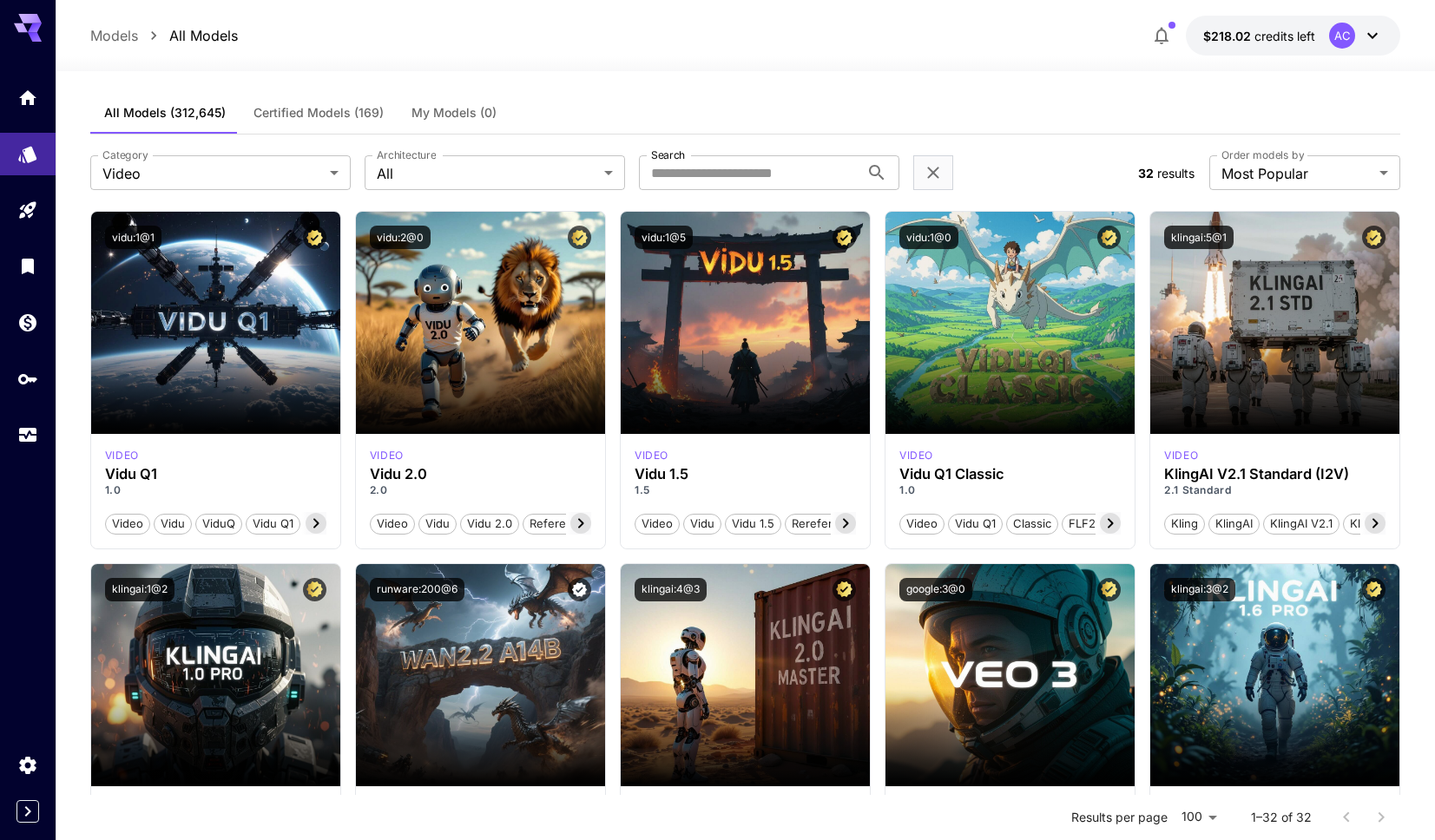
click at [720, 104] on div "All Models (312,645) Certified Models (169) My Models (0)" at bounding box center [746, 114] width 1311 height 42
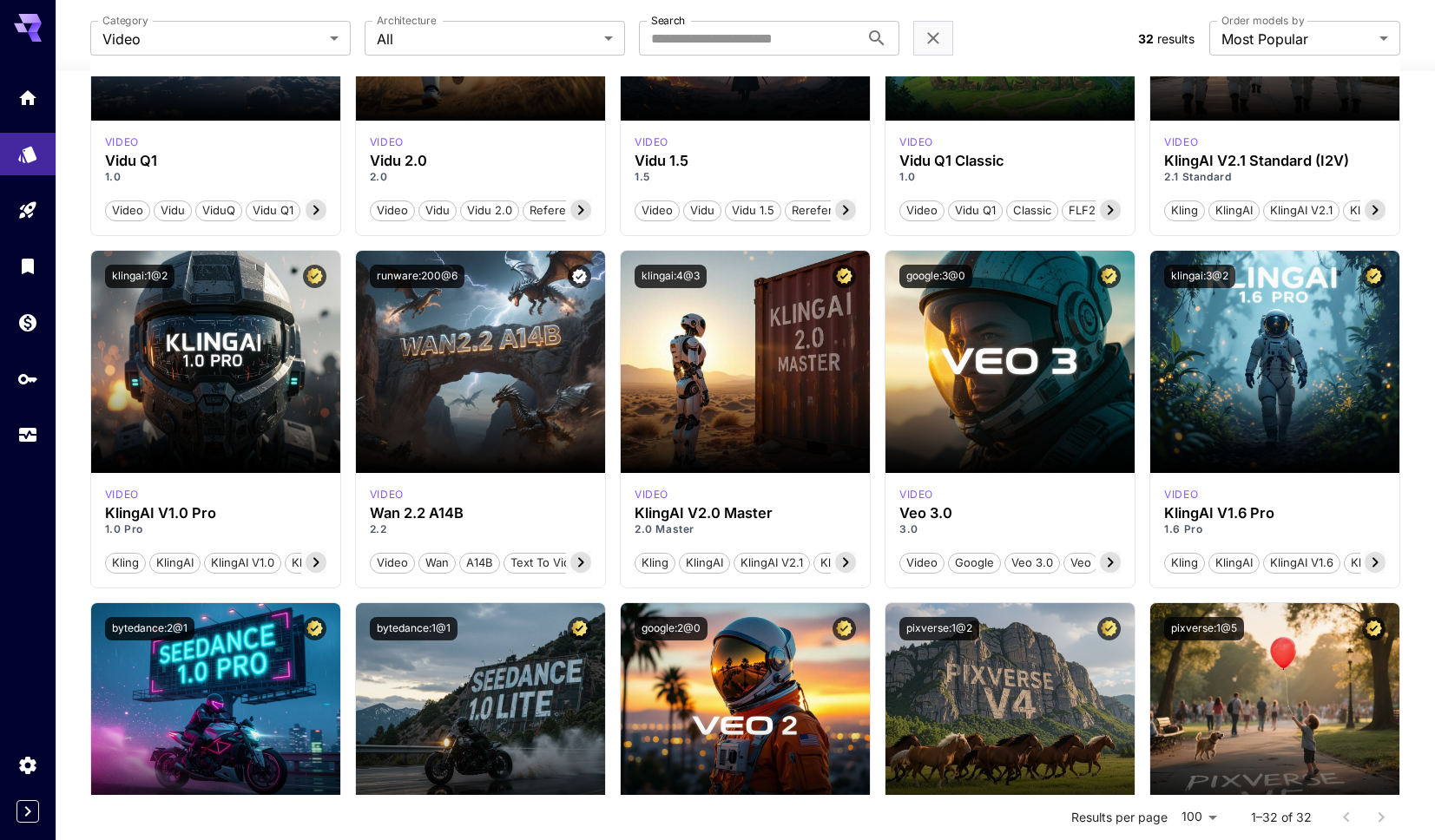
scroll to position [746, 0]
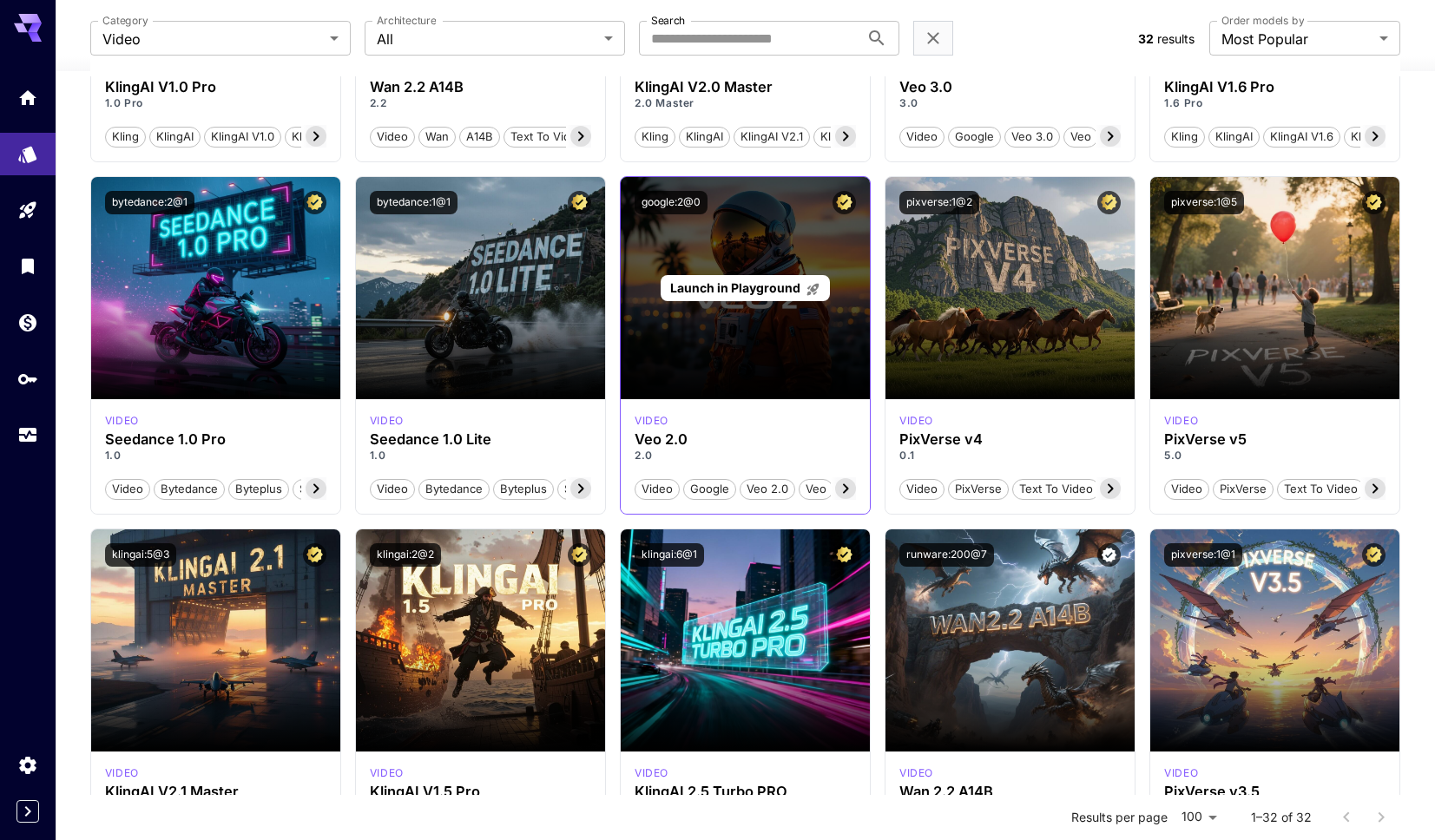
click at [779, 341] on div "Launch in Playground" at bounding box center [745, 288] width 249 height 222
click at [748, 291] on span "Launch in Playground" at bounding box center [735, 288] width 130 height 15
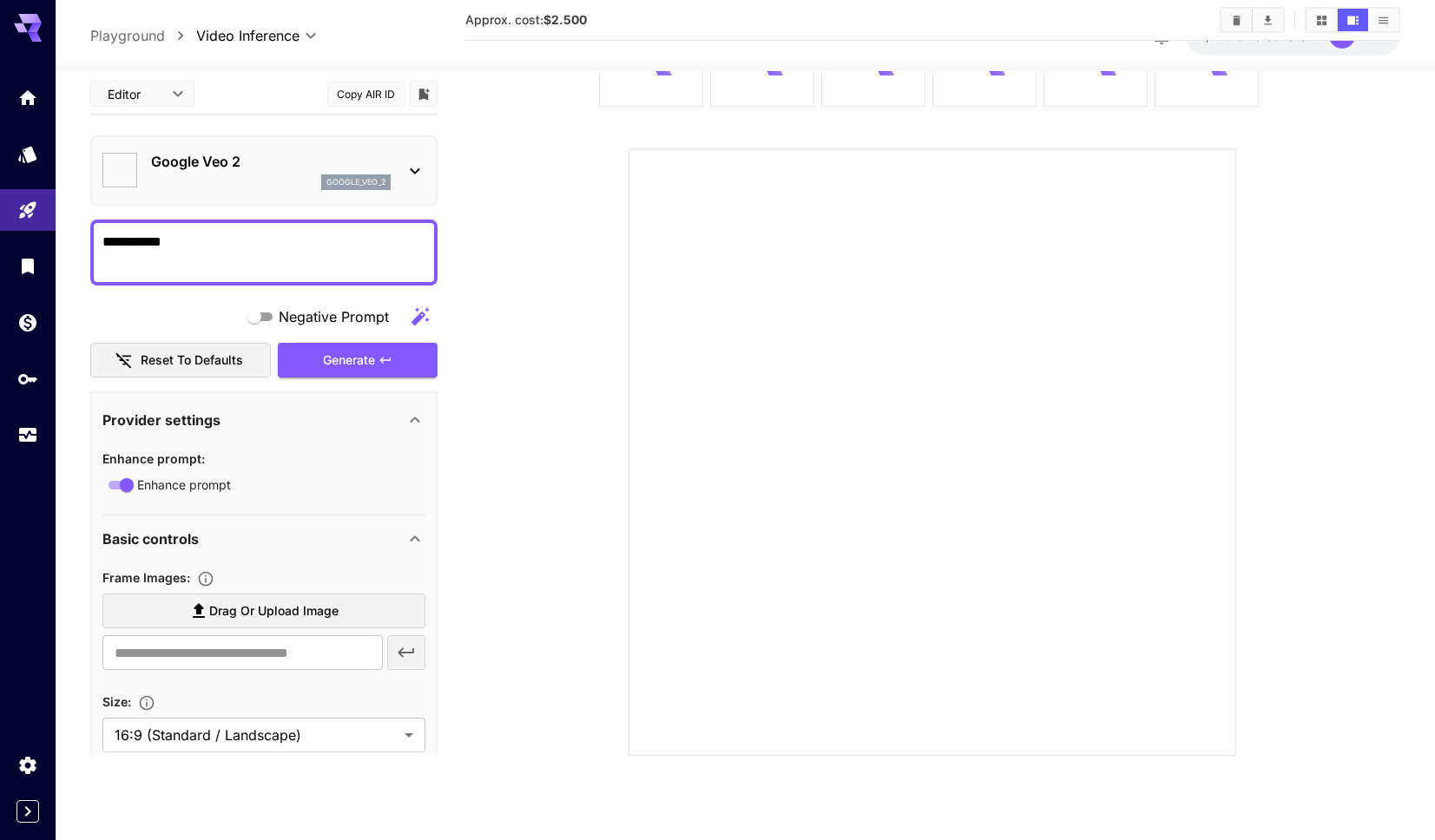
type input "*"
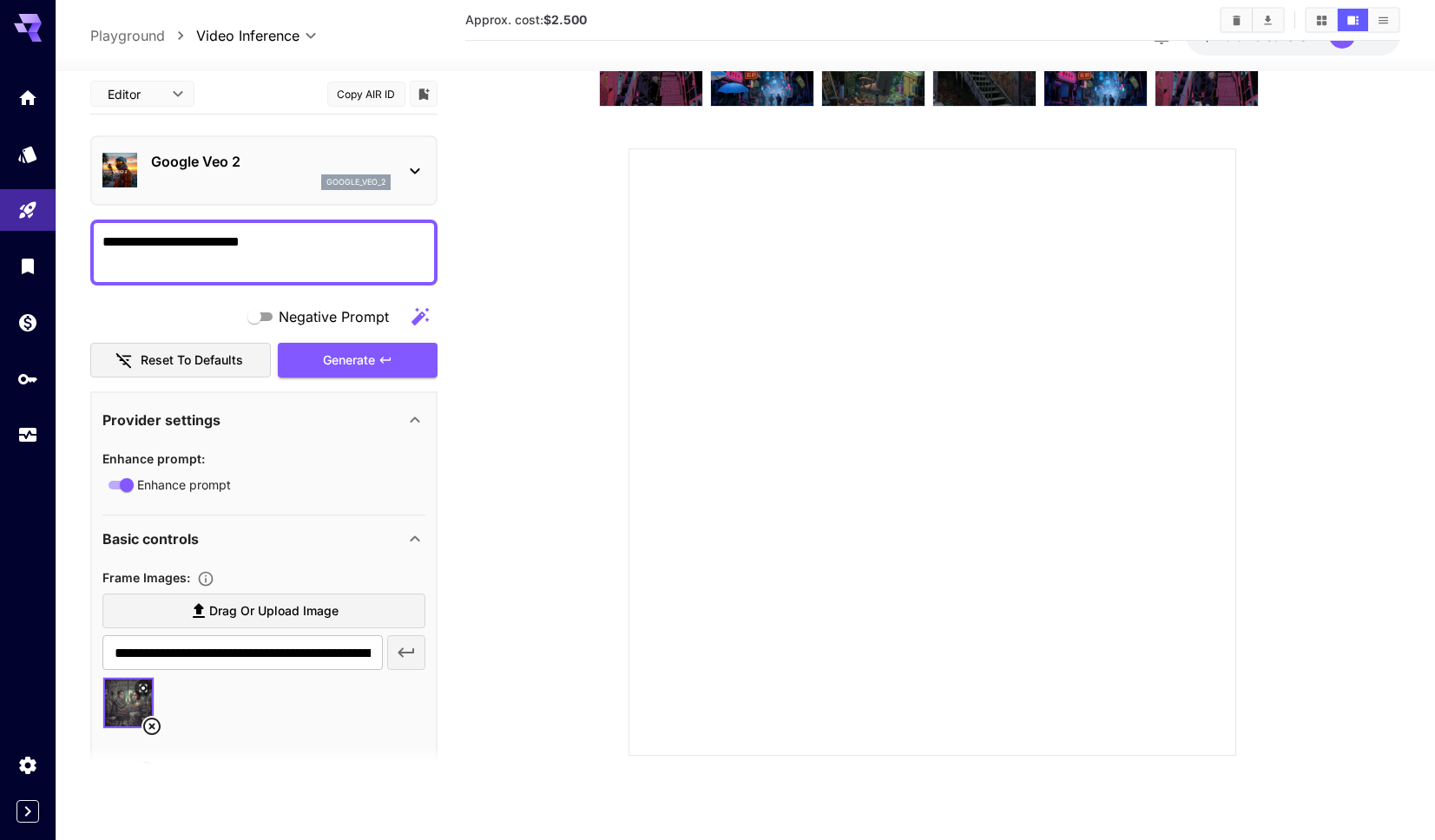
type textarea "**********"
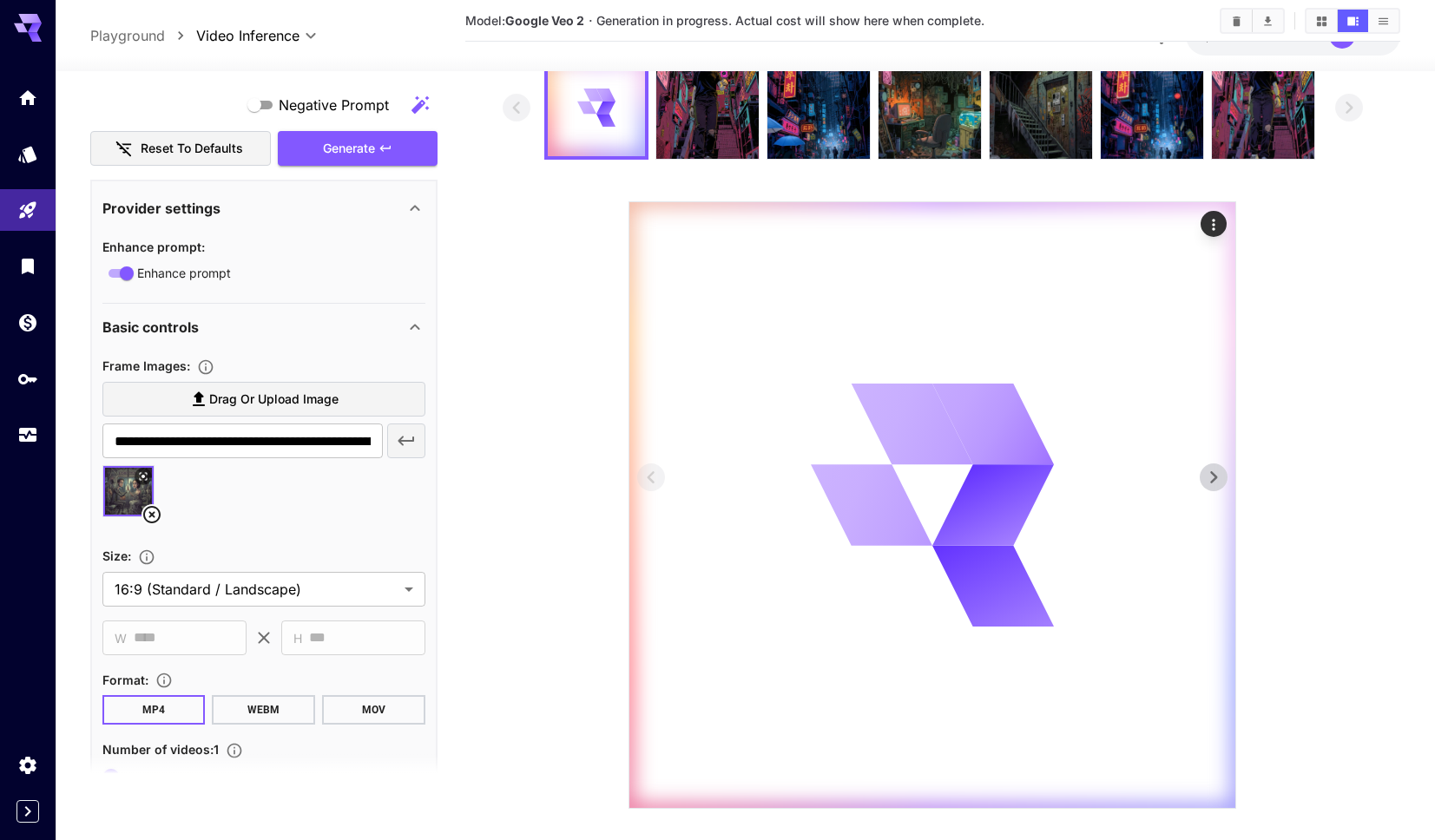
scroll to position [97, 0]
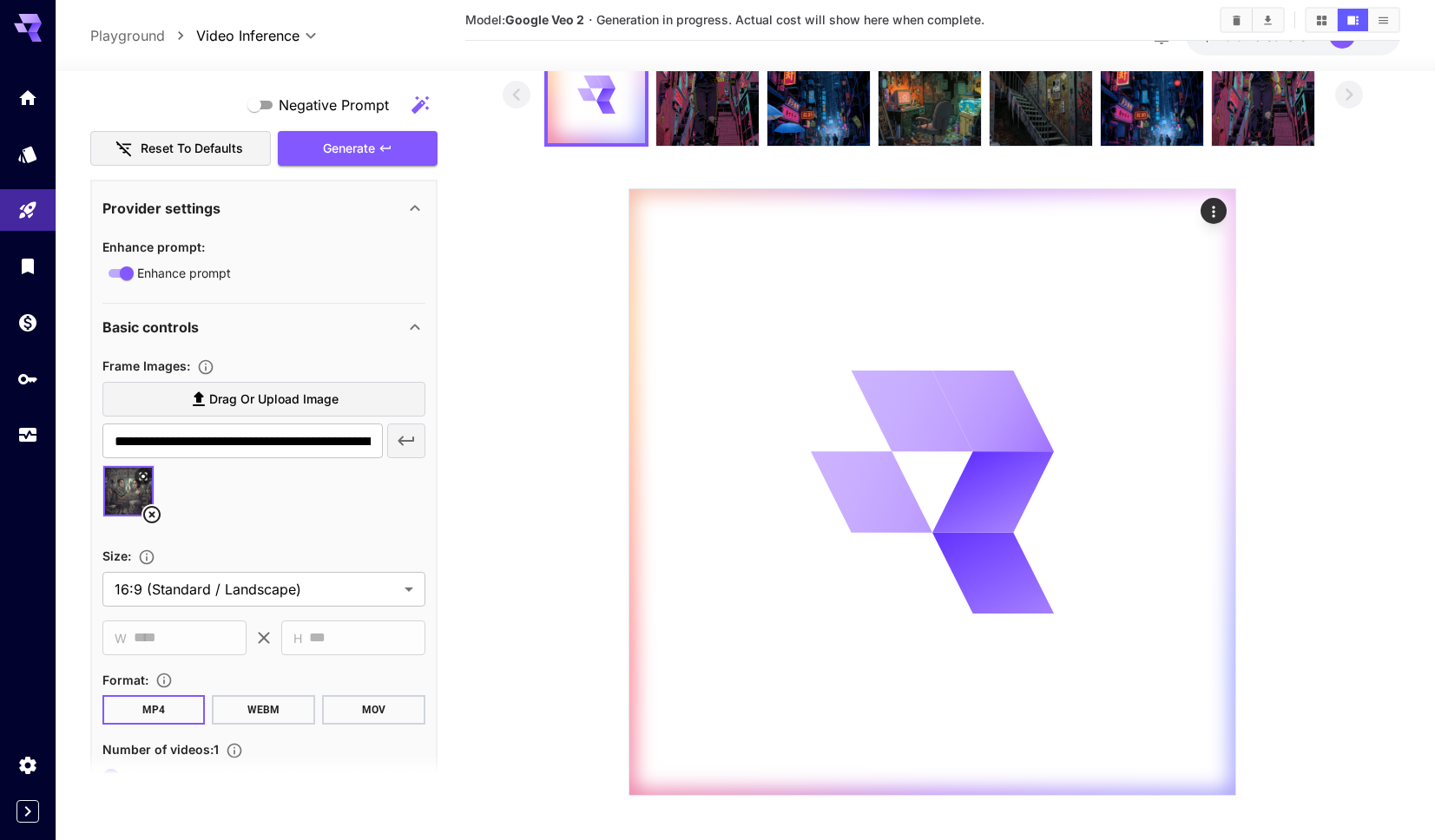
drag, startPoint x: 1357, startPoint y: 648, endPoint x: 515, endPoint y: 465, distance: 861.7
click at [515, 465] on section at bounding box center [933, 419] width 862 height 753
drag, startPoint x: 515, startPoint y: 465, endPoint x: 1184, endPoint y: 589, distance: 680.4
click at [1176, 586] on section at bounding box center [933, 419] width 862 height 753
drag, startPoint x: 1311, startPoint y: 633, endPoint x: 605, endPoint y: 442, distance: 731.4
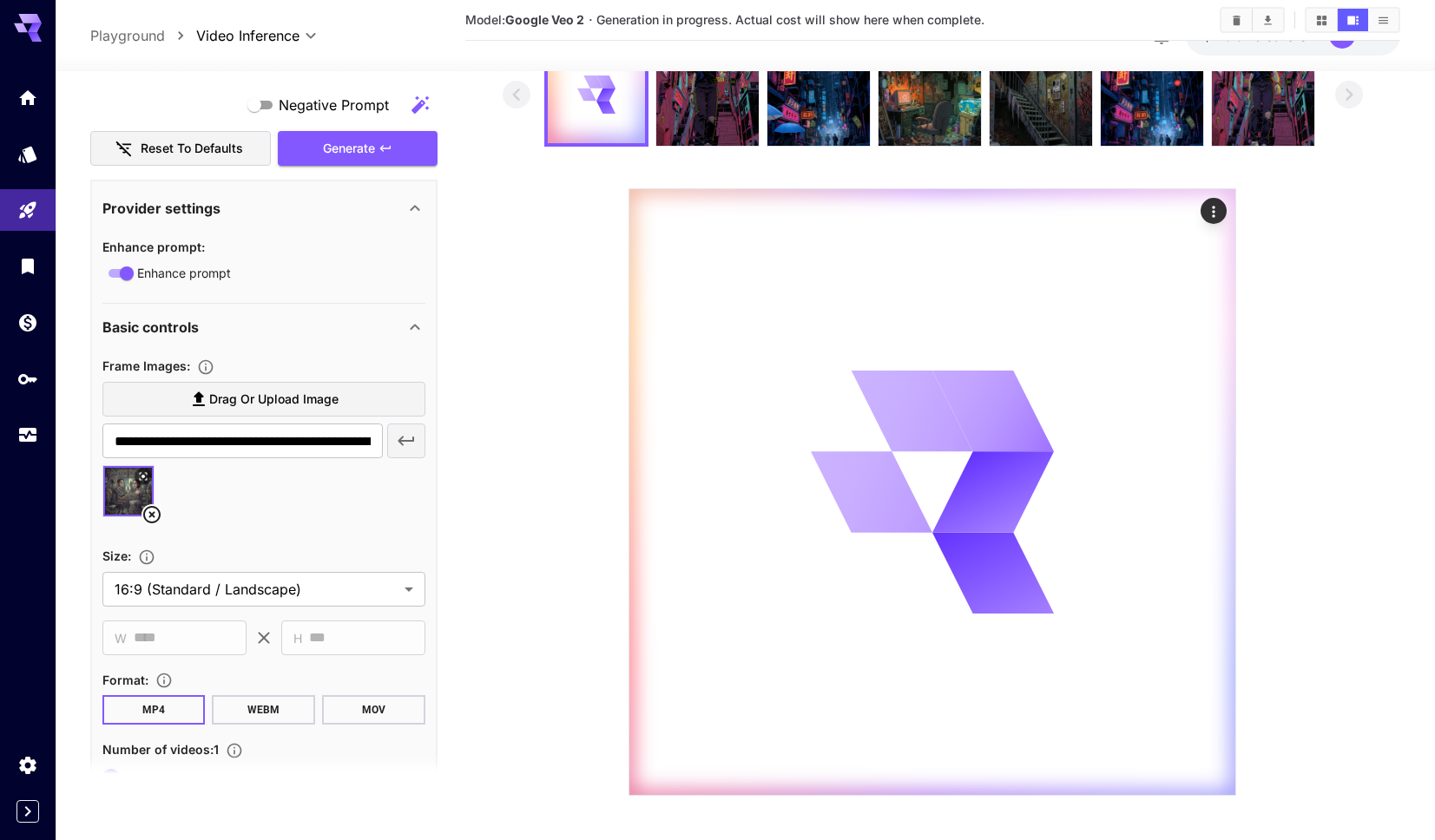
click at [618, 445] on section at bounding box center [933, 419] width 862 height 753
drag, startPoint x: 1079, startPoint y: 557, endPoint x: 1141, endPoint y: 570, distance: 63.3
click at [1133, 569] on section at bounding box center [933, 419] width 862 height 753
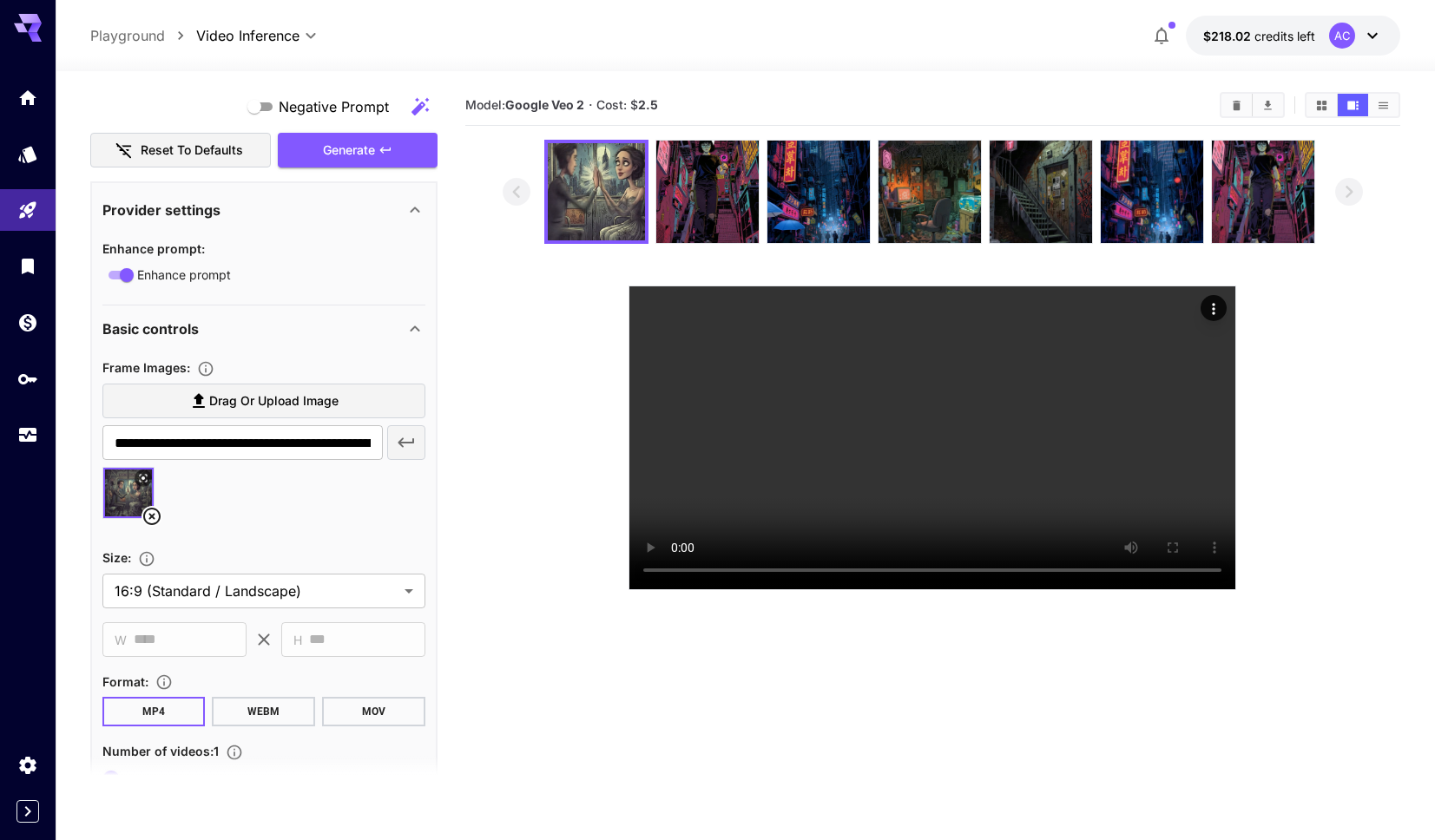
scroll to position [0, 0]
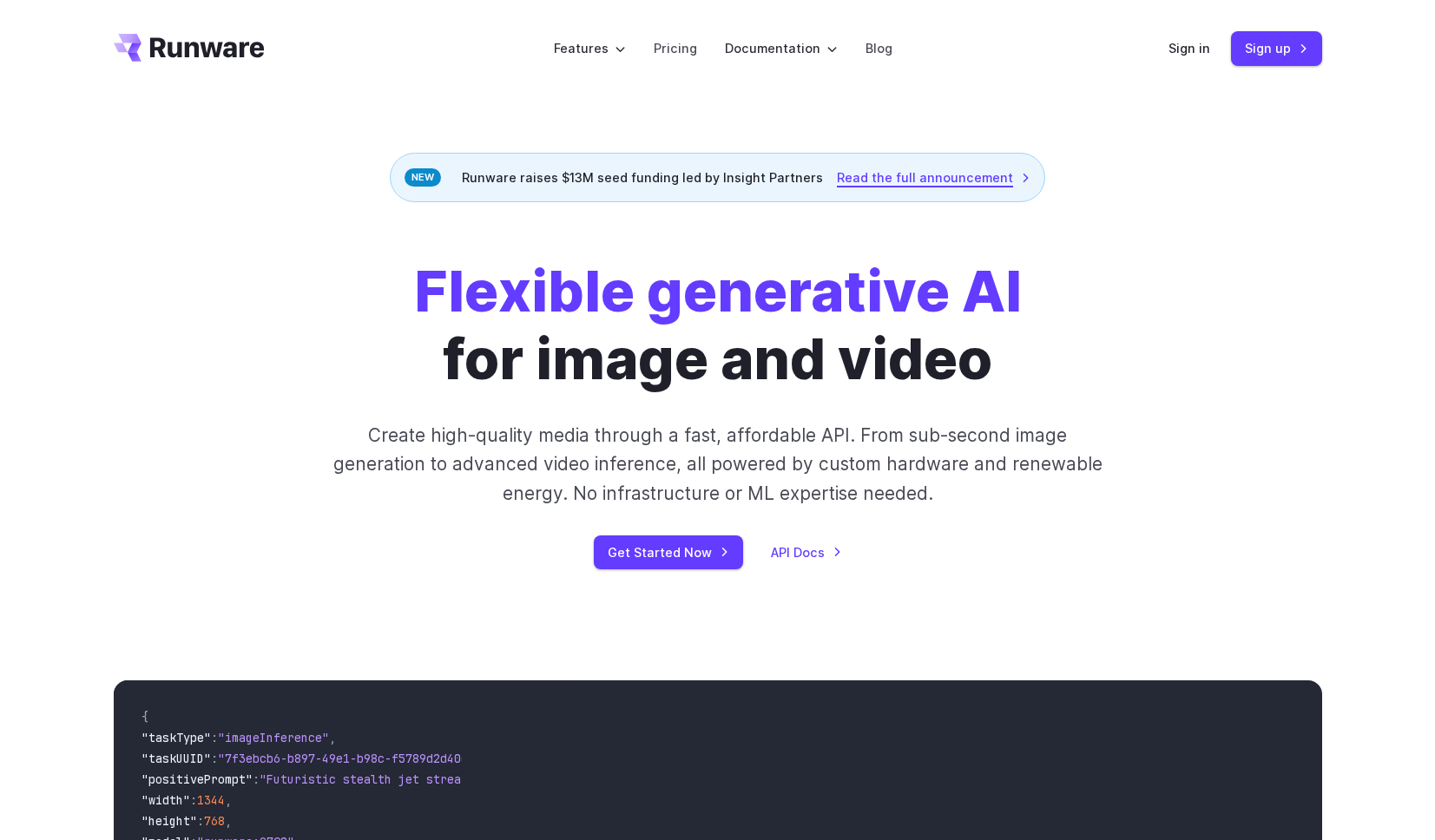
click at [963, 179] on link "Read the full announcement" at bounding box center [934, 177] width 194 height 20
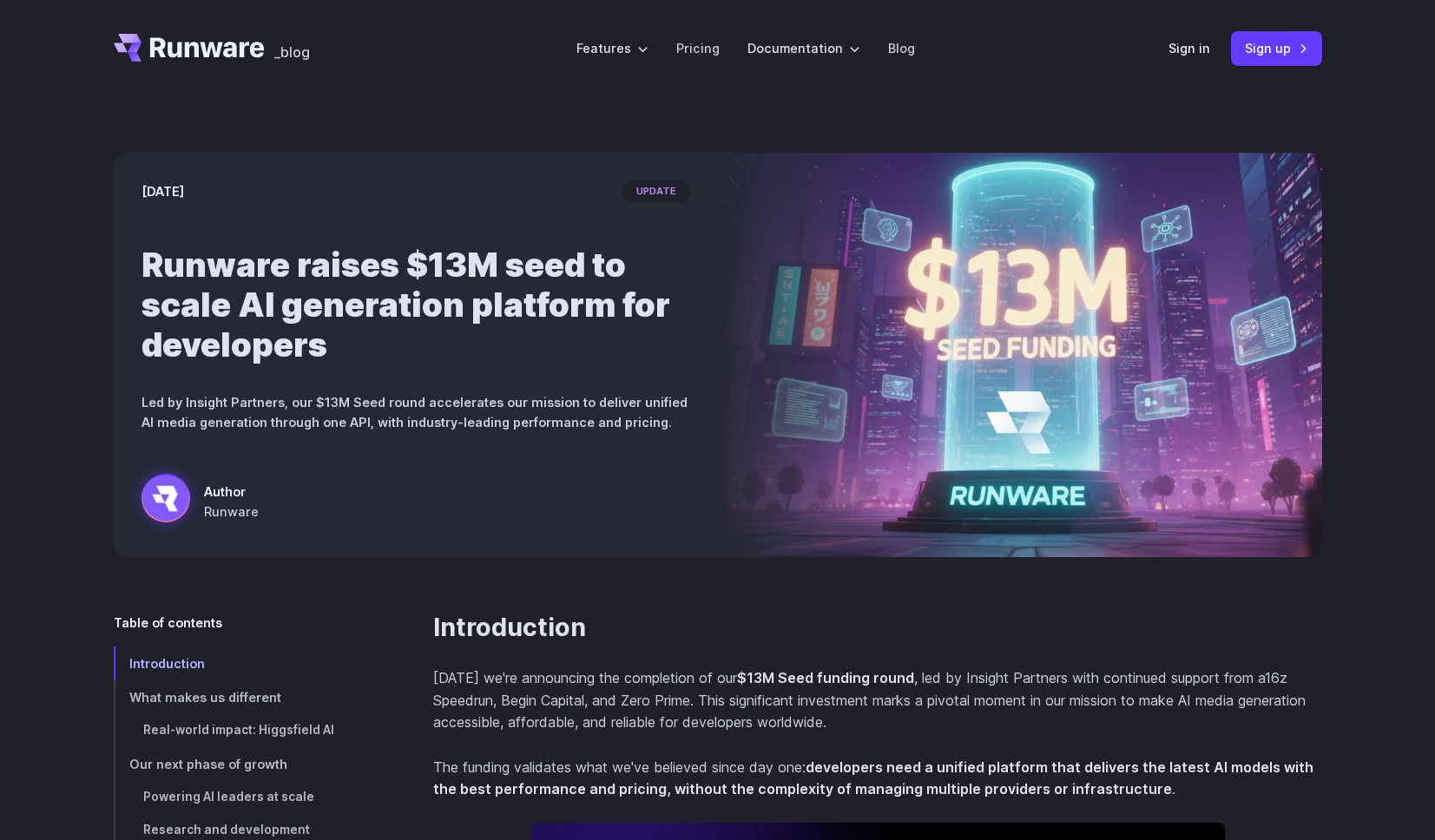
click at [863, 727] on p "[DATE] we're announcing the completion of our $13M Seed funding round , led by …" at bounding box center [877, 701] width 889 height 66
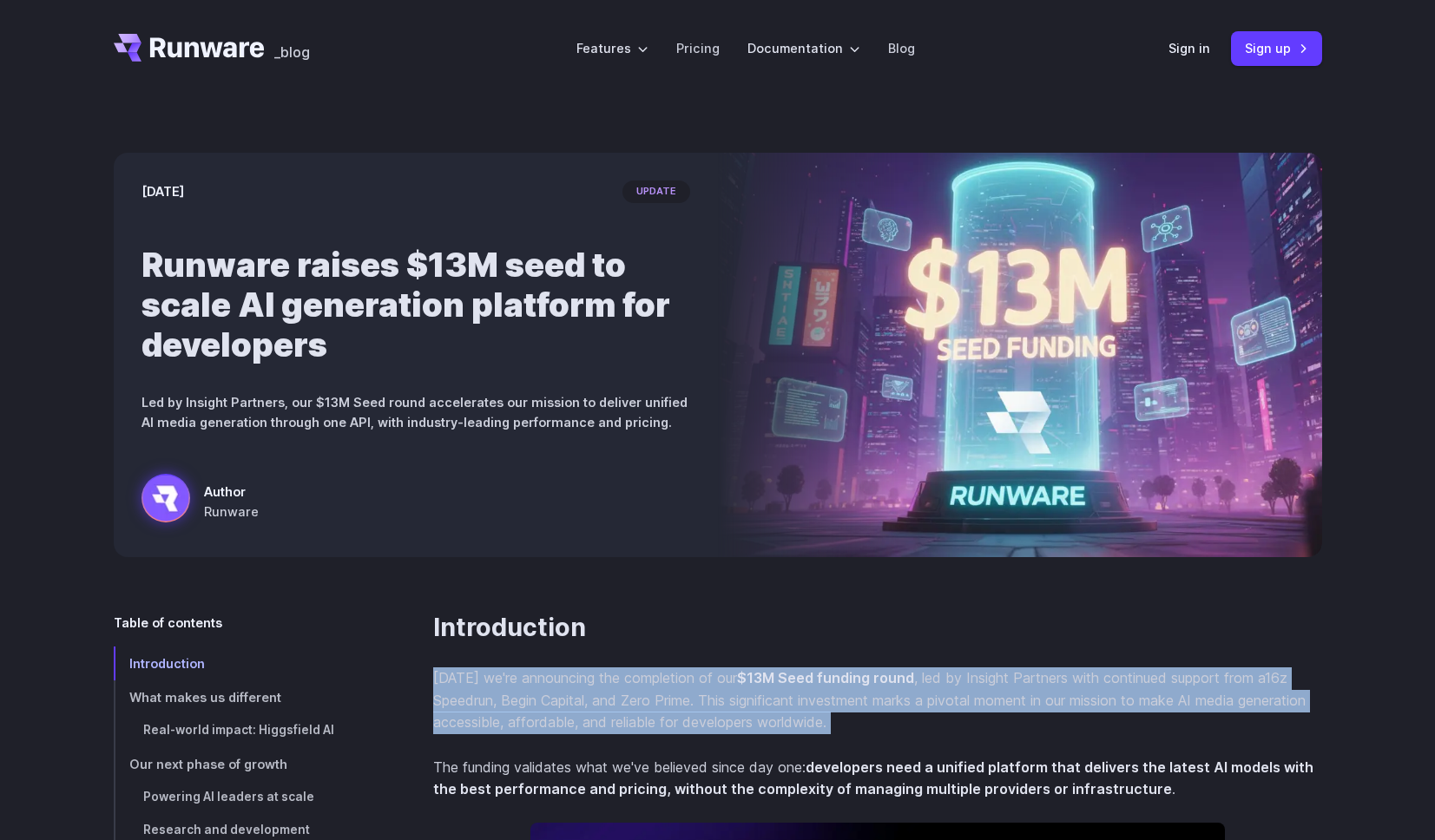
click at [863, 727] on p "[DATE] we're announcing the completion of our $13M Seed funding round , led by …" at bounding box center [877, 701] width 889 height 66
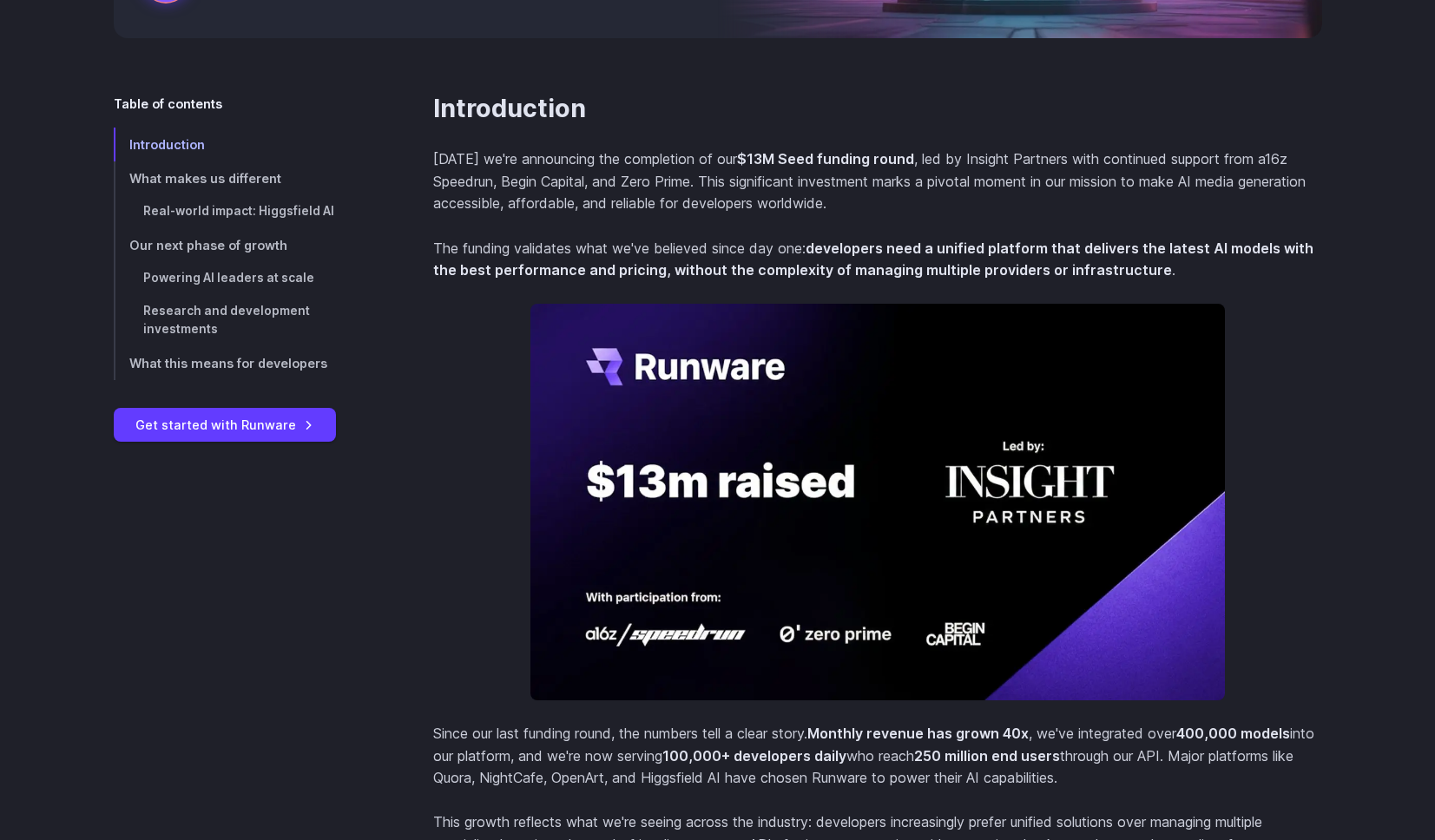
click at [641, 749] on p "Since our last funding round, the numbers tell a clear story. Monthly revenue h…" at bounding box center [877, 756] width 889 height 66
click at [638, 747] on p "Since our last funding round, the numbers tell a clear story. Monthly revenue h…" at bounding box center [877, 756] width 889 height 66
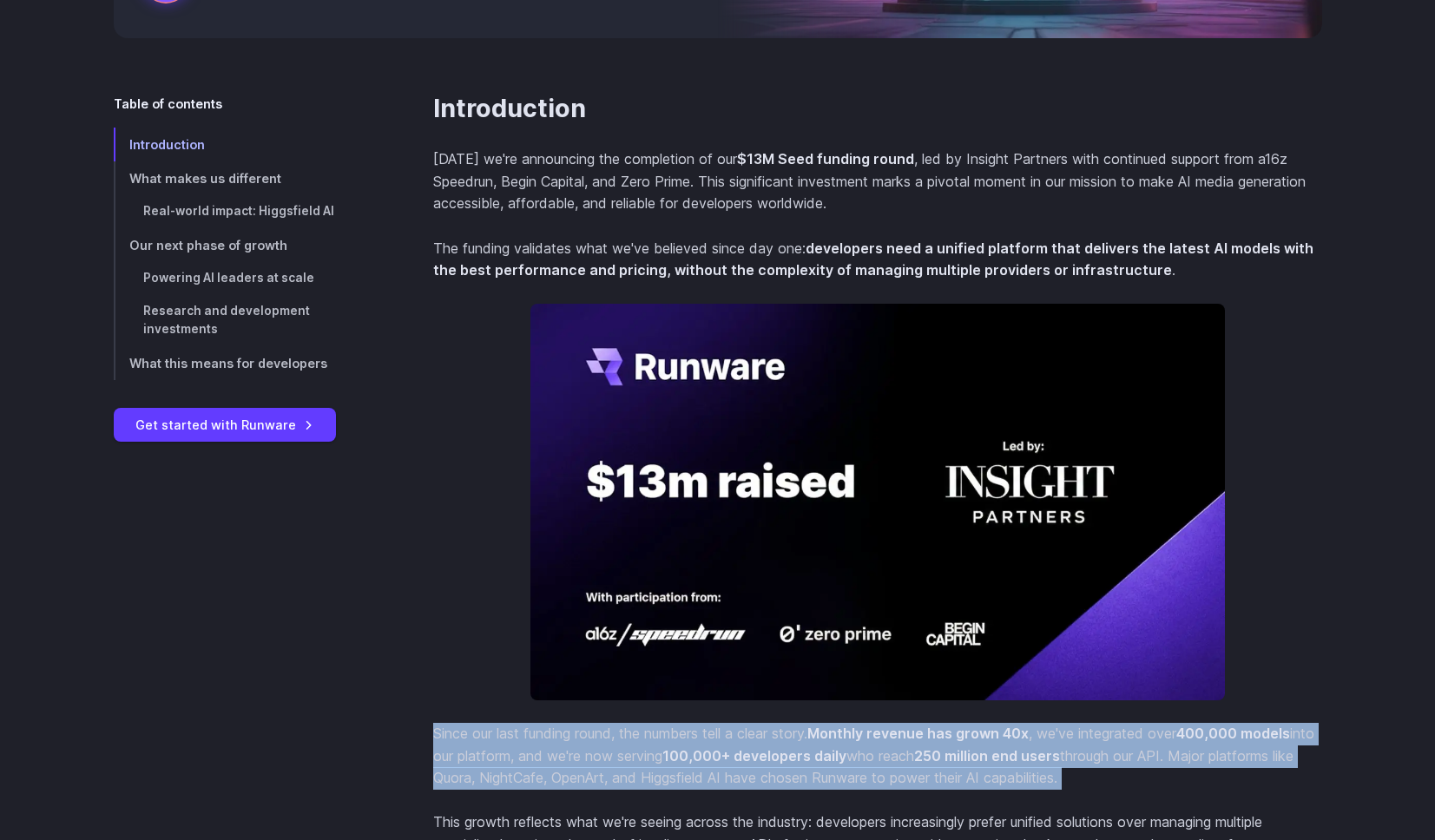
click at [638, 747] on p "Since our last funding round, the numbers tell a clear story. Monthly revenue h…" at bounding box center [877, 756] width 889 height 66
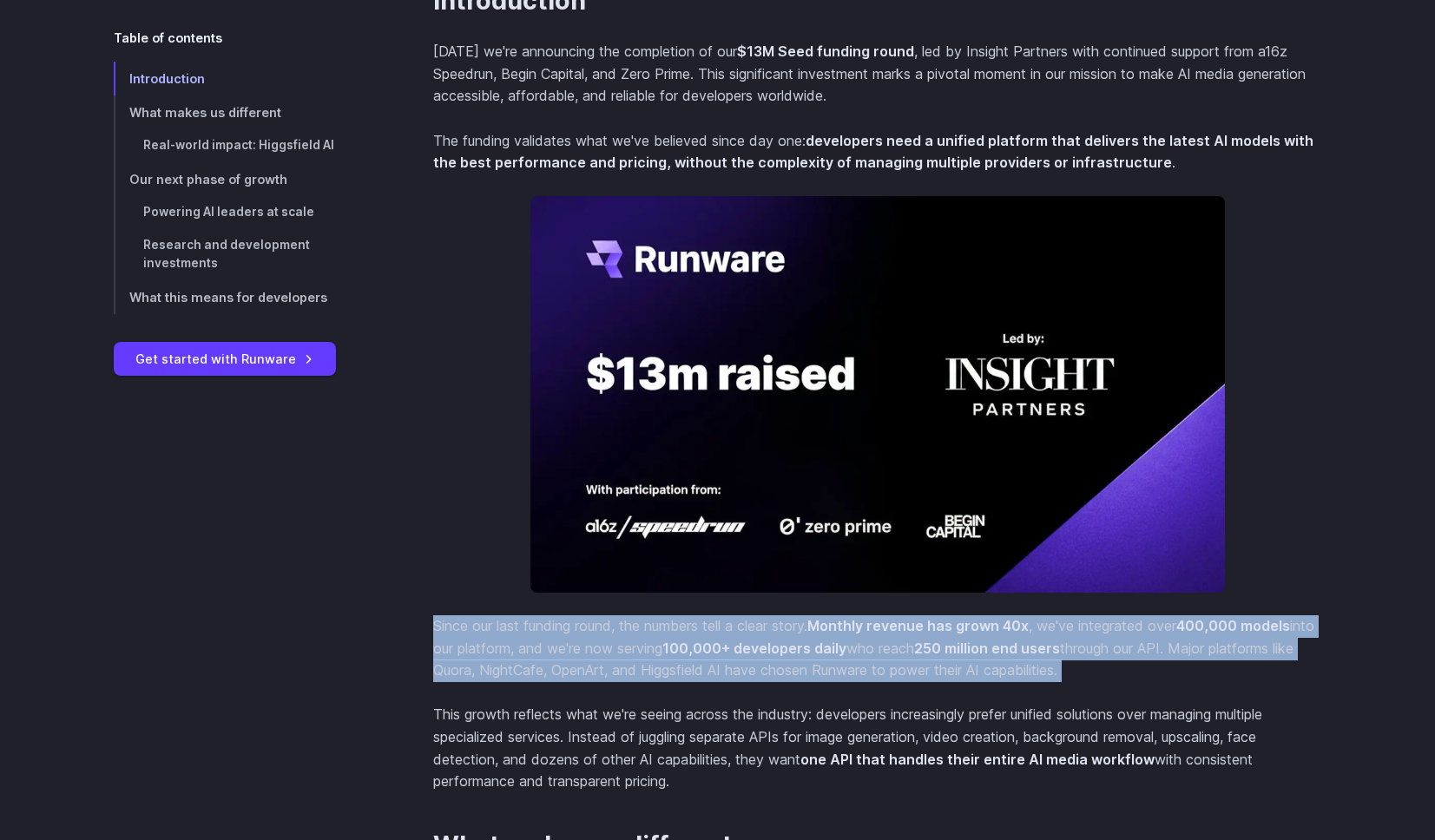
scroll to position [638, 0]
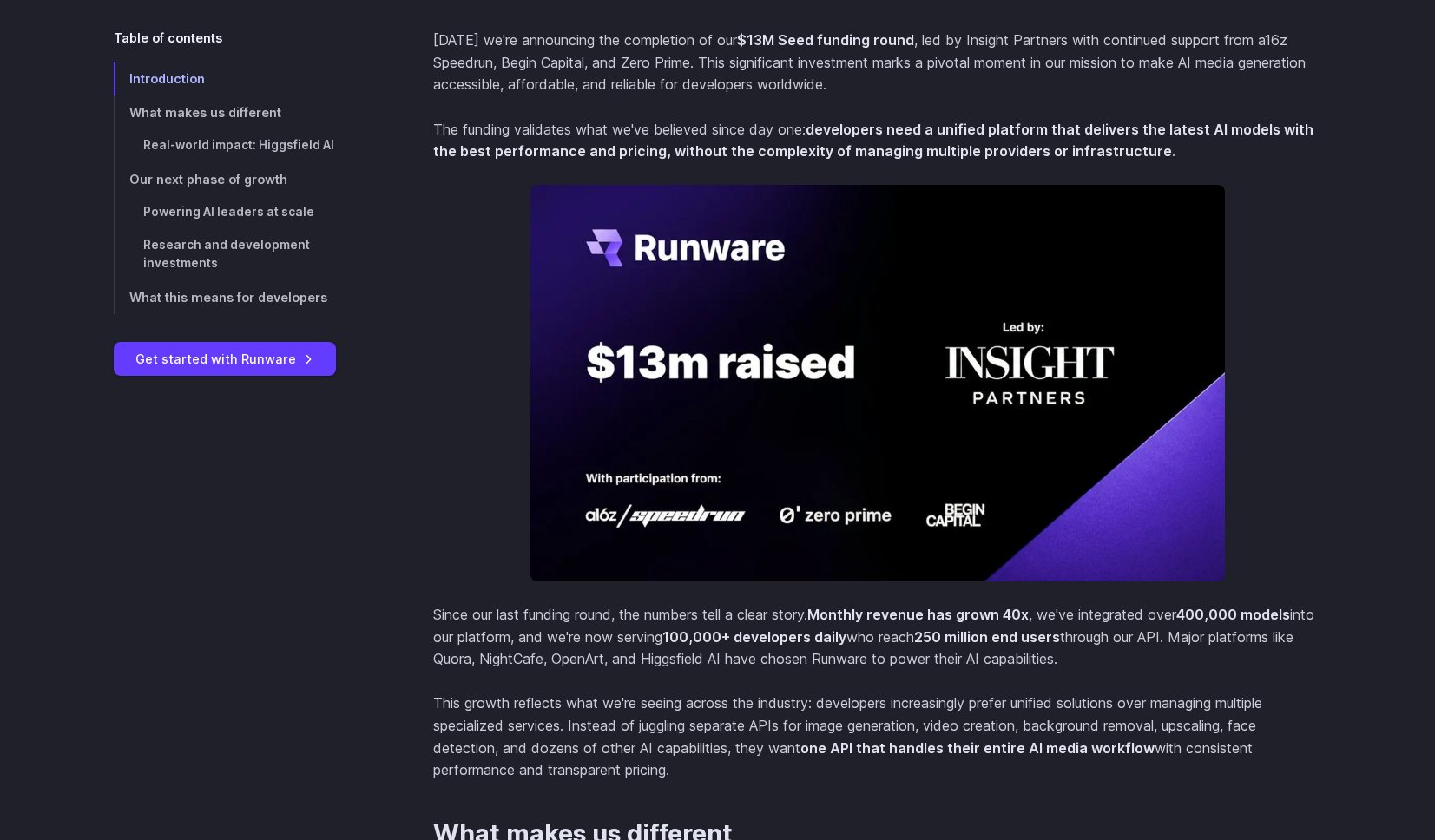
click at [666, 732] on p "This growth reflects what we're seeing across the industry: developers increasi…" at bounding box center [877, 737] width 889 height 89
click at [667, 731] on p "This growth reflects what we're seeing across the industry: developers increasi…" at bounding box center [877, 737] width 889 height 89
click at [667, 730] on p "This growth reflects what we're seeing across the industry: developers increasi…" at bounding box center [877, 737] width 889 height 89
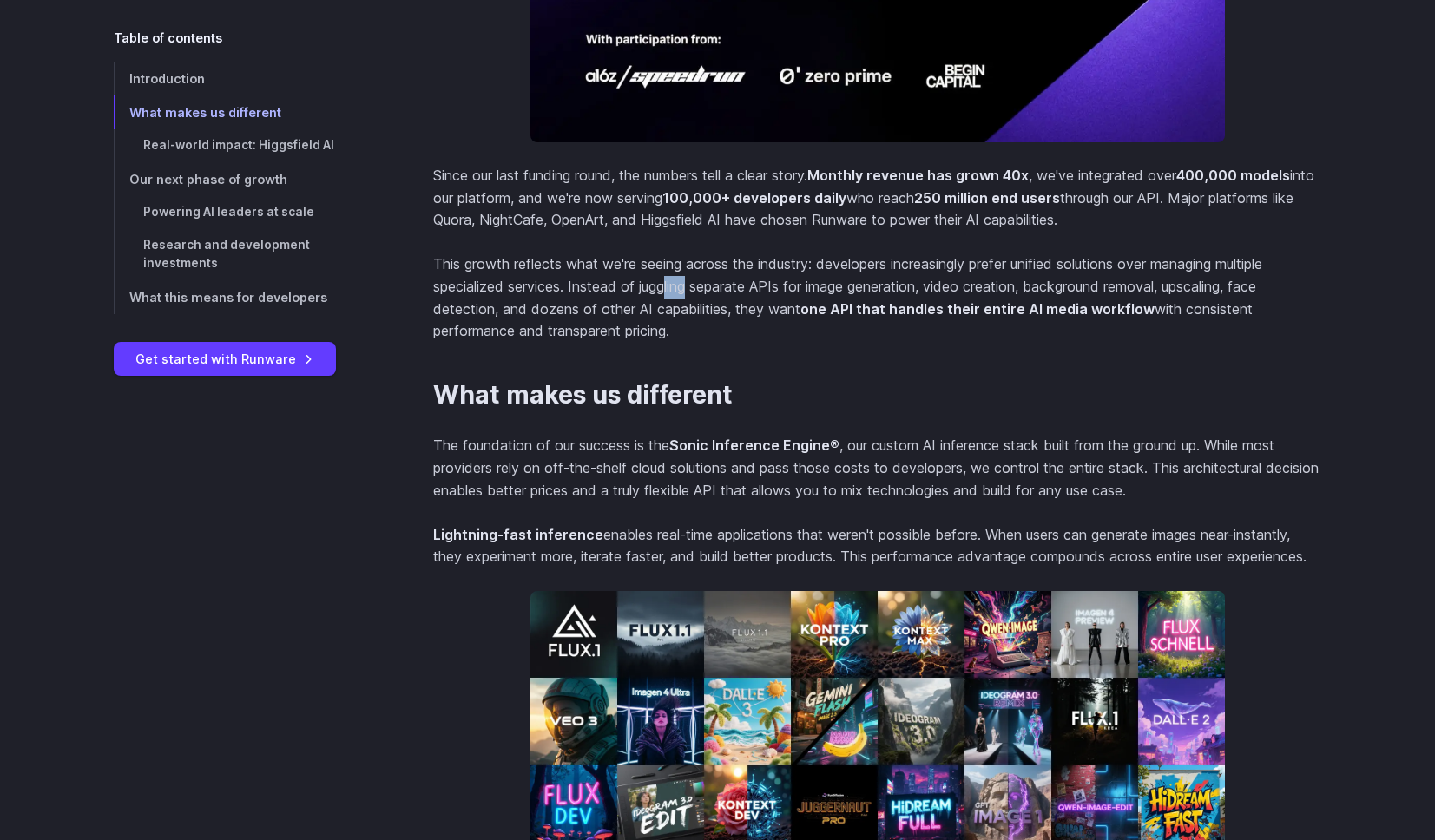
scroll to position [1478, 0]
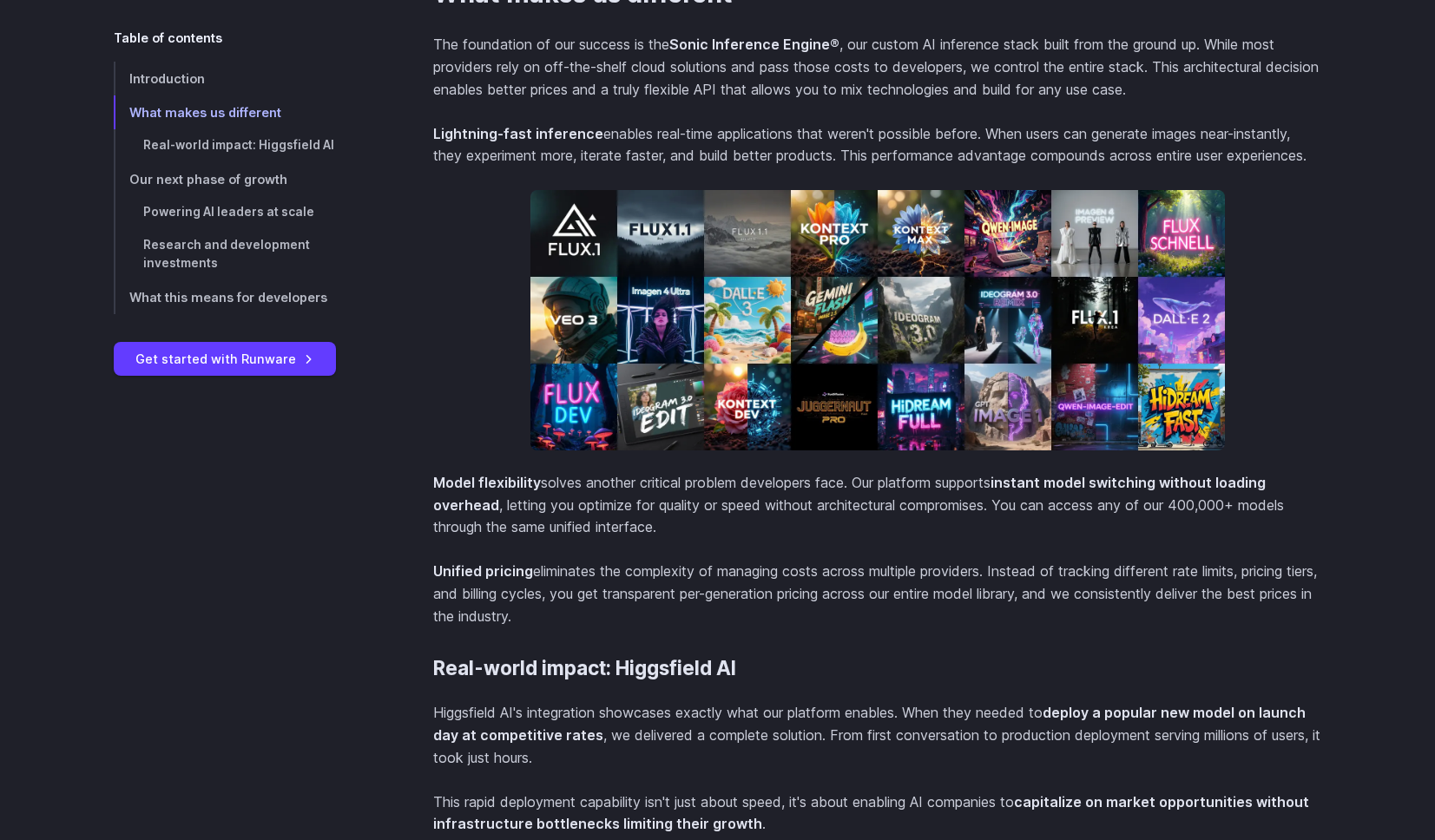
click at [694, 522] on p "Model flexibility solves another critical problem developers face. Our platform…" at bounding box center [877, 505] width 889 height 66
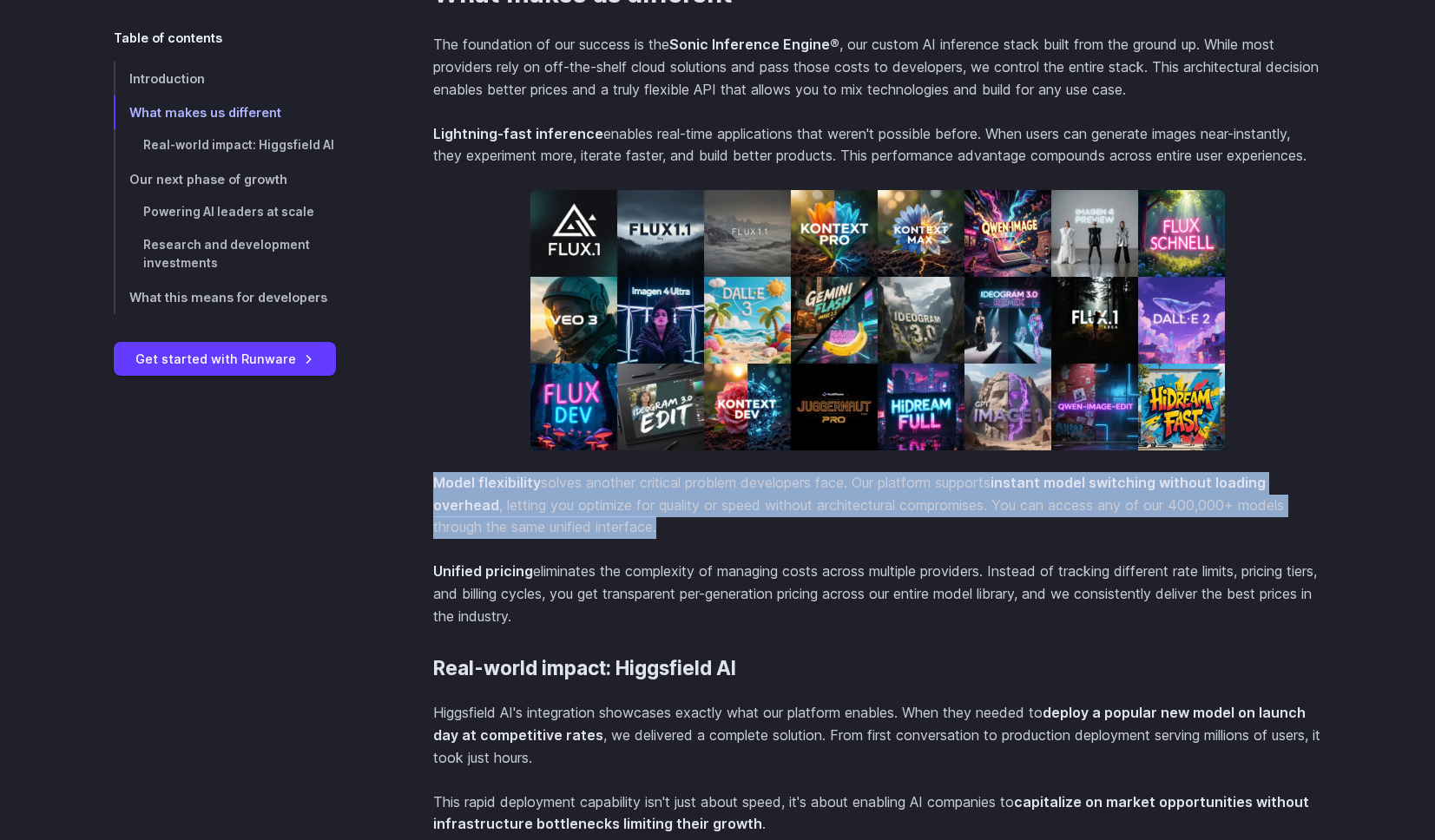
click at [694, 522] on p "Model flexibility solves another critical problem developers face. Our platform…" at bounding box center [877, 505] width 889 height 66
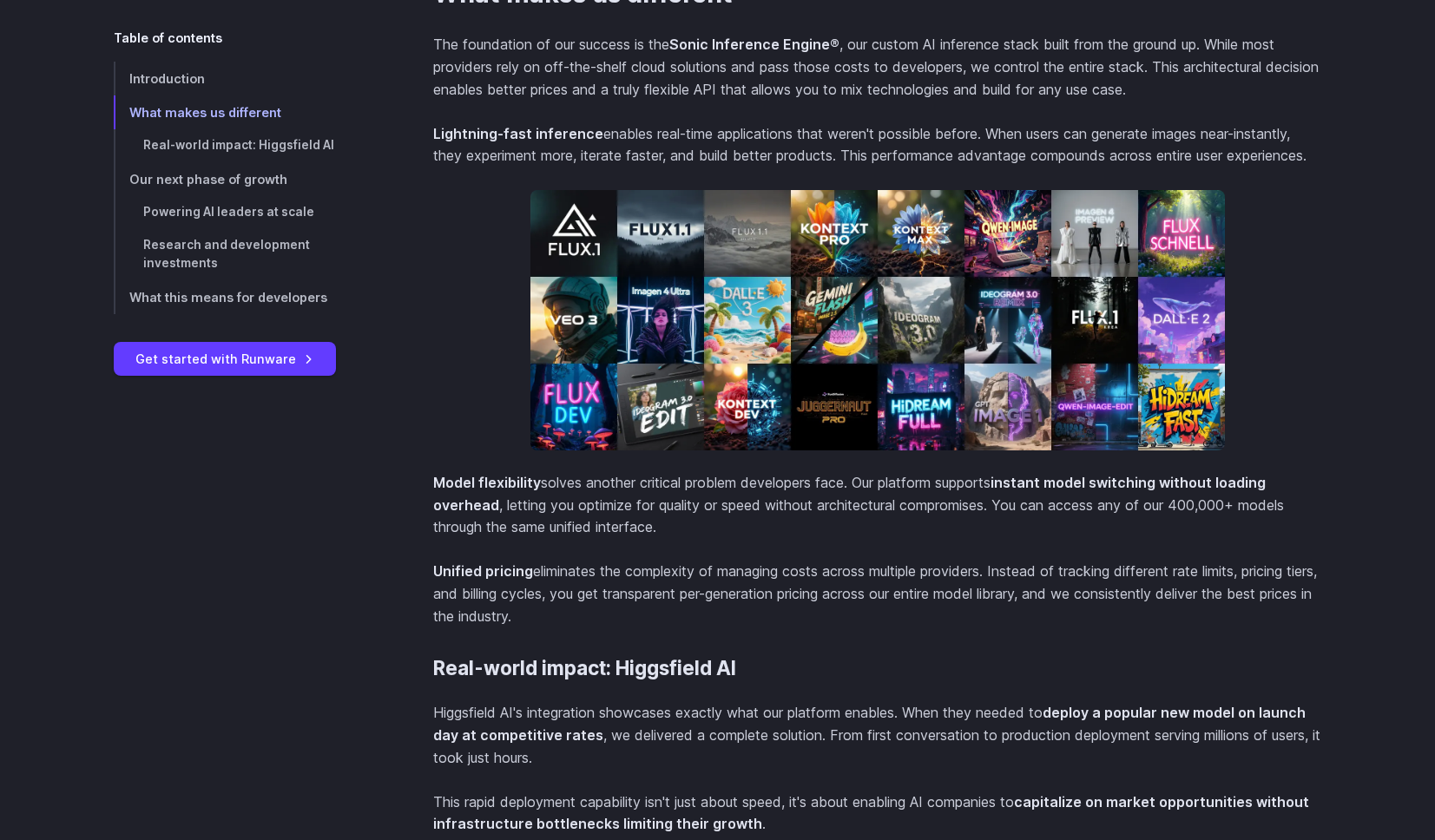
click at [696, 594] on p "Unified pricing eliminates the complexity of managing costs across multiple pro…" at bounding box center [877, 594] width 889 height 66
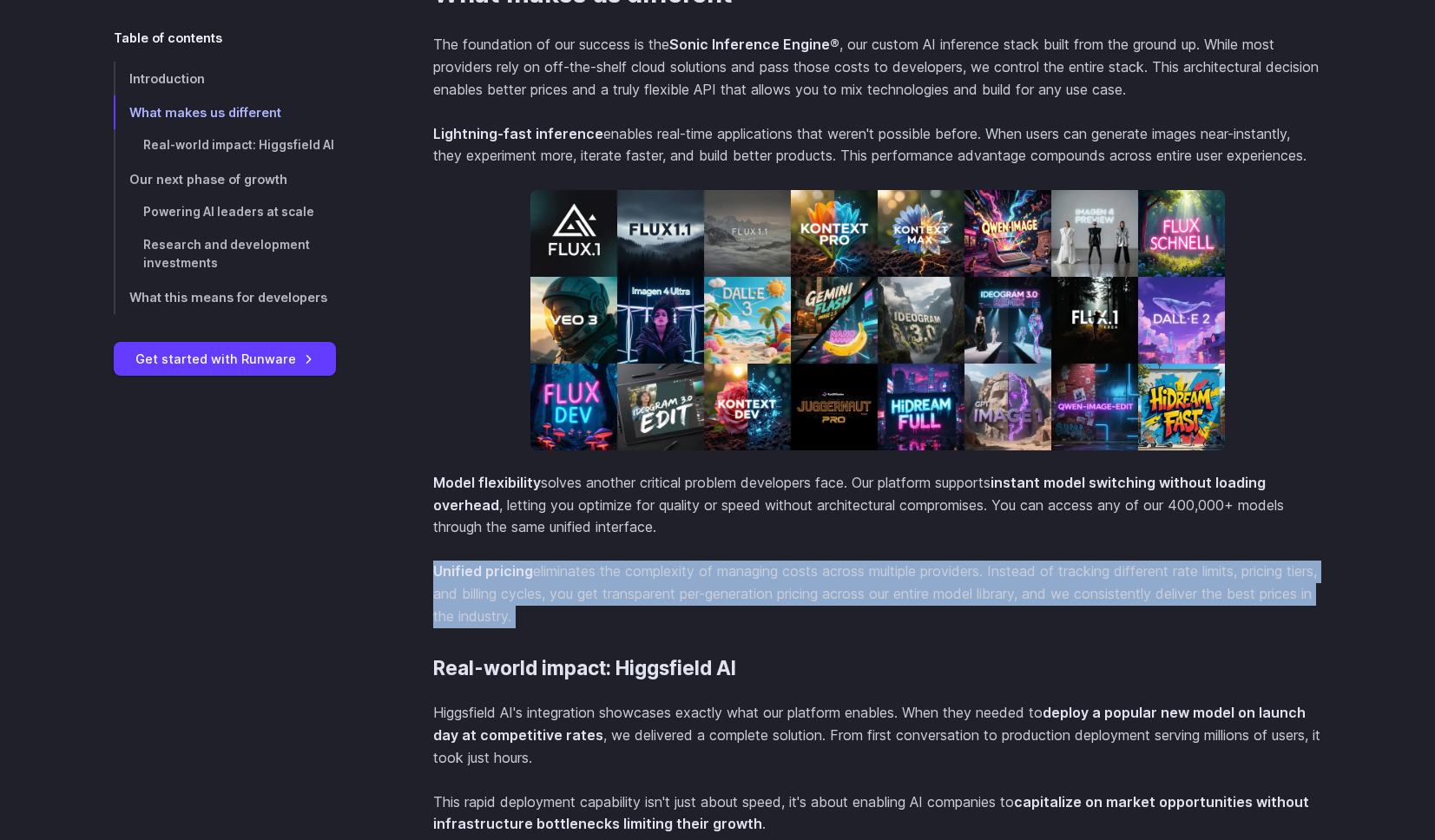
click at [696, 594] on p "Unified pricing eliminates the complexity of managing costs across multiple pro…" at bounding box center [877, 594] width 889 height 66
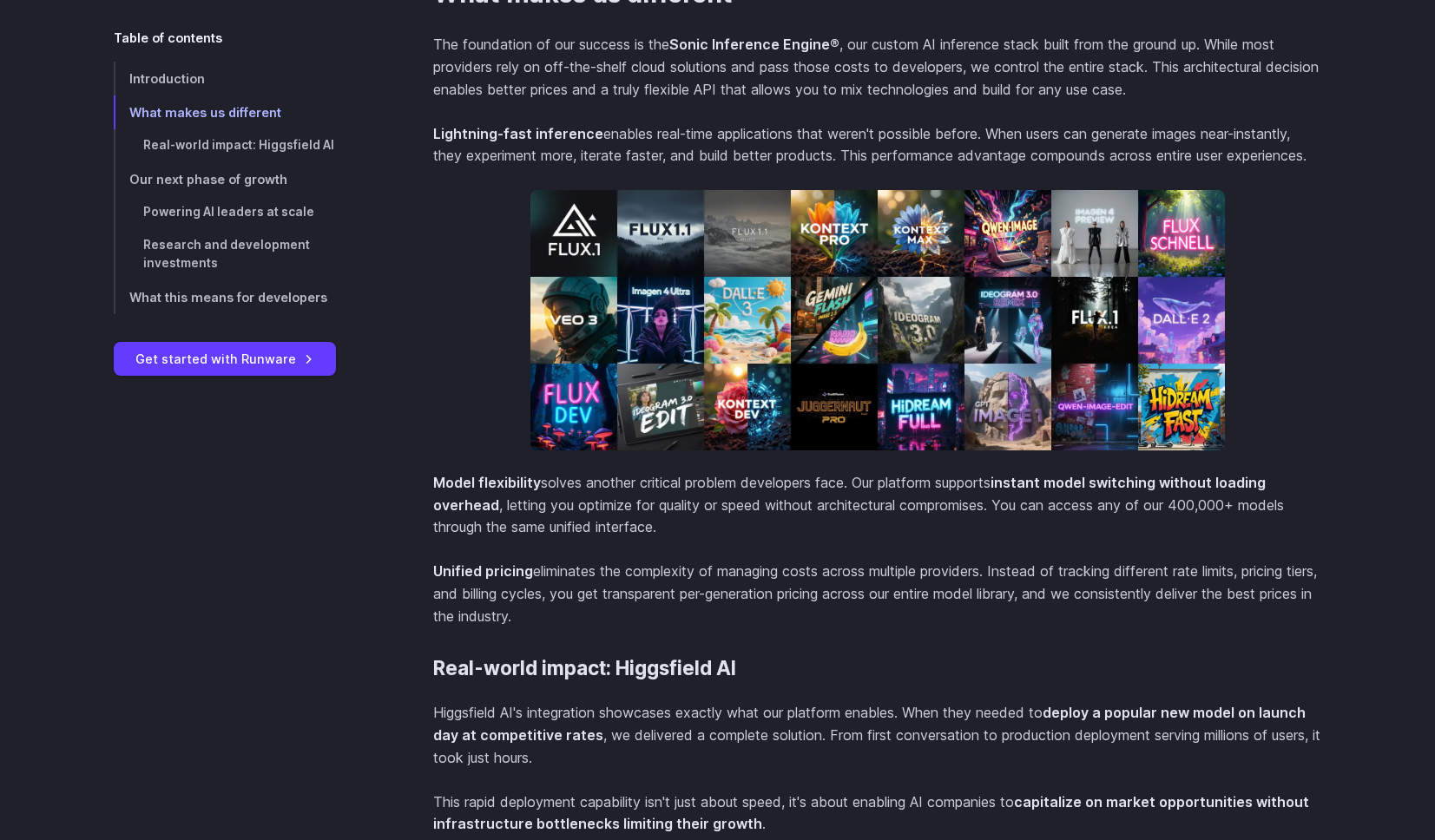
click at [710, 537] on p "Model flexibility solves another critical problem developers face. Our platform…" at bounding box center [877, 505] width 889 height 66
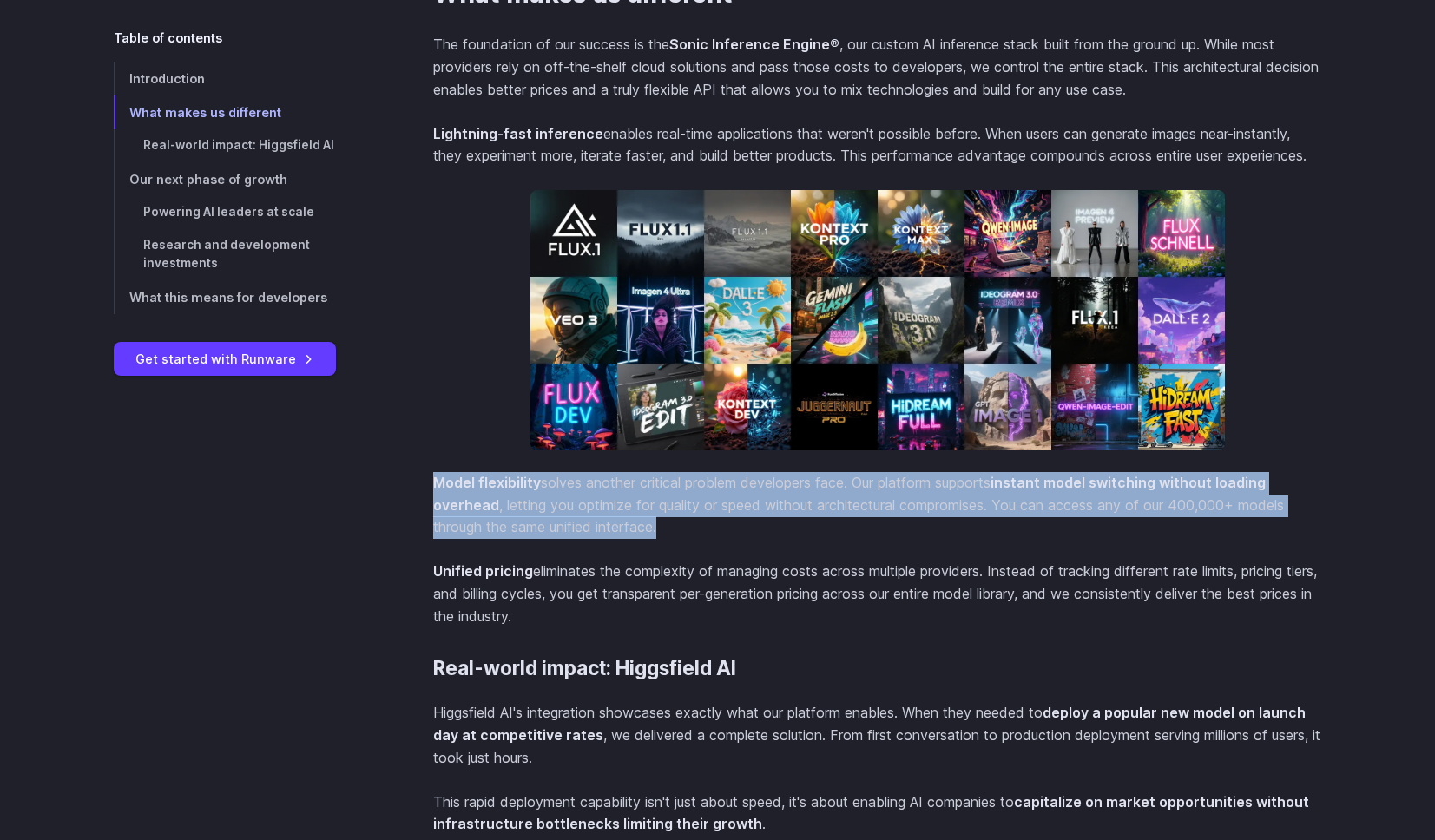
click at [710, 537] on p "Model flexibility solves another critical problem developers face. Our platform…" at bounding box center [877, 505] width 889 height 66
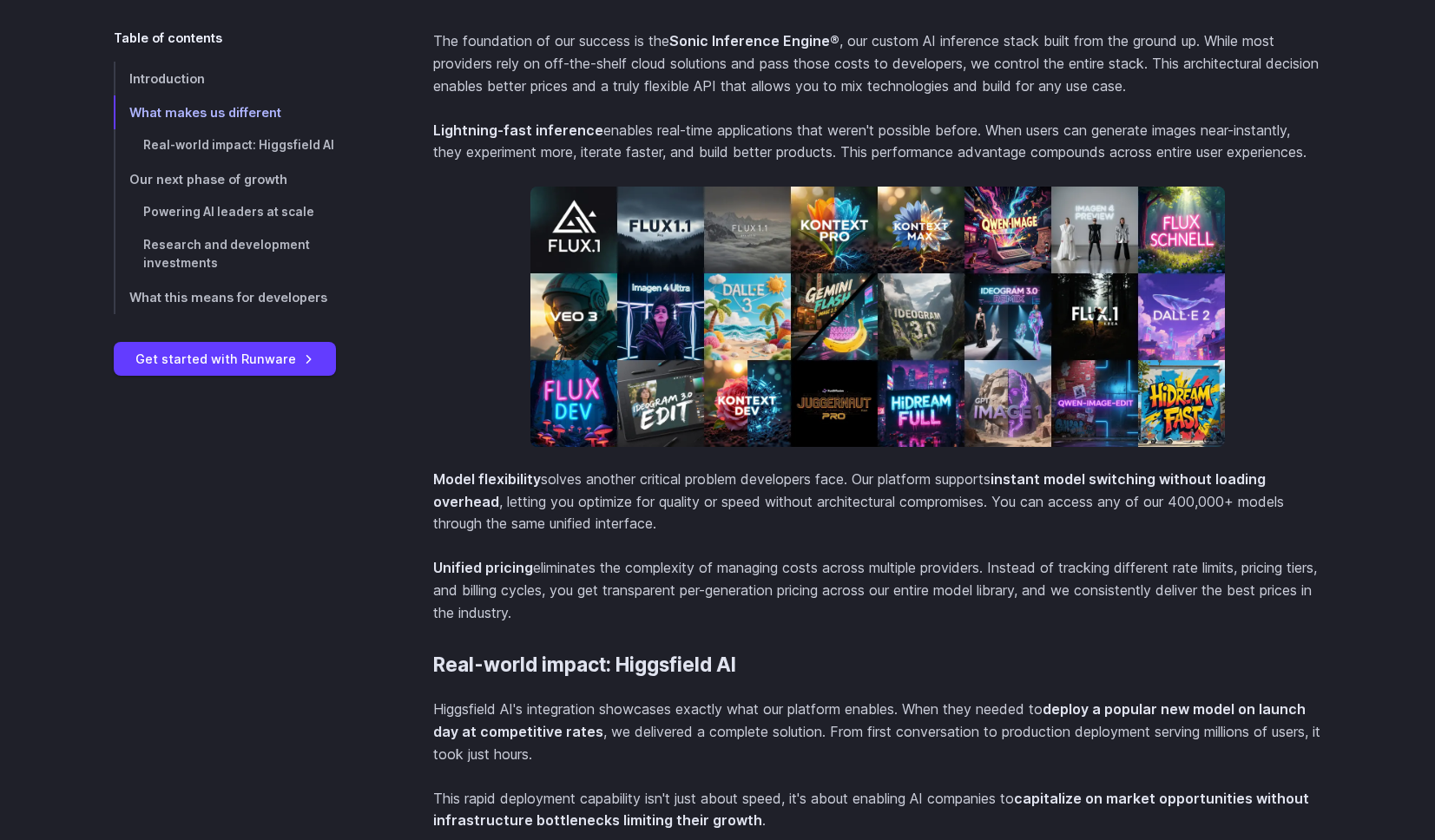
click at [708, 748] on p "Higgsfield AI's integration showcases exactly what our platform enables. When t…" at bounding box center [877, 732] width 889 height 66
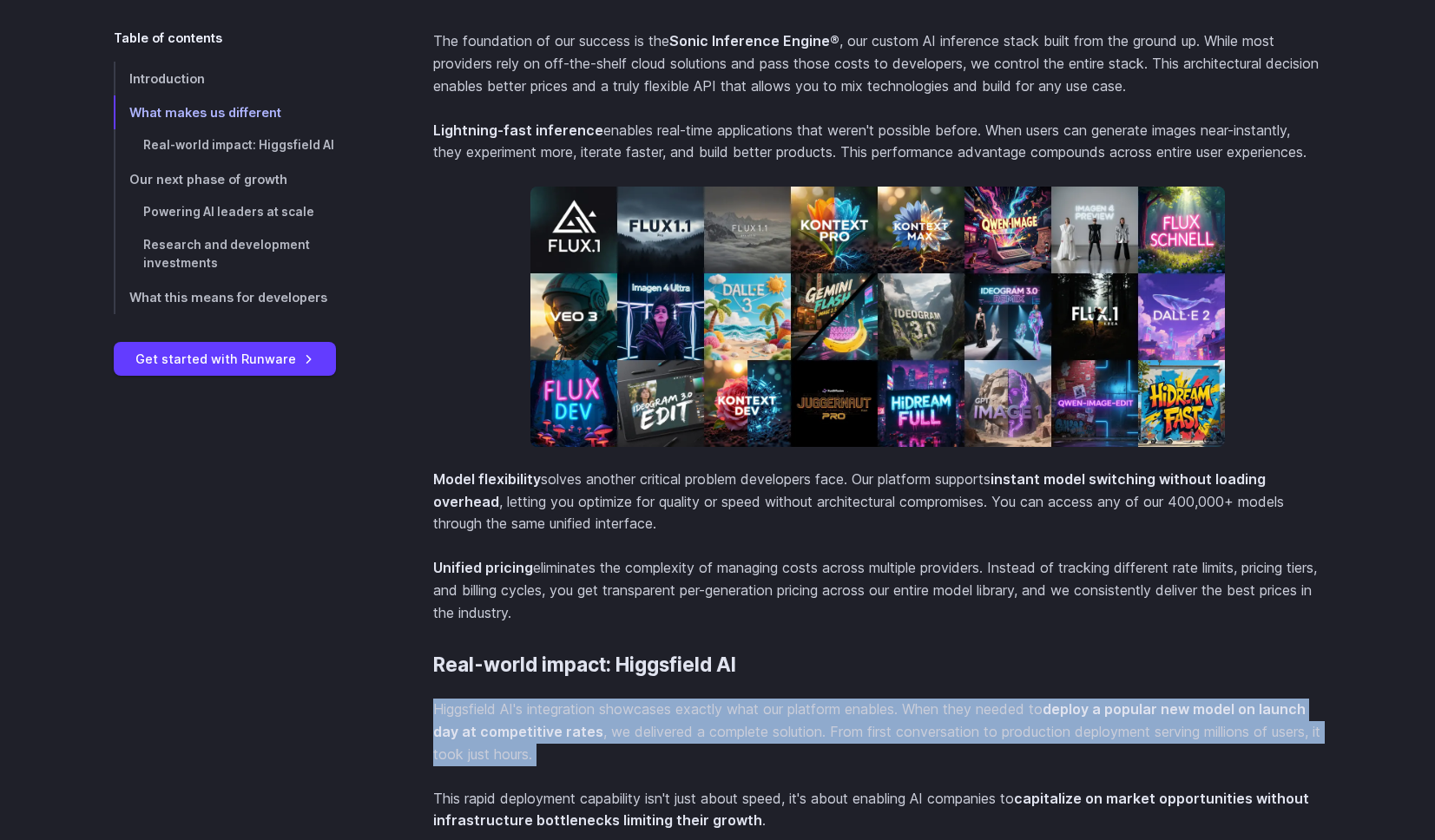
click at [708, 748] on p "Higgsfield AI's integration showcases exactly what our platform enables. When t…" at bounding box center [877, 732] width 889 height 66
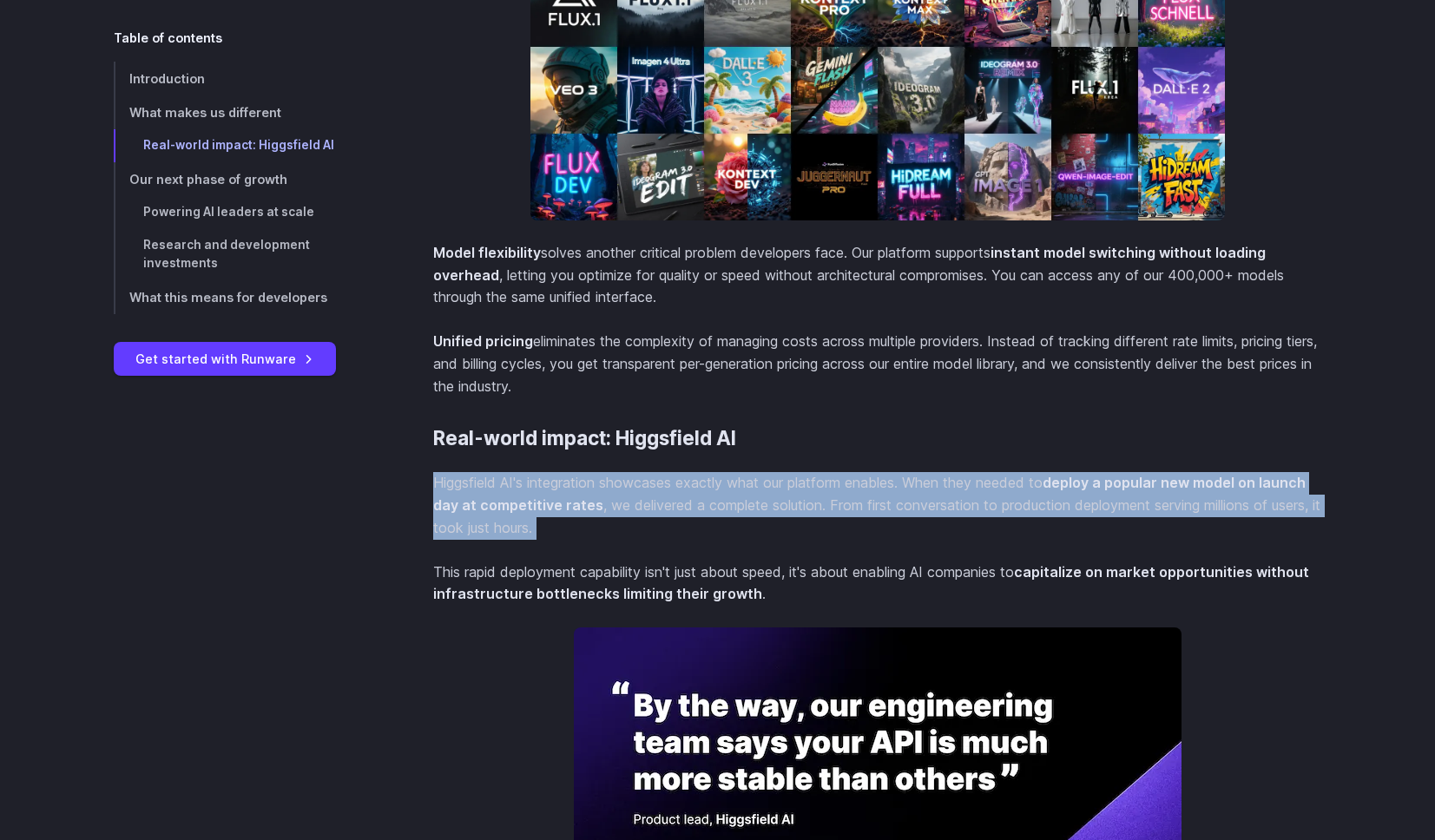
scroll to position [2038, 0]
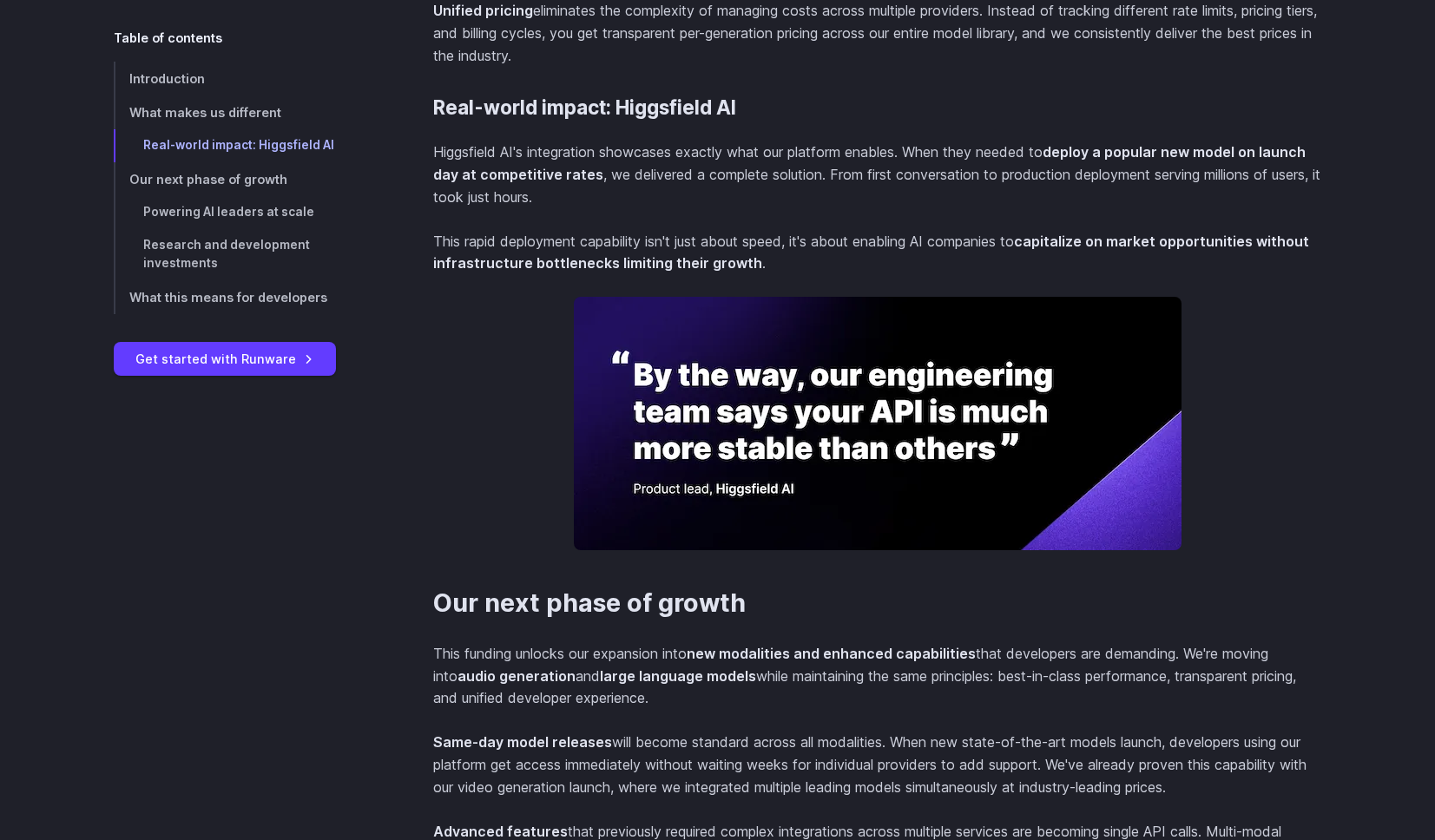
click at [378, 595] on div "Introduction [DATE] we're announcing the completion of our $13M Seed funding ro…" at bounding box center [718, 599] width 1209 height 4051
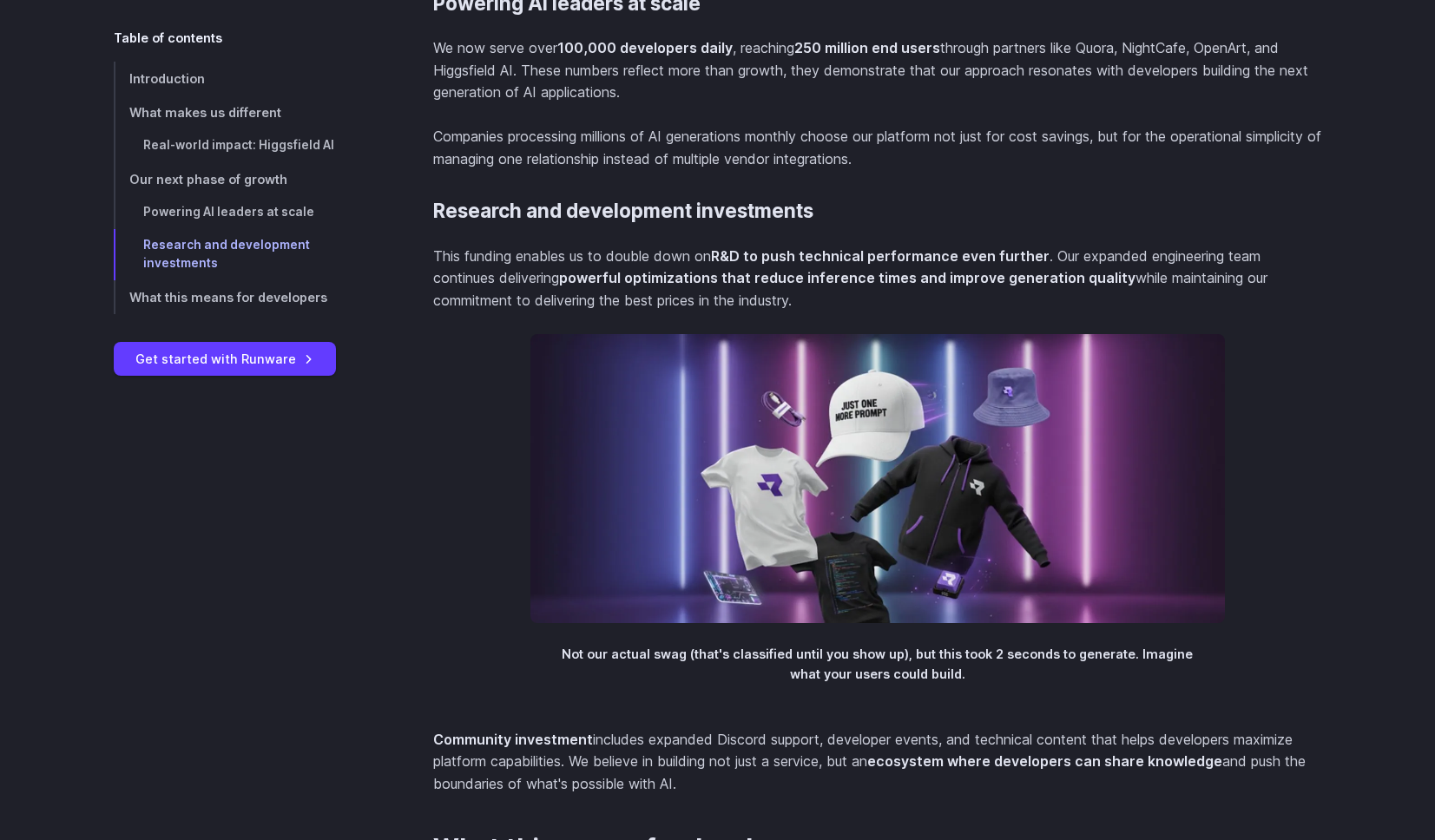
scroll to position [3754, 0]
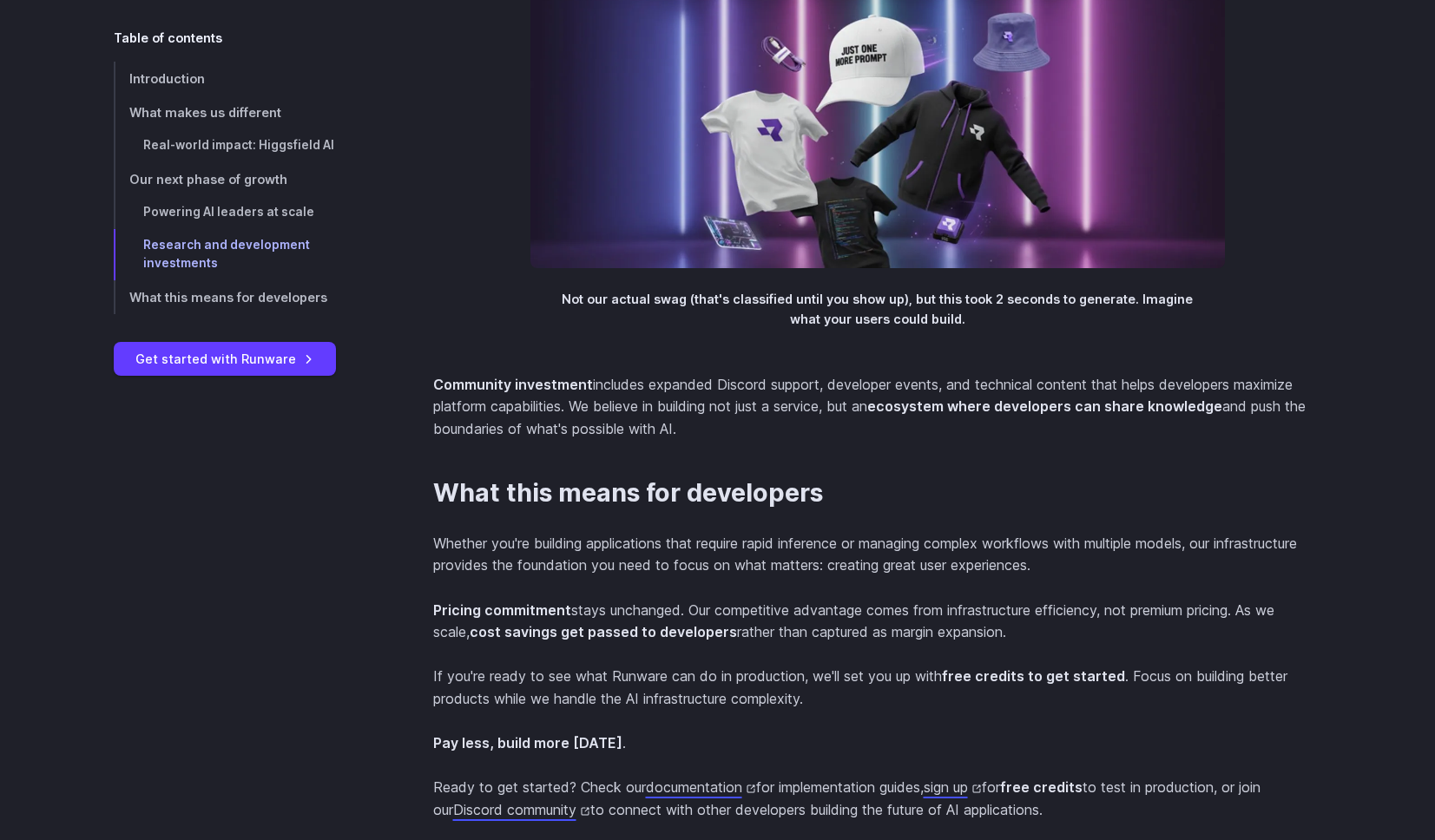
click at [766, 755] on p "Pay less, build more [DATE] ." at bounding box center [877, 743] width 889 height 22
click at [698, 664] on section "What this means for developers Whether you're building applications that requir…" at bounding box center [877, 683] width 889 height 411
click at [698, 663] on section "What this means for developers Whether you're building applications that requir…" at bounding box center [877, 683] width 889 height 411
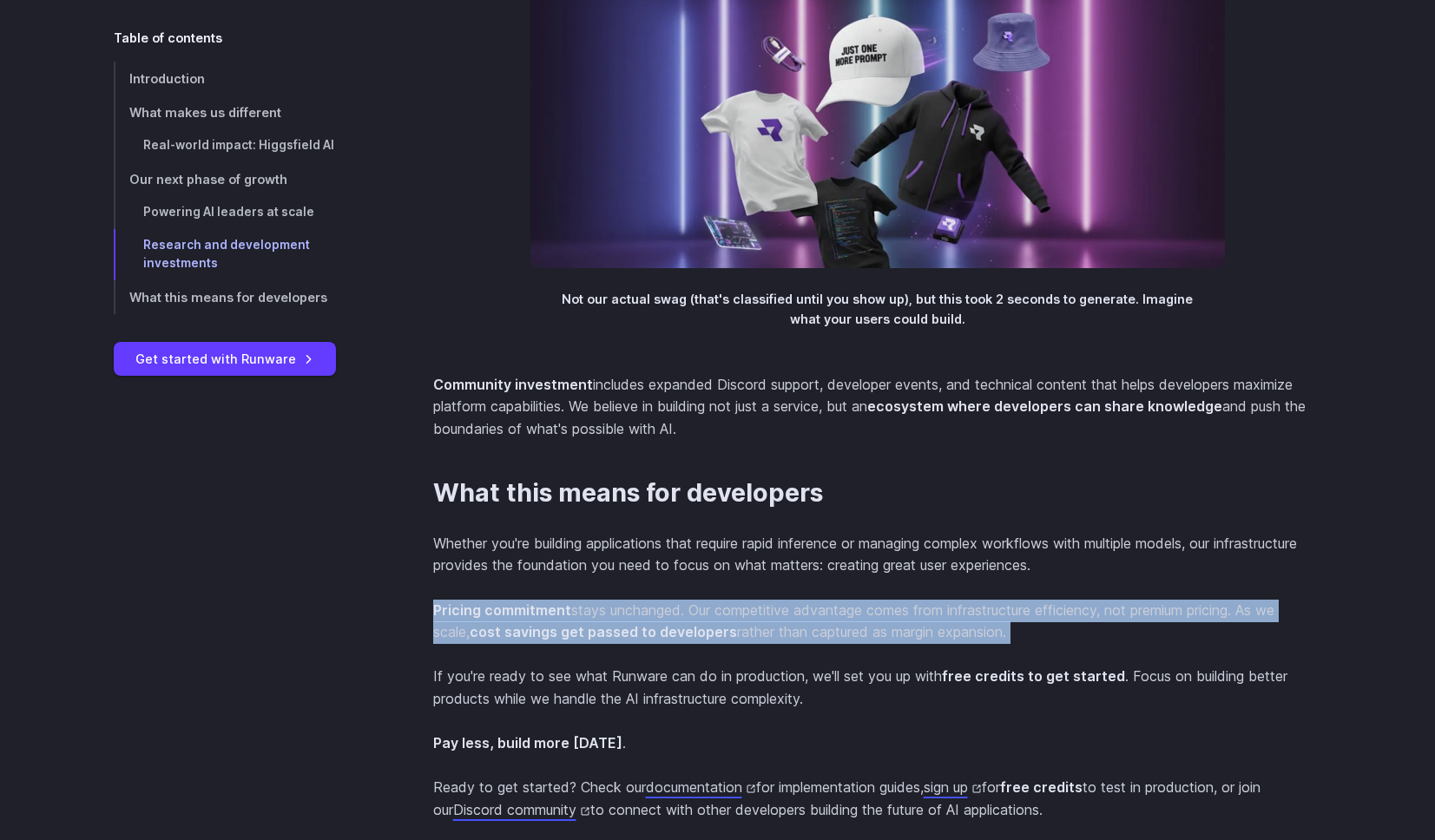
click at [698, 663] on section "What this means for developers Whether you're building applications that requir…" at bounding box center [877, 683] width 889 height 411
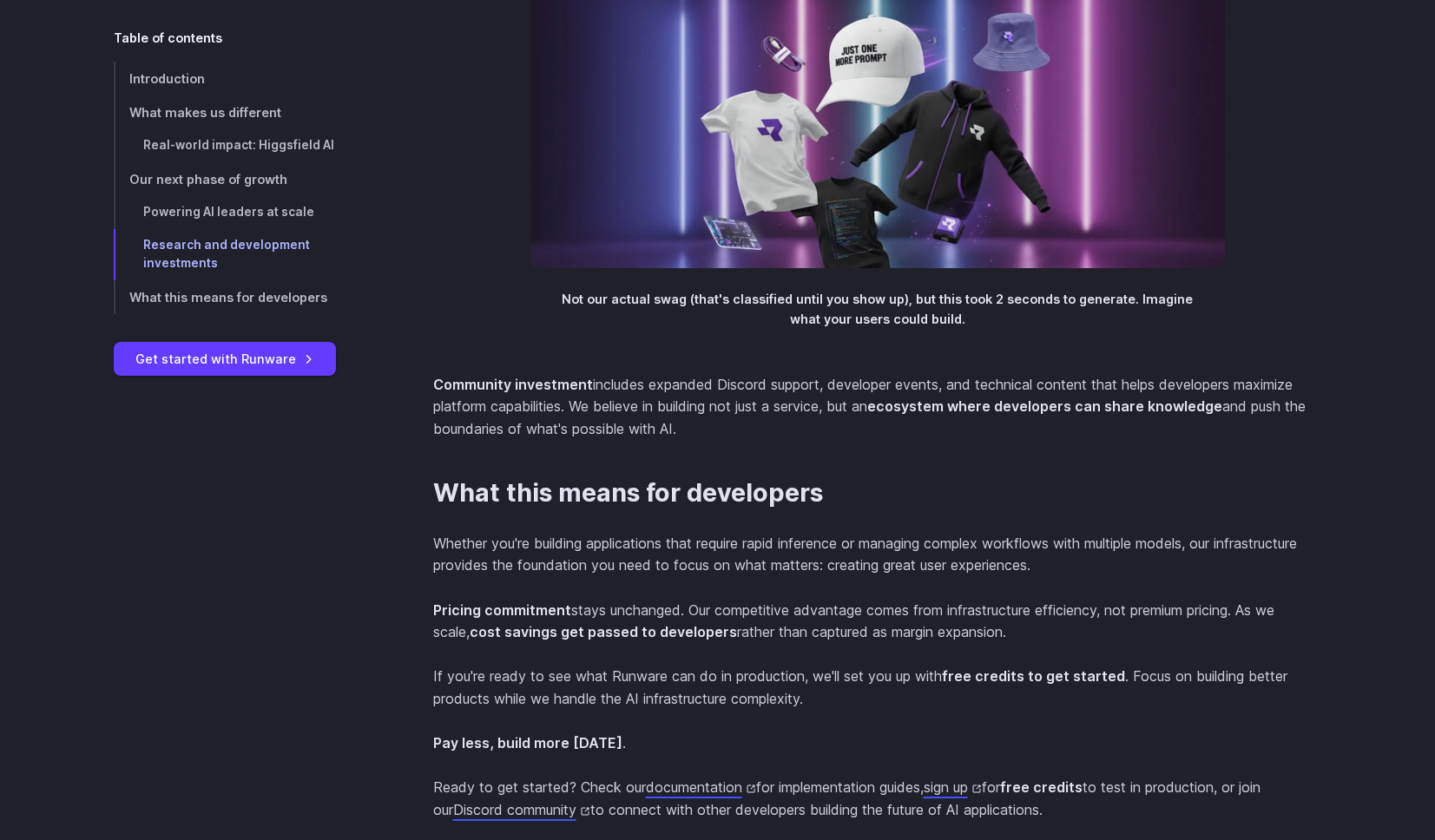
click at [693, 577] on p "Whether you're building applications that require rapid inference or managing c…" at bounding box center [877, 555] width 889 height 44
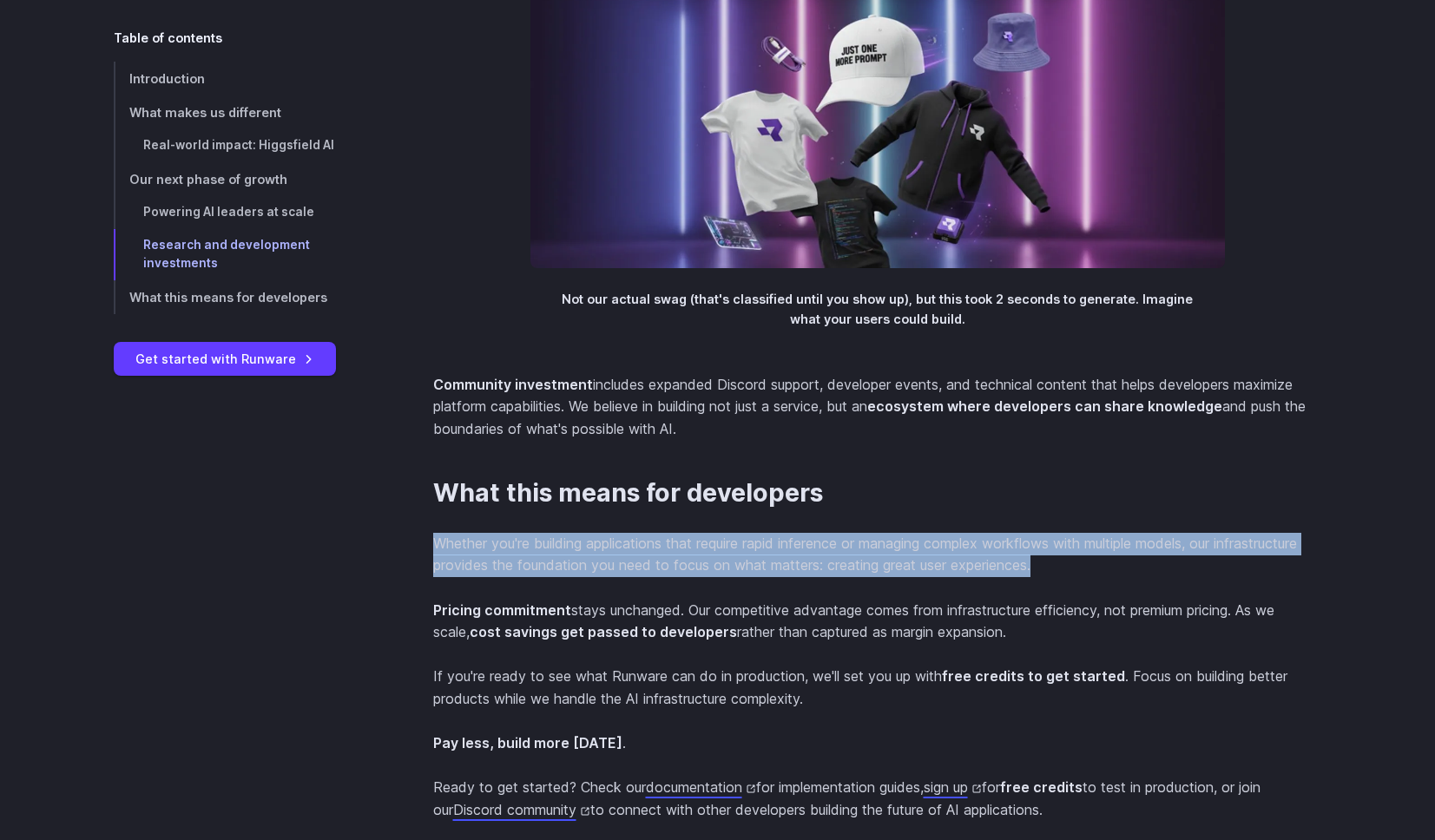
click at [693, 577] on p "Whether you're building applications that require rapid inference or managing c…" at bounding box center [877, 555] width 889 height 44
